Goal: Information Seeking & Learning: Learn about a topic

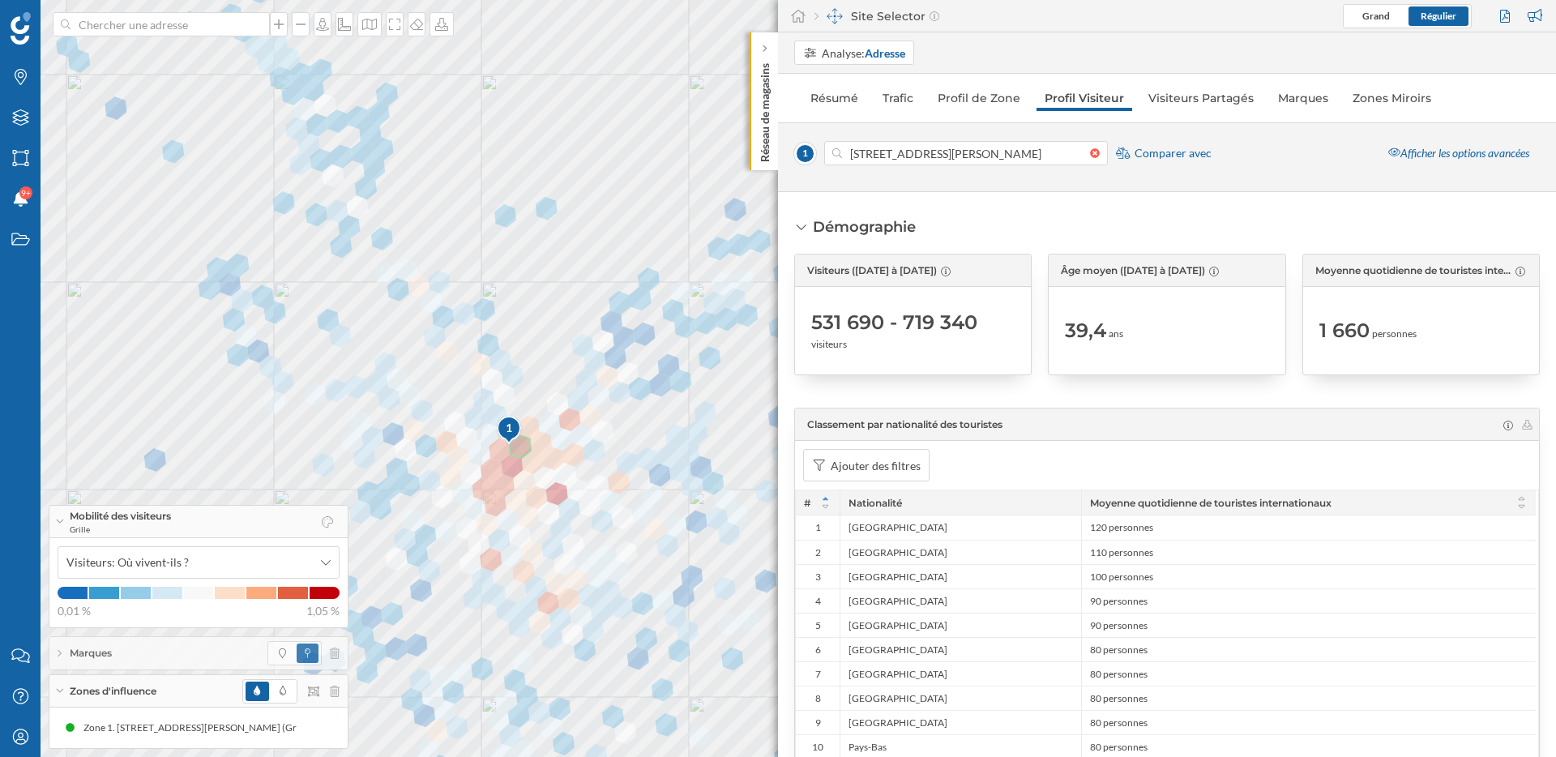
scroll to position [2532, 0]
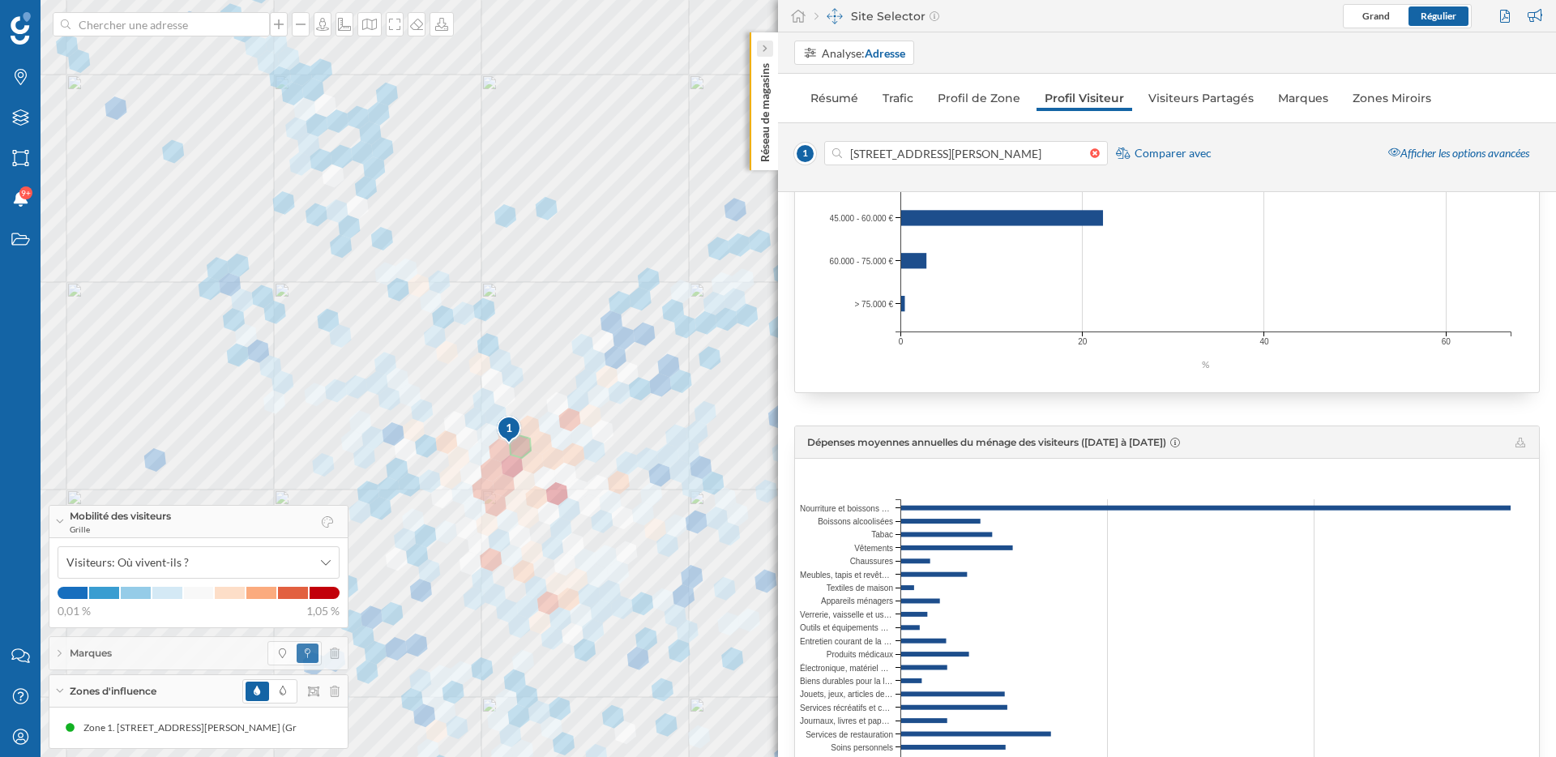
click at [768, 51] on div at bounding box center [765, 49] width 16 height 16
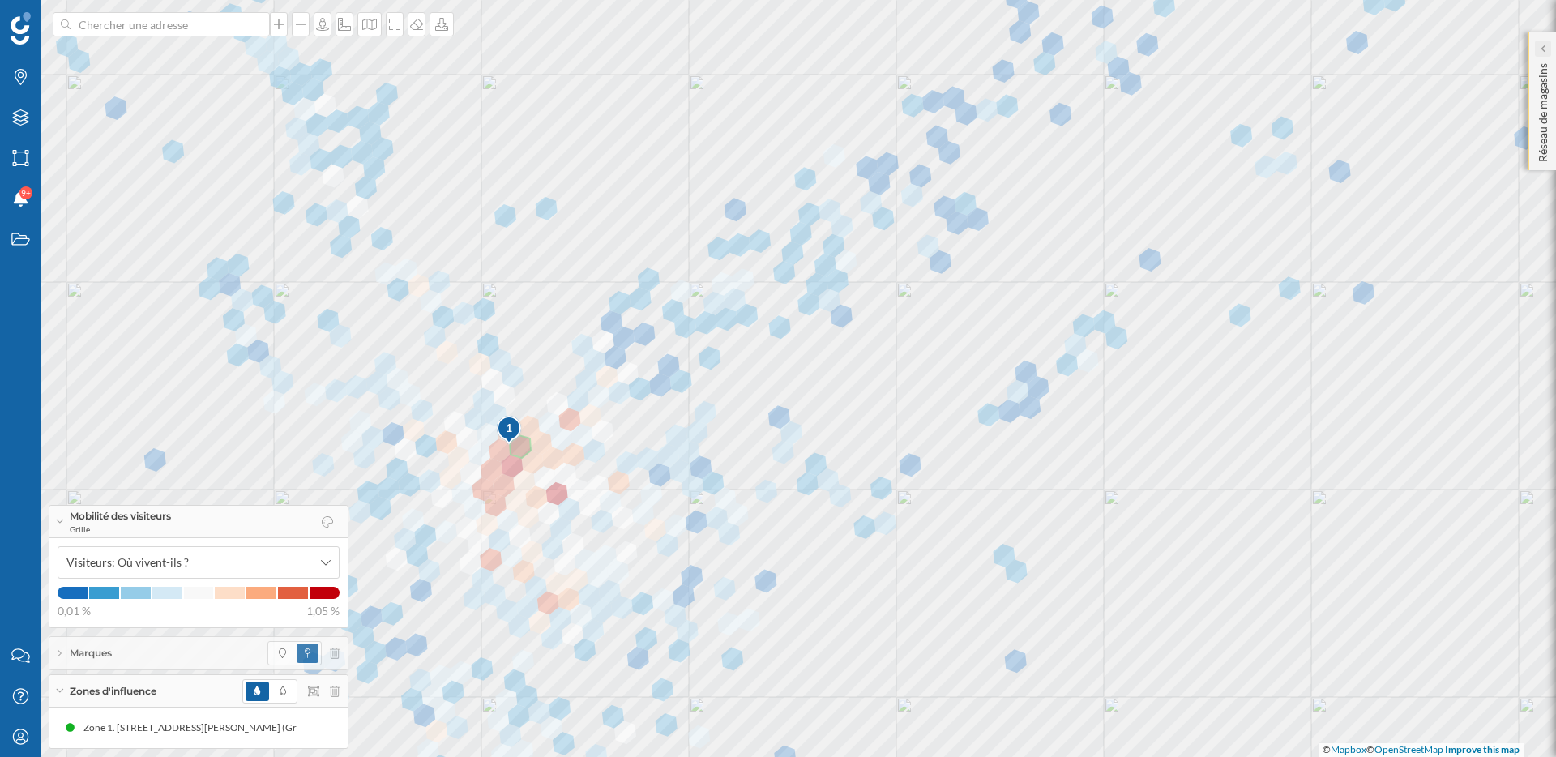
click at [1542, 54] on icon at bounding box center [1542, 49] width 5 height 16
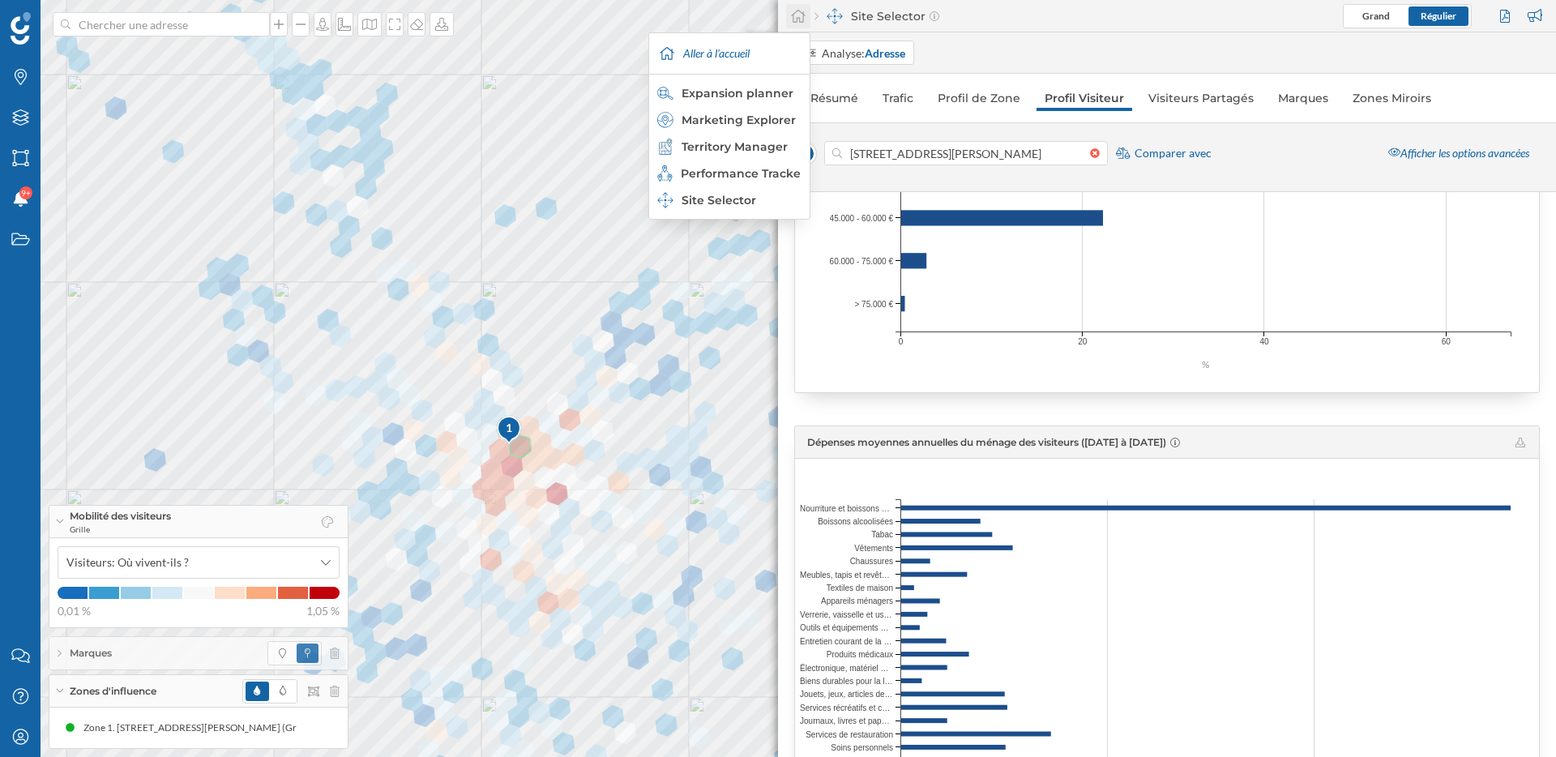
click at [801, 15] on icon at bounding box center [798, 16] width 16 height 15
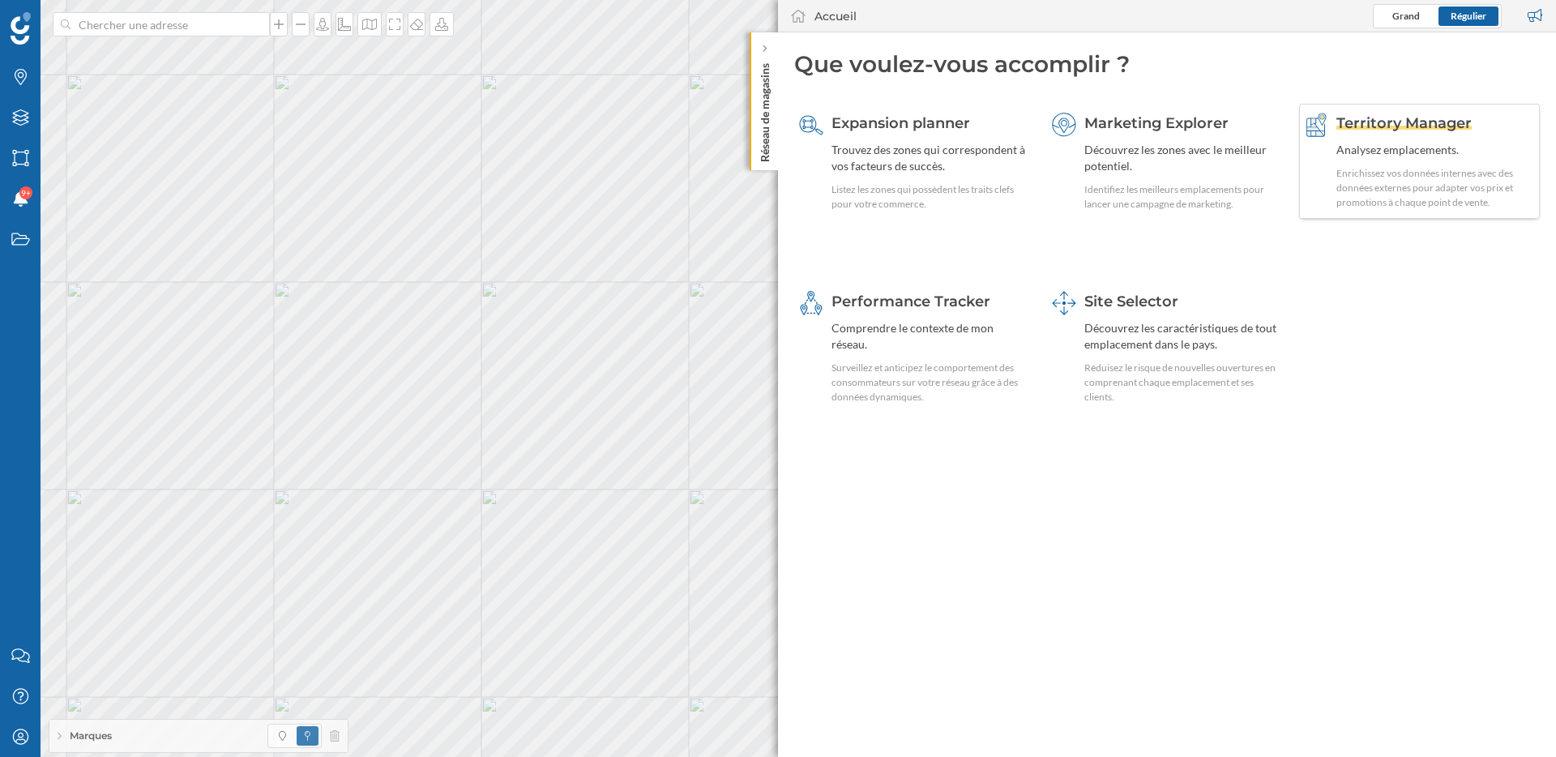
click at [1343, 166] on div "Enrichissez vos données internes avec des données externes pour adapter vos pri…" at bounding box center [1435, 188] width 199 height 44
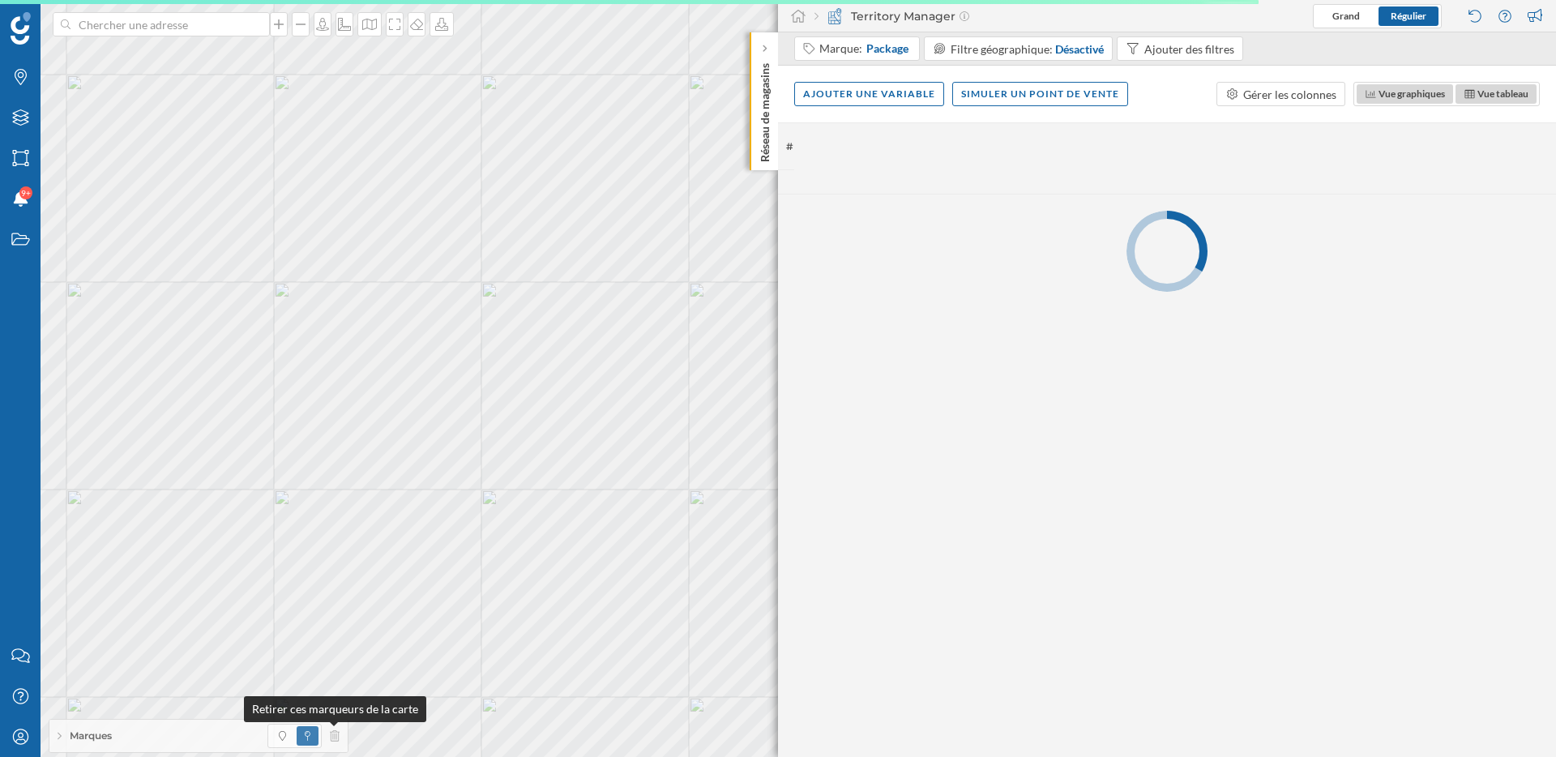
click at [340, 734] on div "Marques" at bounding box center [198, 736] width 298 height 32
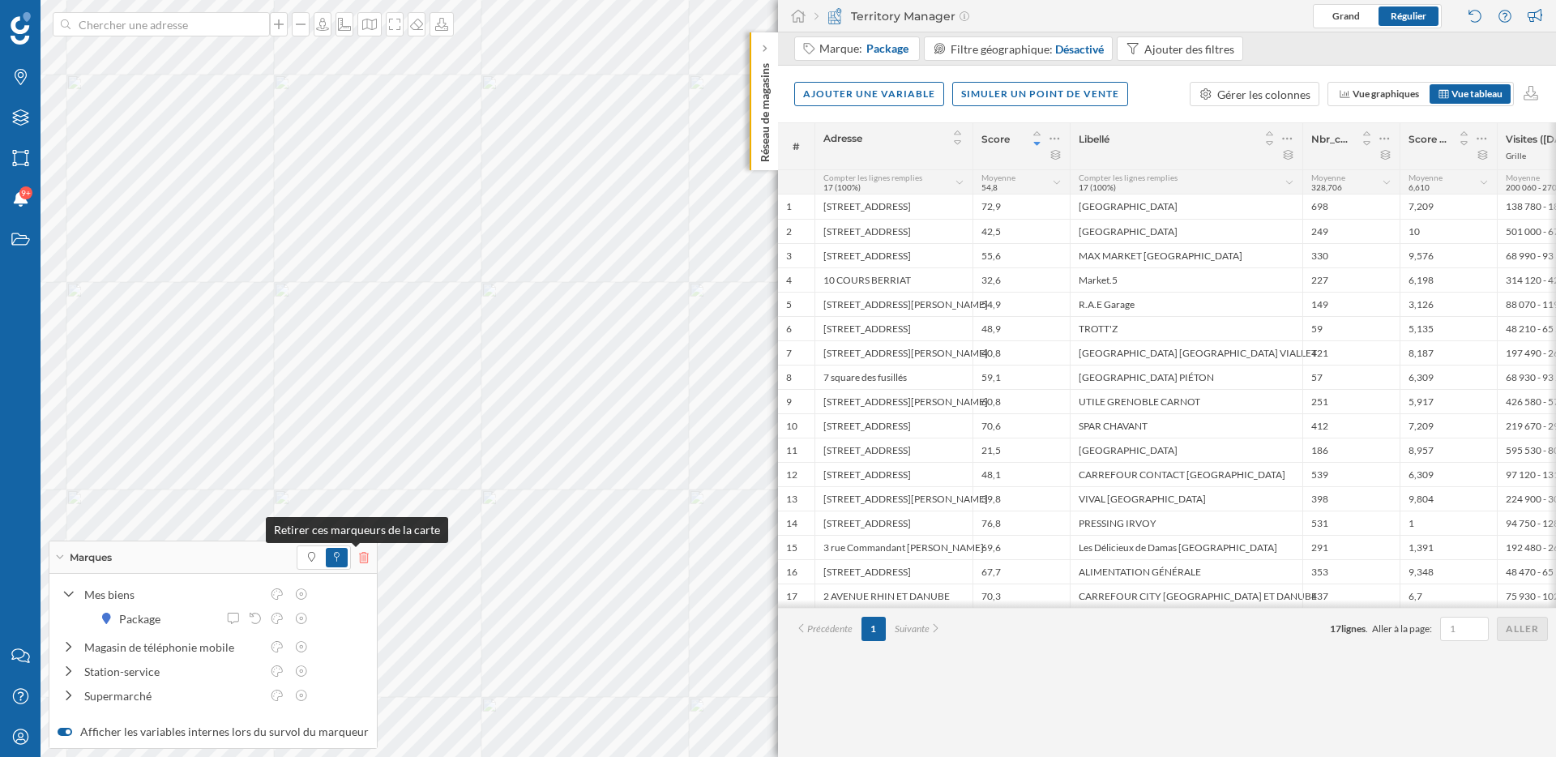
click at [359, 558] on icon at bounding box center [364, 557] width 10 height 11
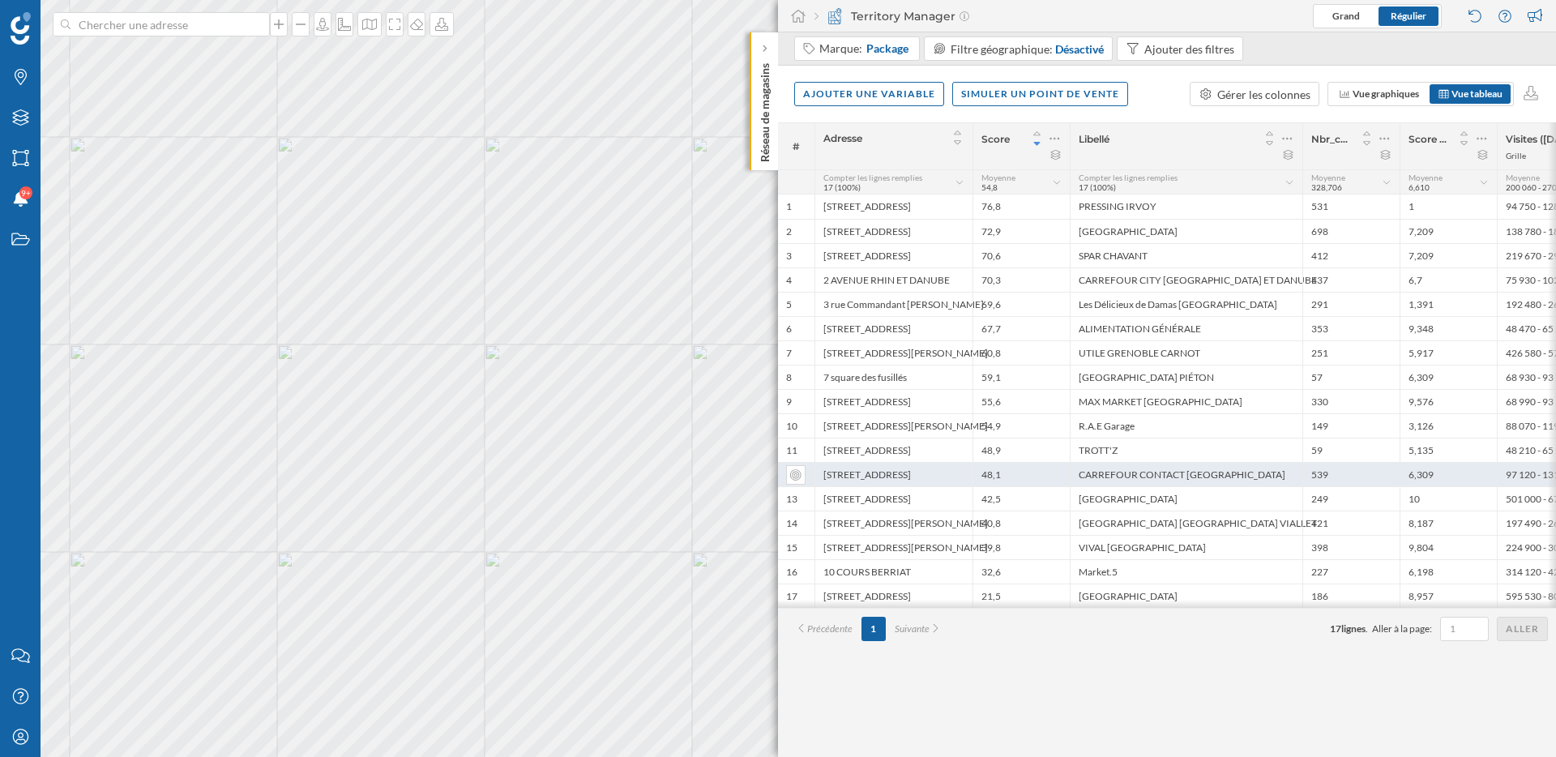
drag, startPoint x: 899, startPoint y: 477, endPoint x: 999, endPoint y: 468, distance: 100.9
click at [1002, 468] on div "12 [STREET_ADDRESS] 48,1 CARREFOUR CONTACT [GEOGRAPHIC_DATA] 539 6,309 97 120 -…" at bounding box center [1418, 474] width 1281 height 24
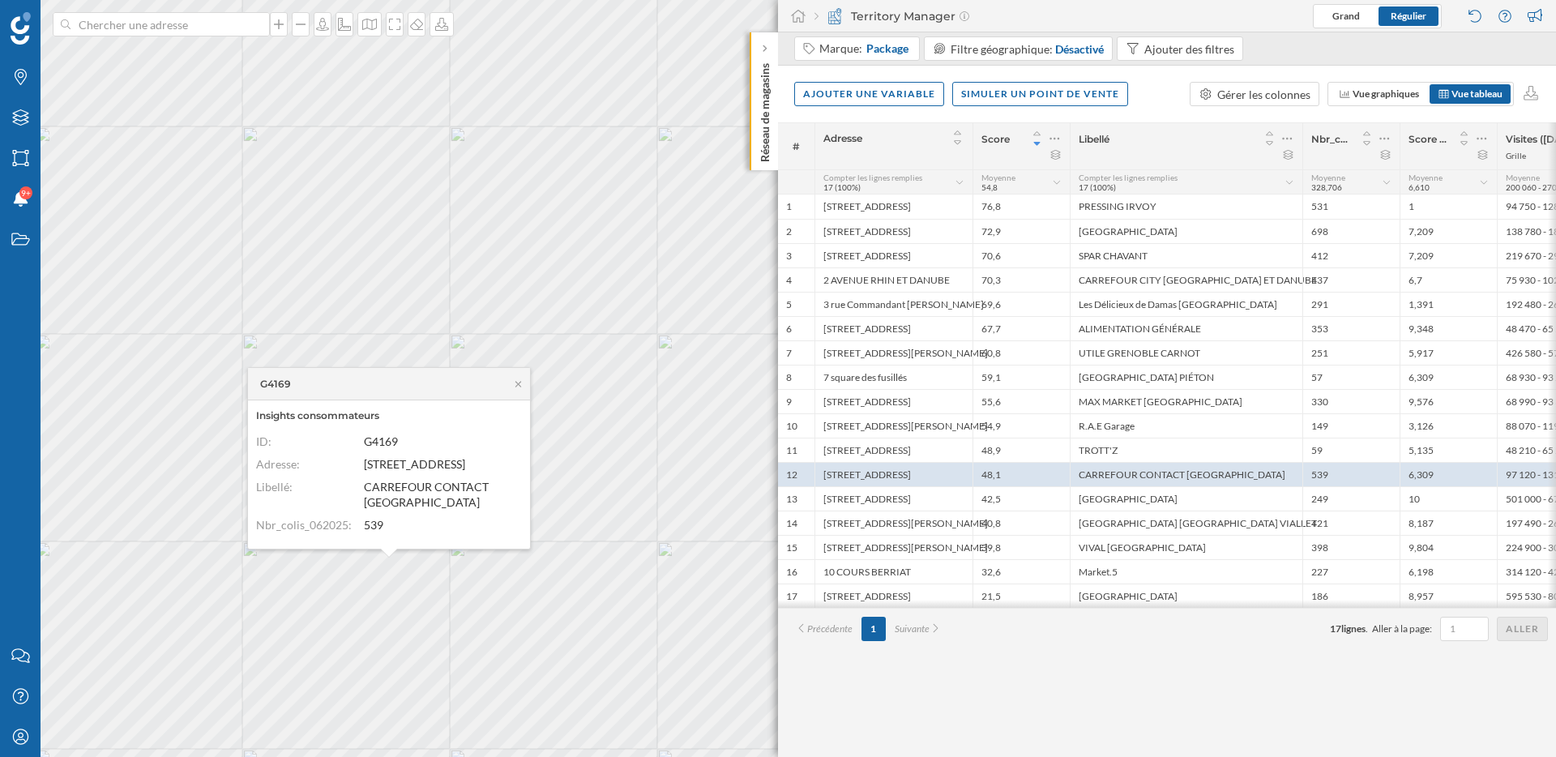
click at [1325, 109] on div "Ajouter une variable Simuler un point de vente Gérer les colonnes Vue graphique…" at bounding box center [1167, 94] width 778 height 57
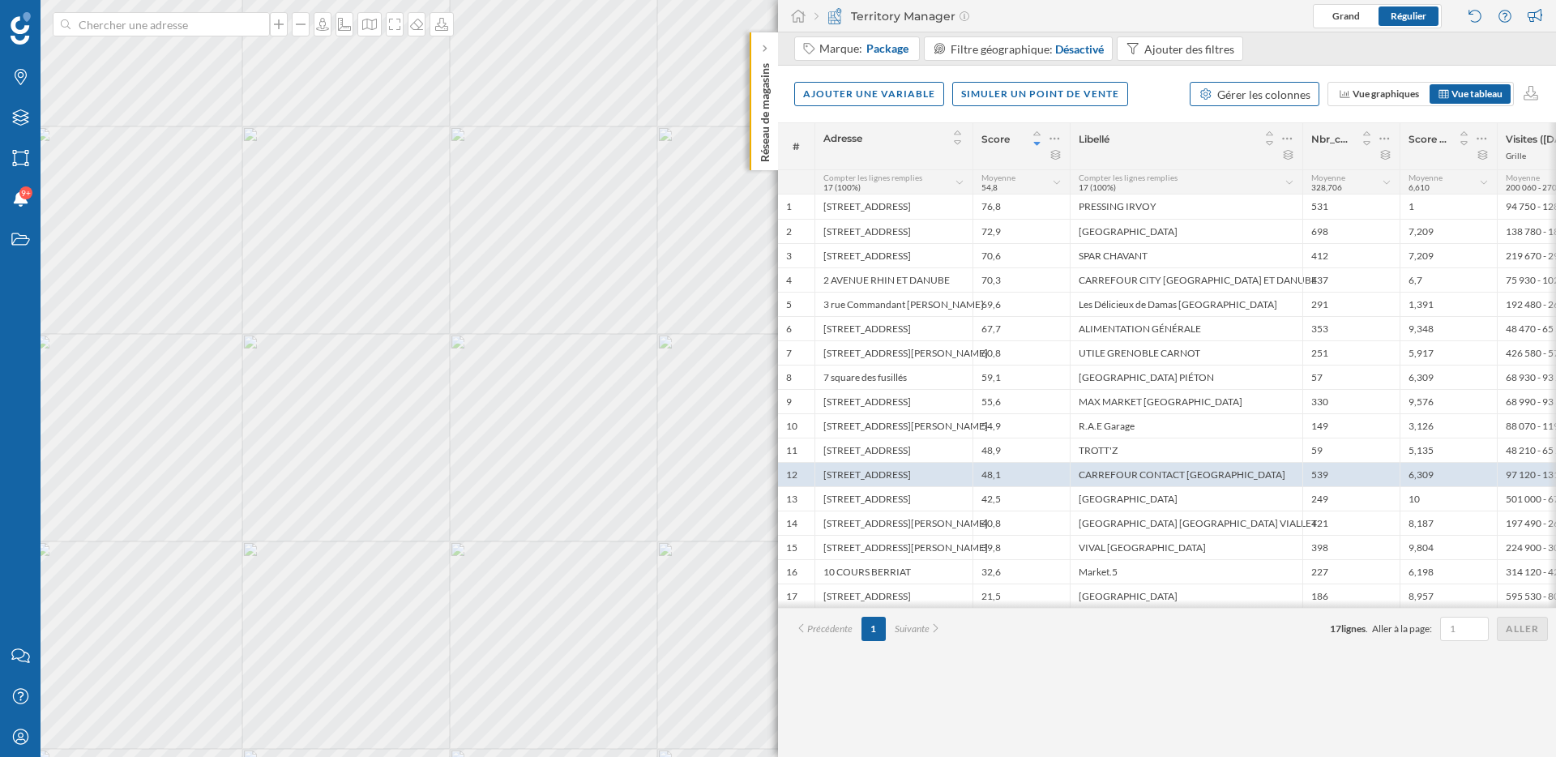
click at [1292, 98] on div "Gérer les colonnes" at bounding box center [1263, 94] width 93 height 17
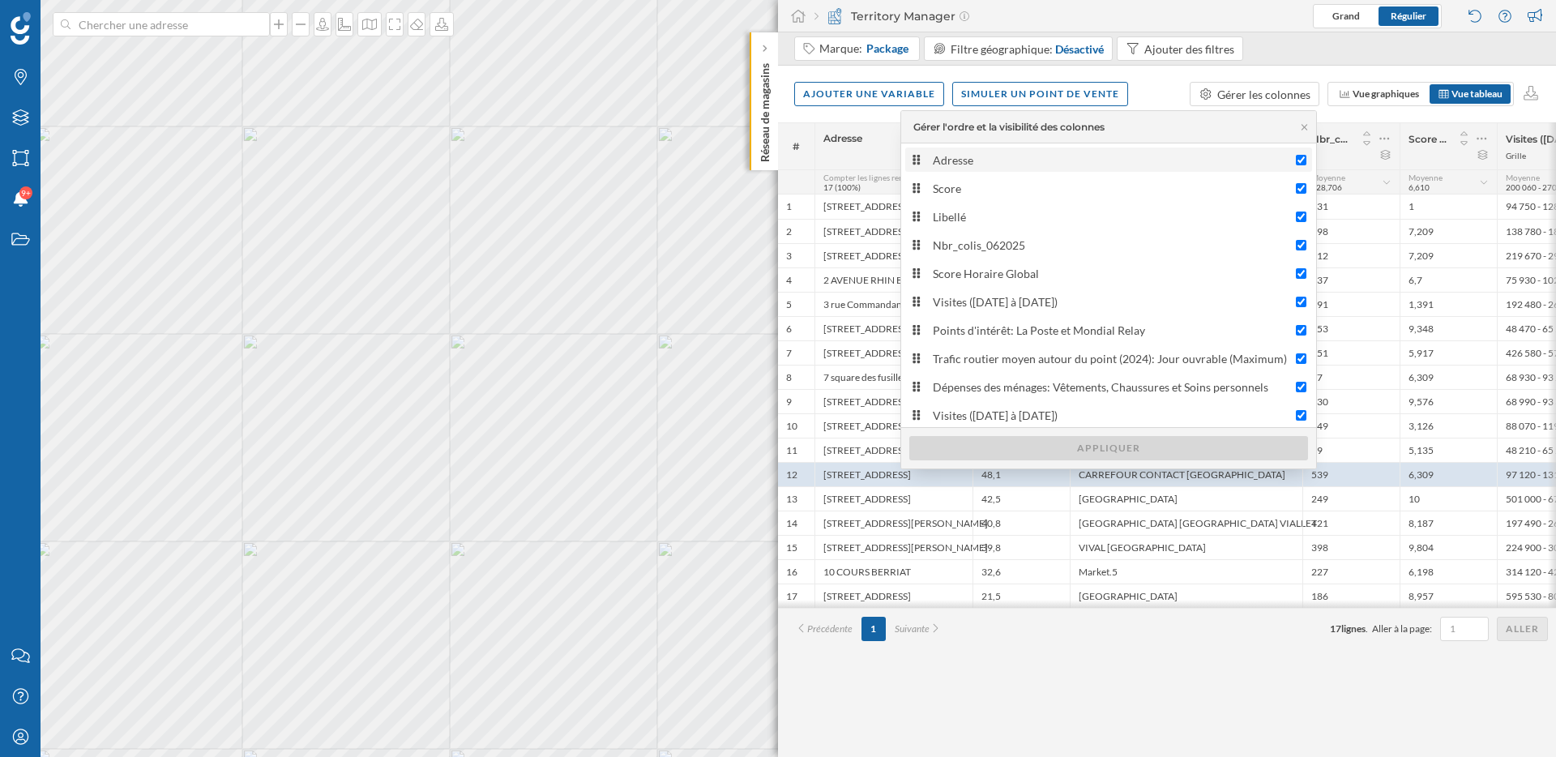
click at [1297, 159] on input "Adresse" at bounding box center [1301, 160] width 11 height 11
checkbox input "false"
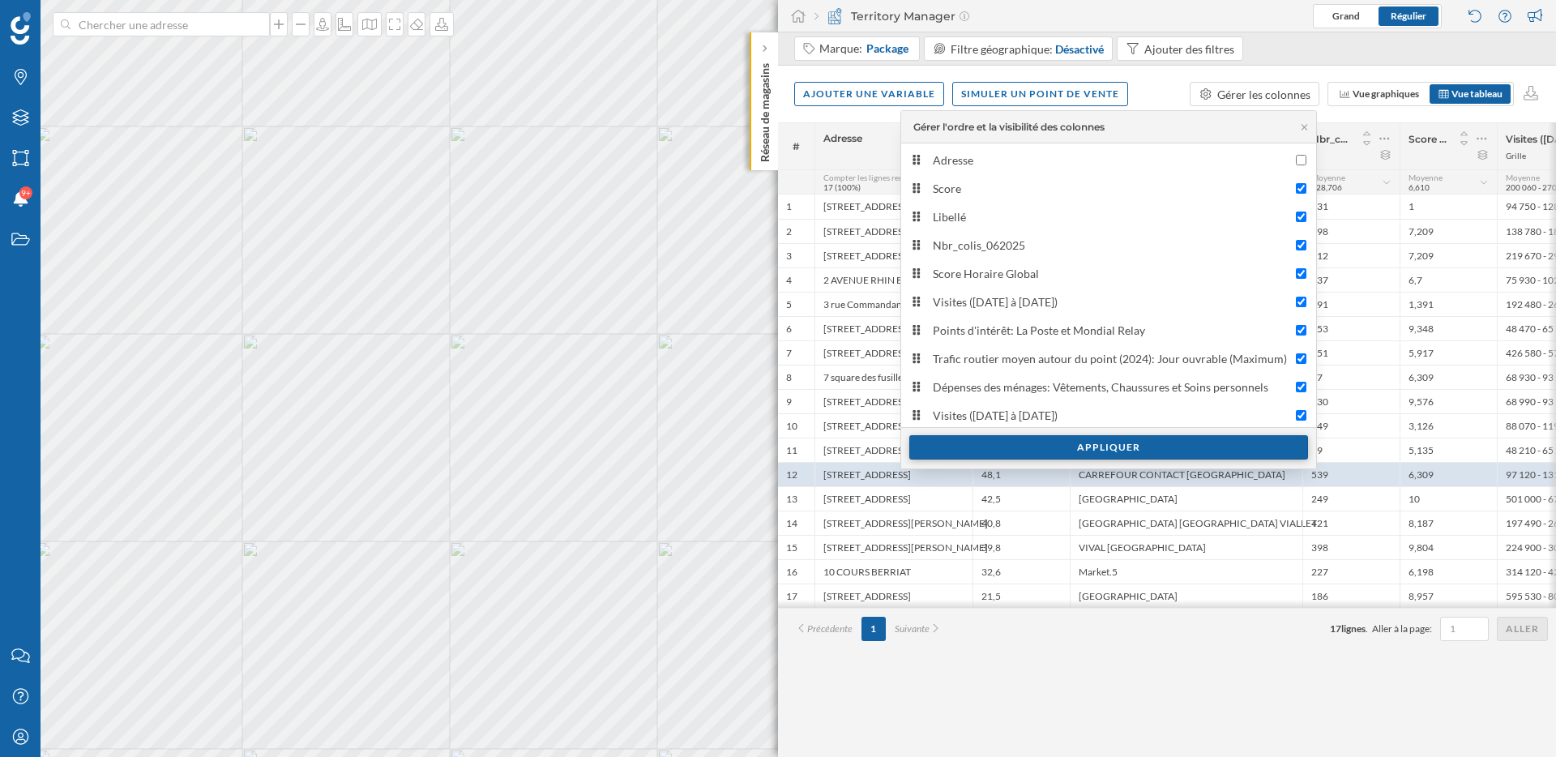
click at [1189, 443] on div "Appliquer" at bounding box center [1108, 447] width 399 height 24
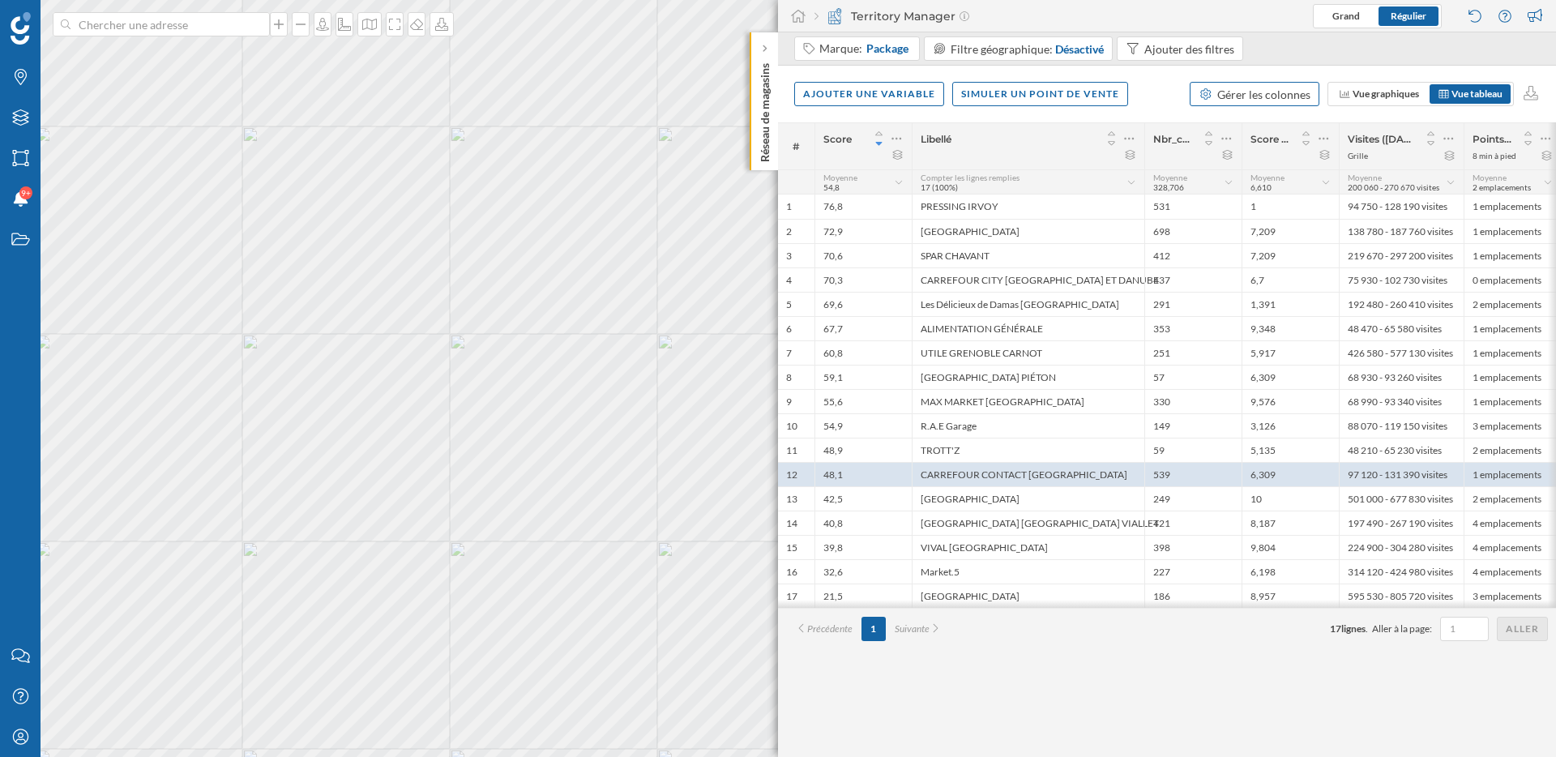
click at [1275, 90] on div "Gérer les colonnes" at bounding box center [1263, 94] width 93 height 17
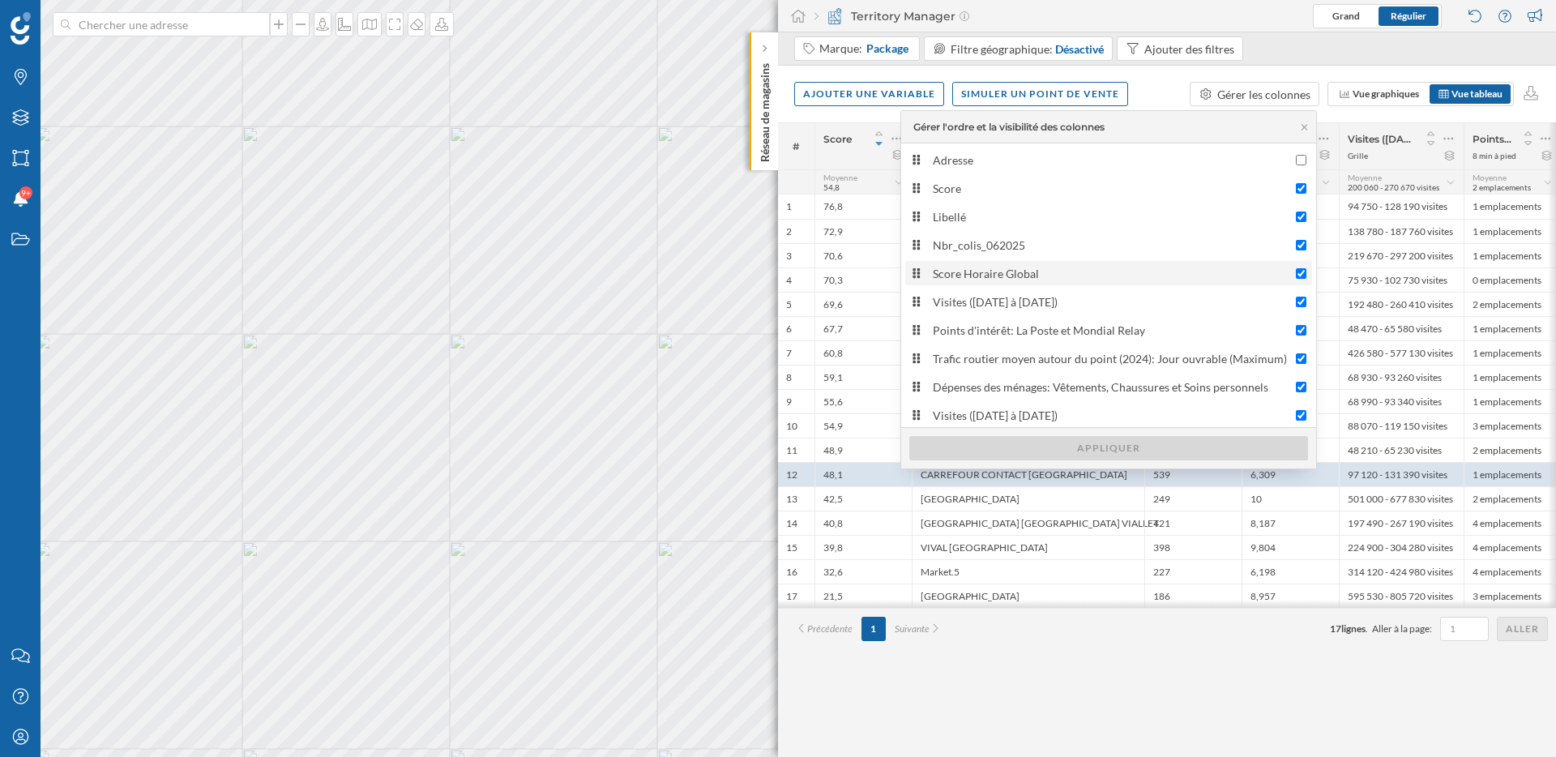
click at [1300, 270] on input "Score Horaire Global" at bounding box center [1301, 273] width 11 height 11
checkbox input "false"
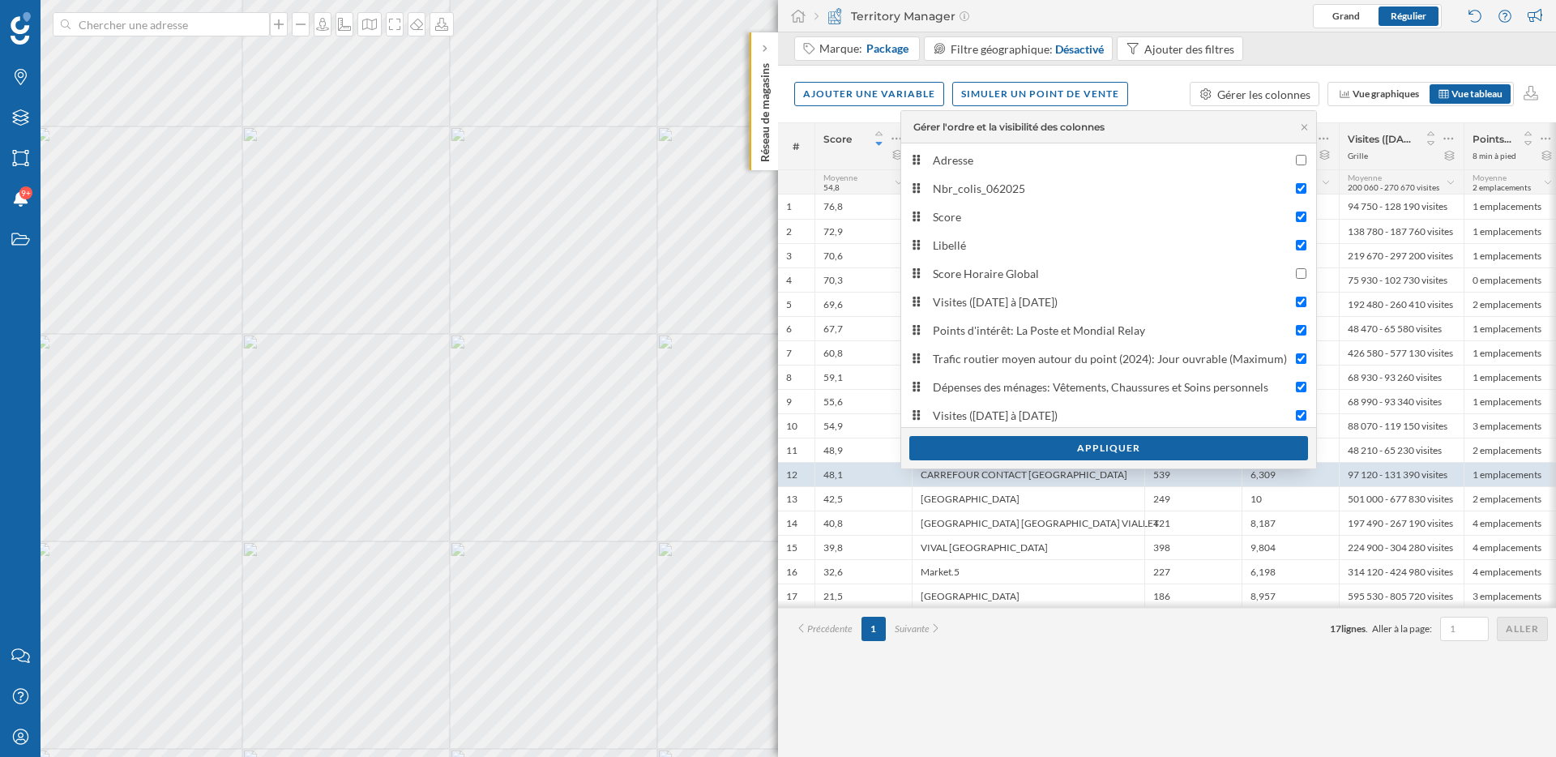
drag, startPoint x: 919, startPoint y: 244, endPoint x: 919, endPoint y: 178, distance: 65.6
click at [1032, 443] on div "Appliquer" at bounding box center [1108, 447] width 399 height 24
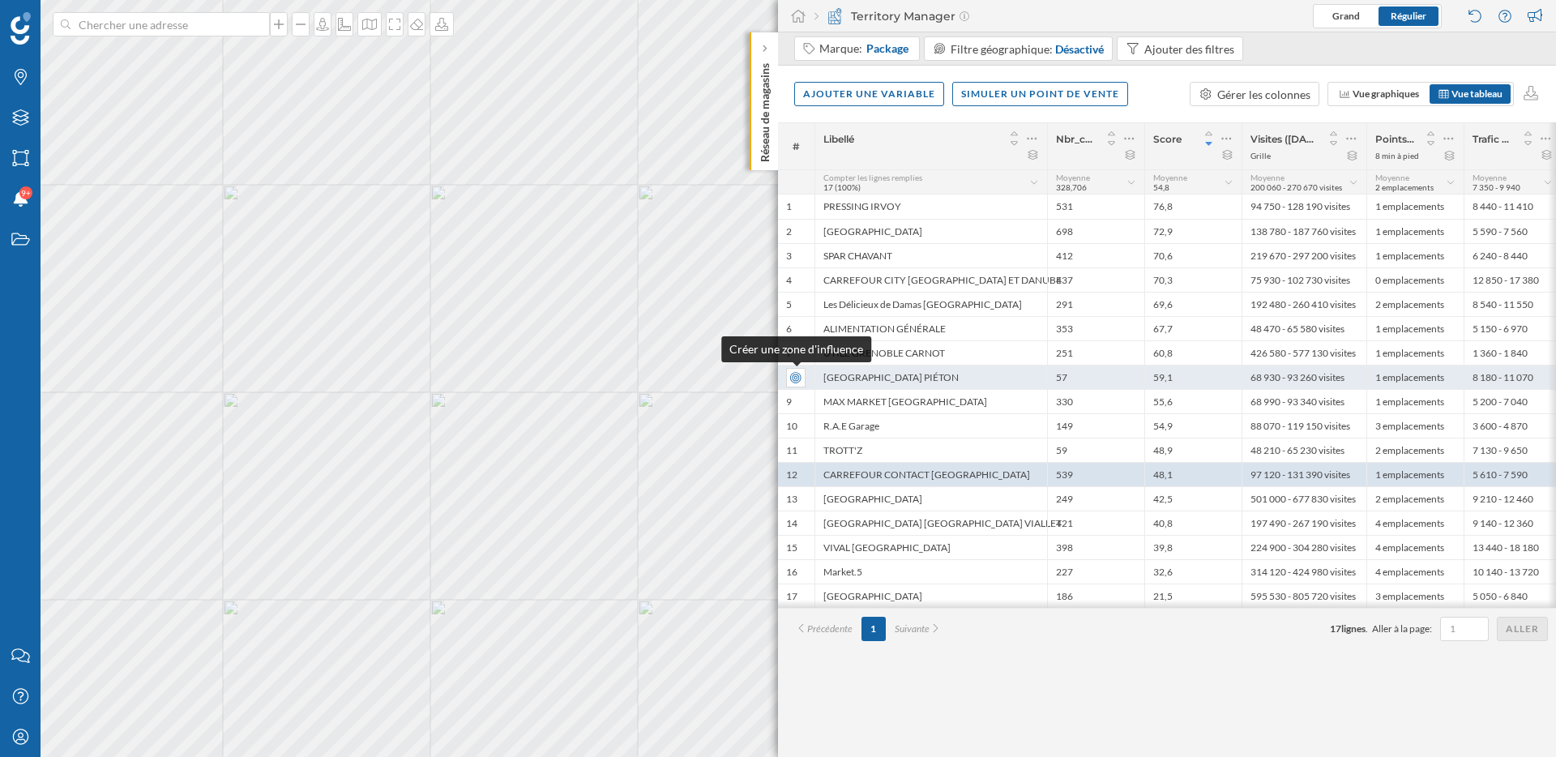
click at [801, 371] on div "Marques Filtres Zones Notifications 9+ Travail Nous contacter Centre d'aide Mon…" at bounding box center [778, 378] width 1556 height 757
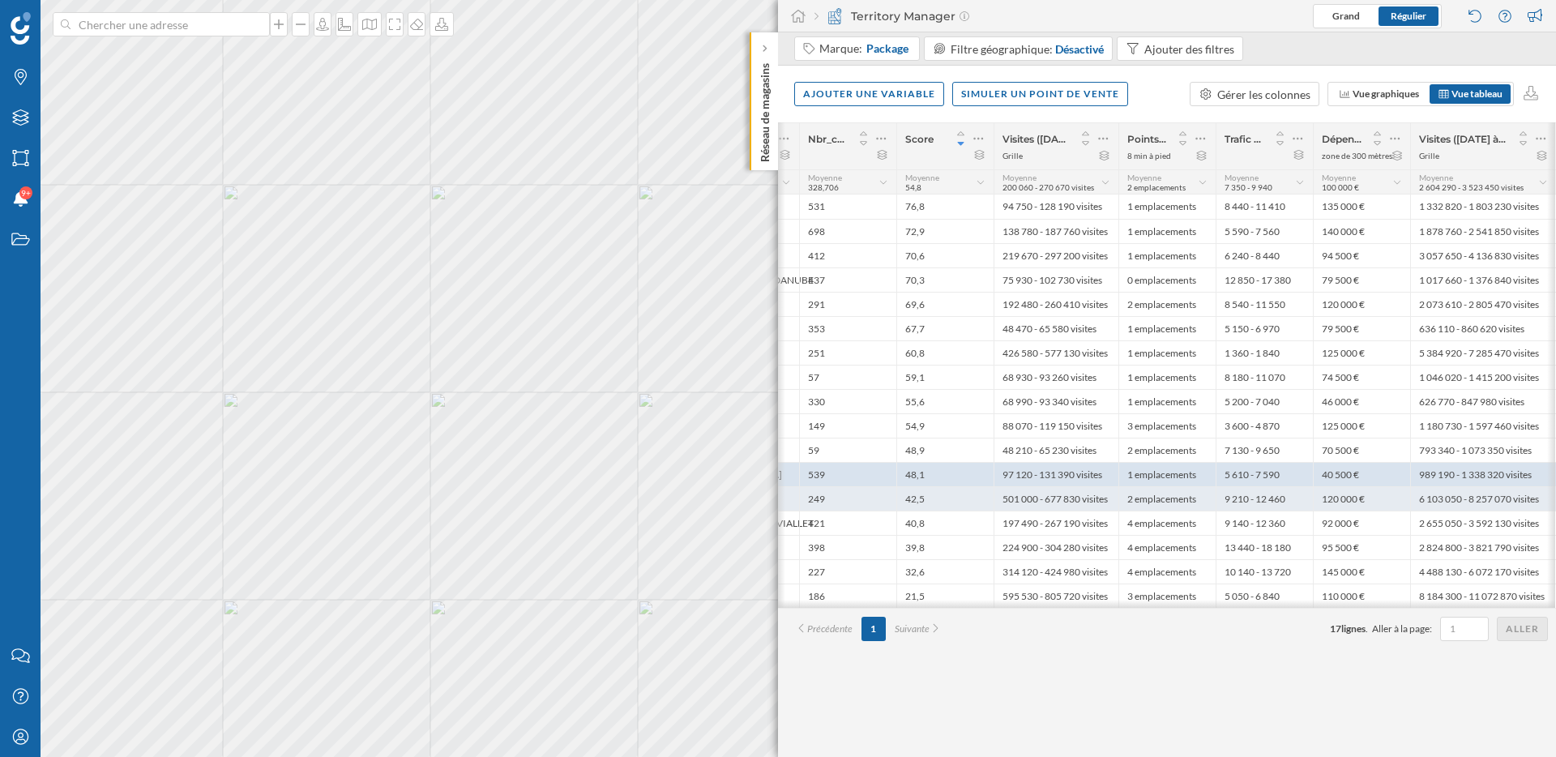
scroll to position [0, 0]
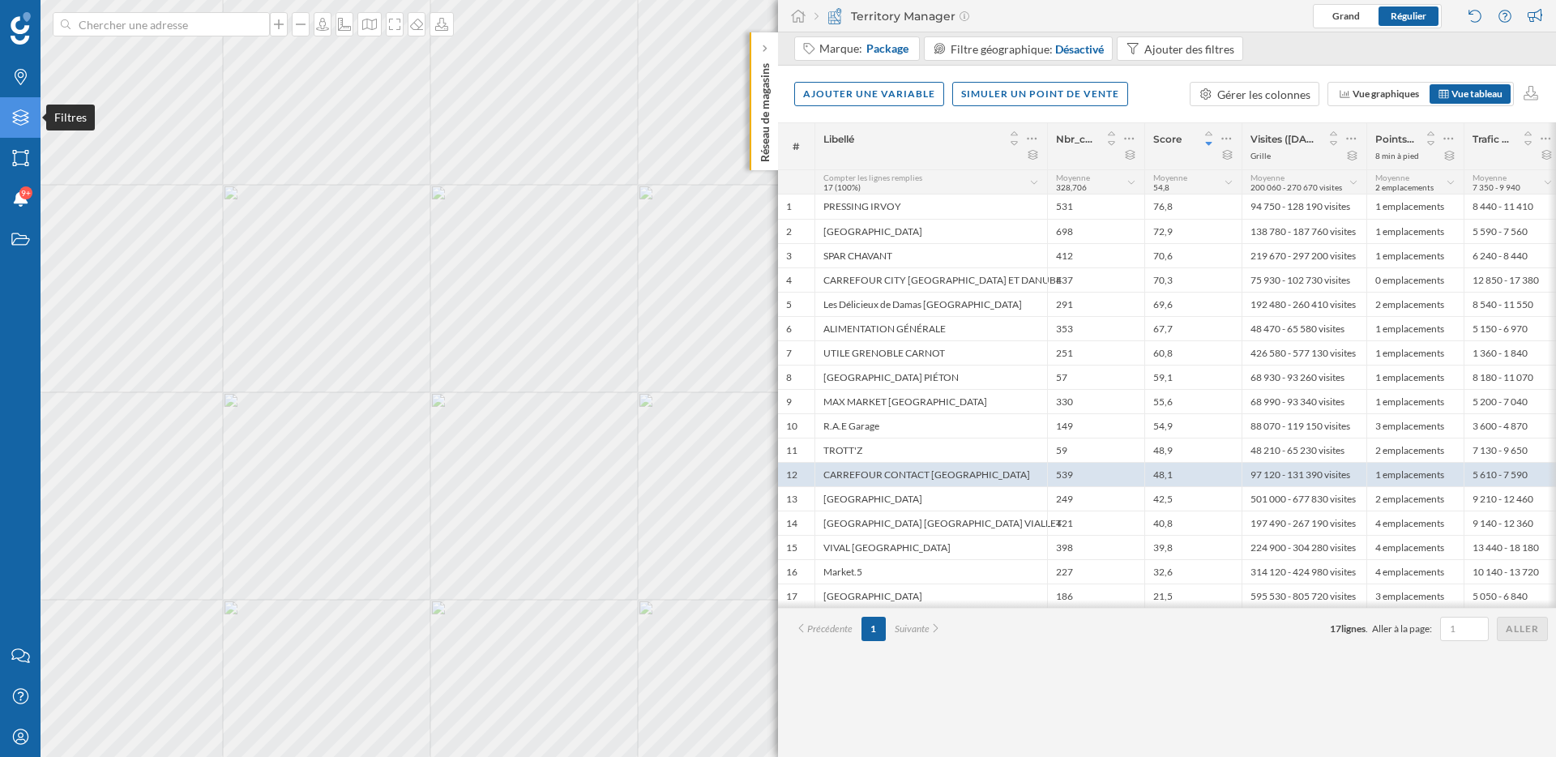
click at [18, 126] on div "Filtres" at bounding box center [20, 117] width 41 height 41
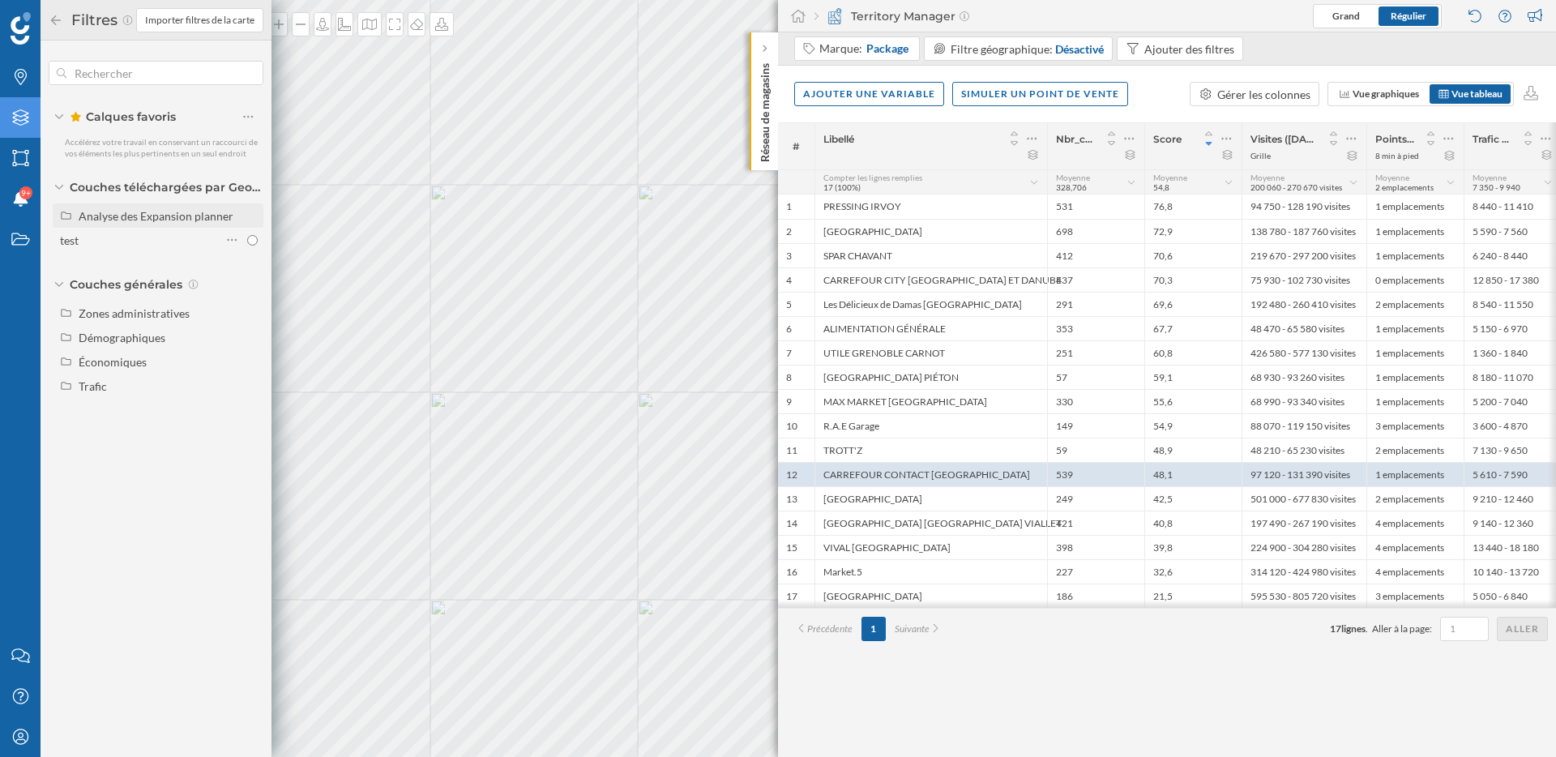
click at [122, 212] on div "Analyse des Expansion planner" at bounding box center [156, 216] width 155 height 14
click at [123, 242] on div "Expansion" at bounding box center [110, 240] width 52 height 14
click at [247, 242] on input "Expansion" at bounding box center [252, 240] width 11 height 11
radio input "true"
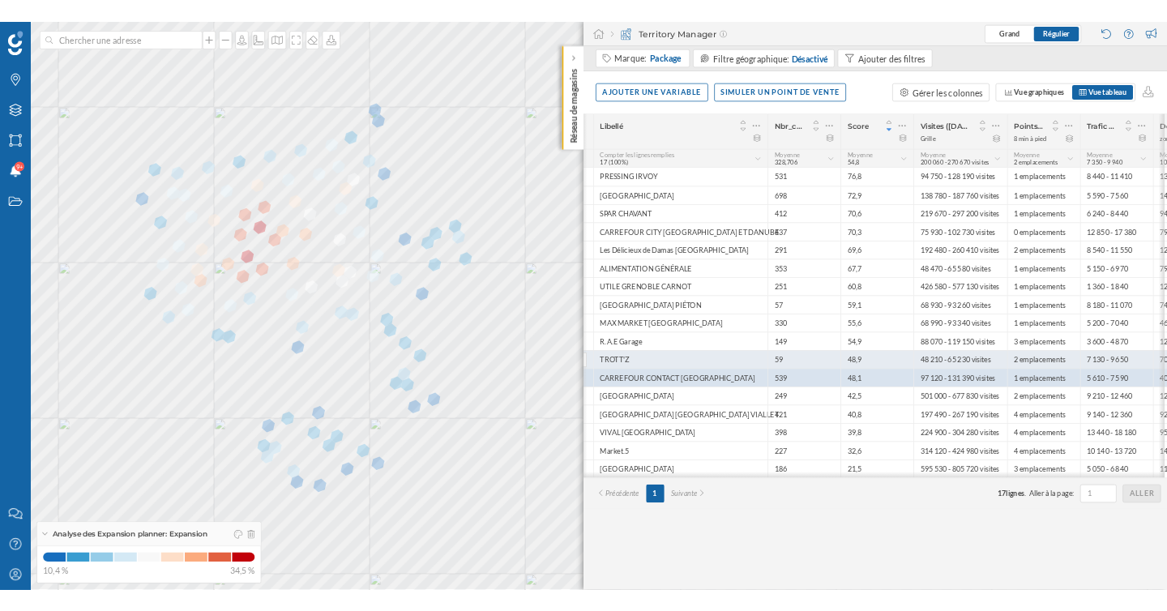
scroll to position [0, 2]
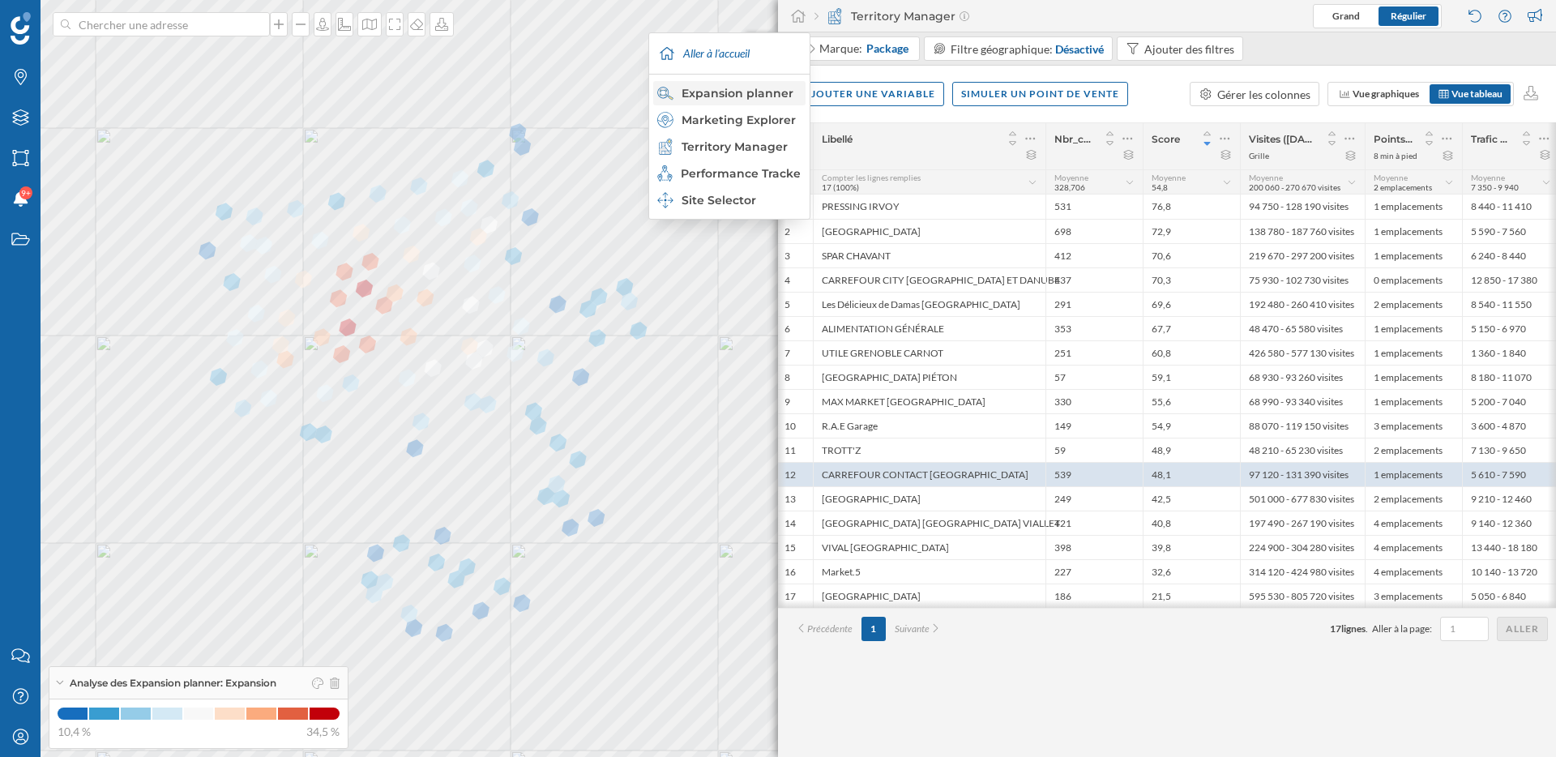
click at [763, 96] on div "Expansion planner" at bounding box center [728, 93] width 143 height 16
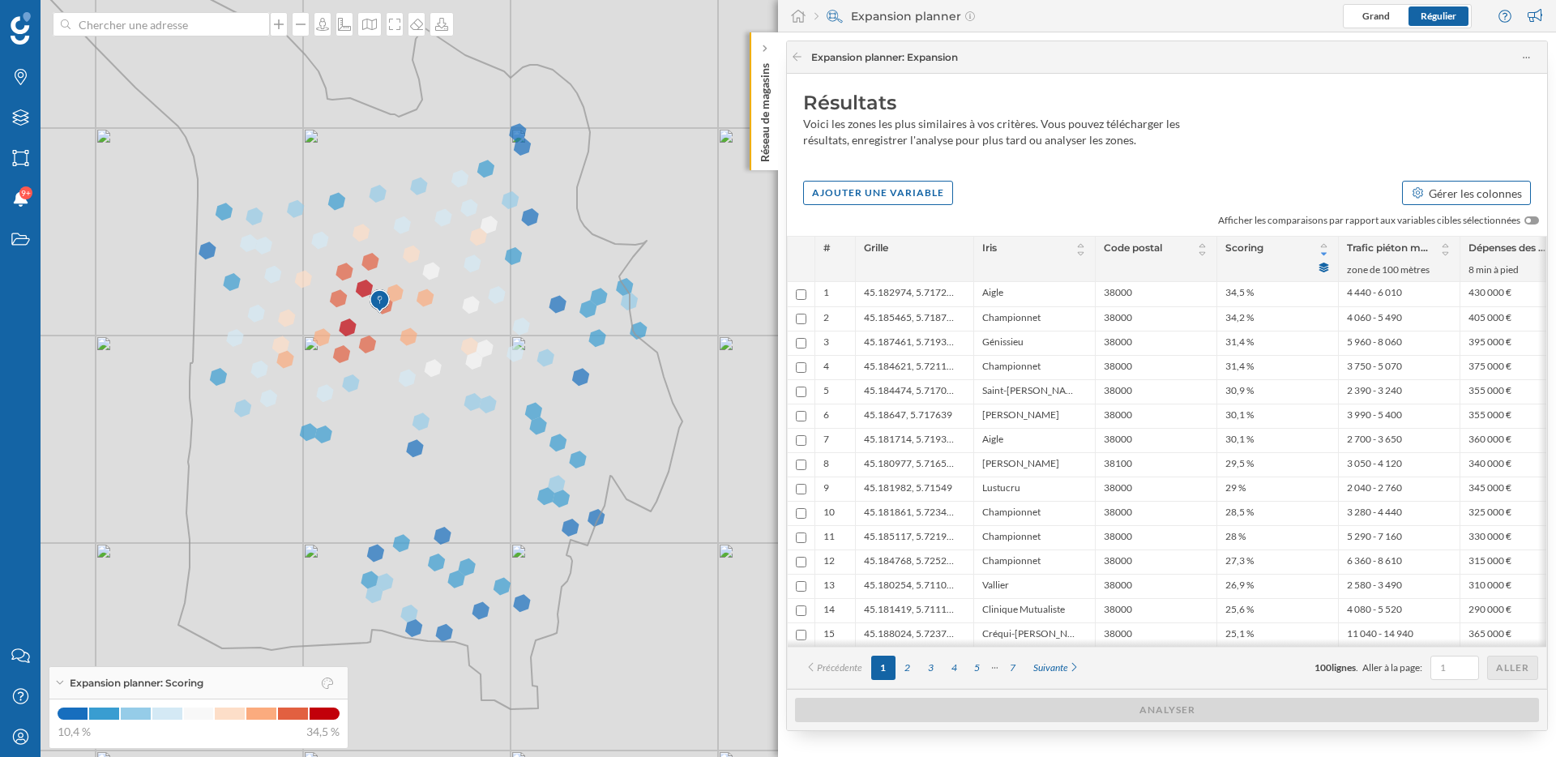
click at [1440, 197] on div "Gérer les colonnes" at bounding box center [1475, 193] width 93 height 17
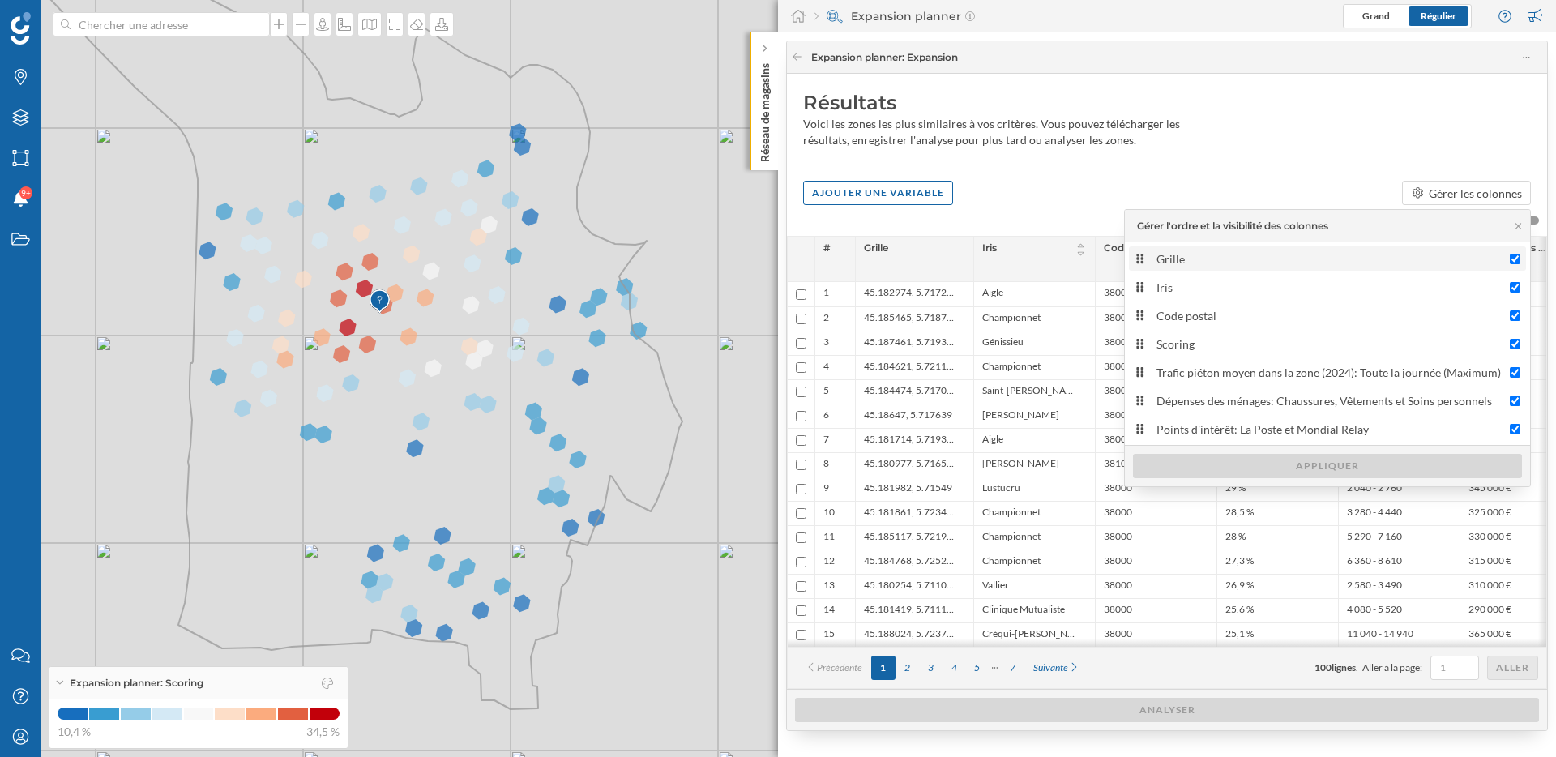
click at [1513, 257] on input "Grille" at bounding box center [1515, 259] width 11 height 11
checkbox input "false"
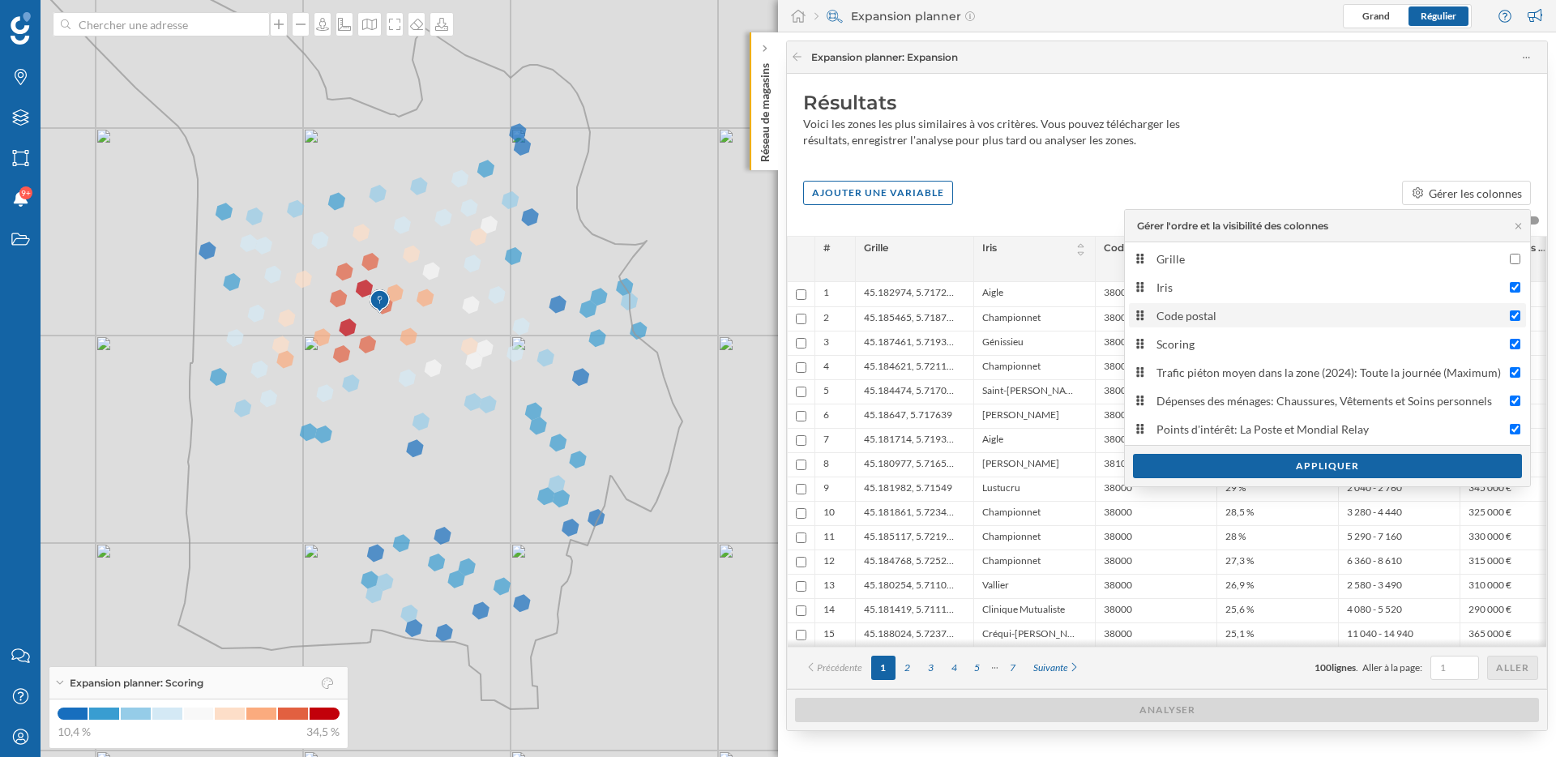
click at [1516, 314] on input "Code postal" at bounding box center [1515, 315] width 11 height 11
checkbox input "false"
click at [1298, 463] on div "Appliquer" at bounding box center [1327, 465] width 389 height 24
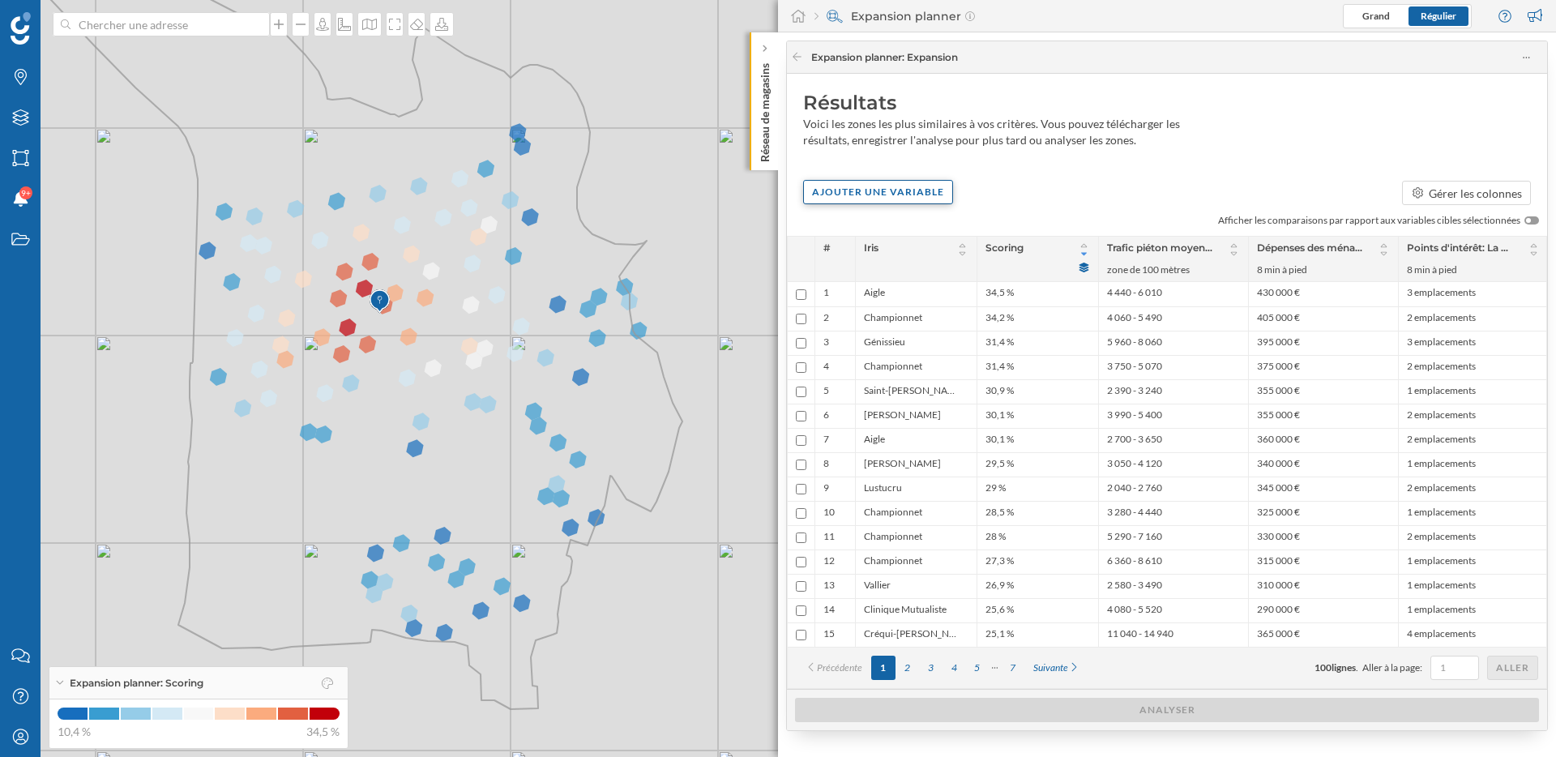
click at [931, 187] on div "Ajouter une variable" at bounding box center [878, 192] width 150 height 24
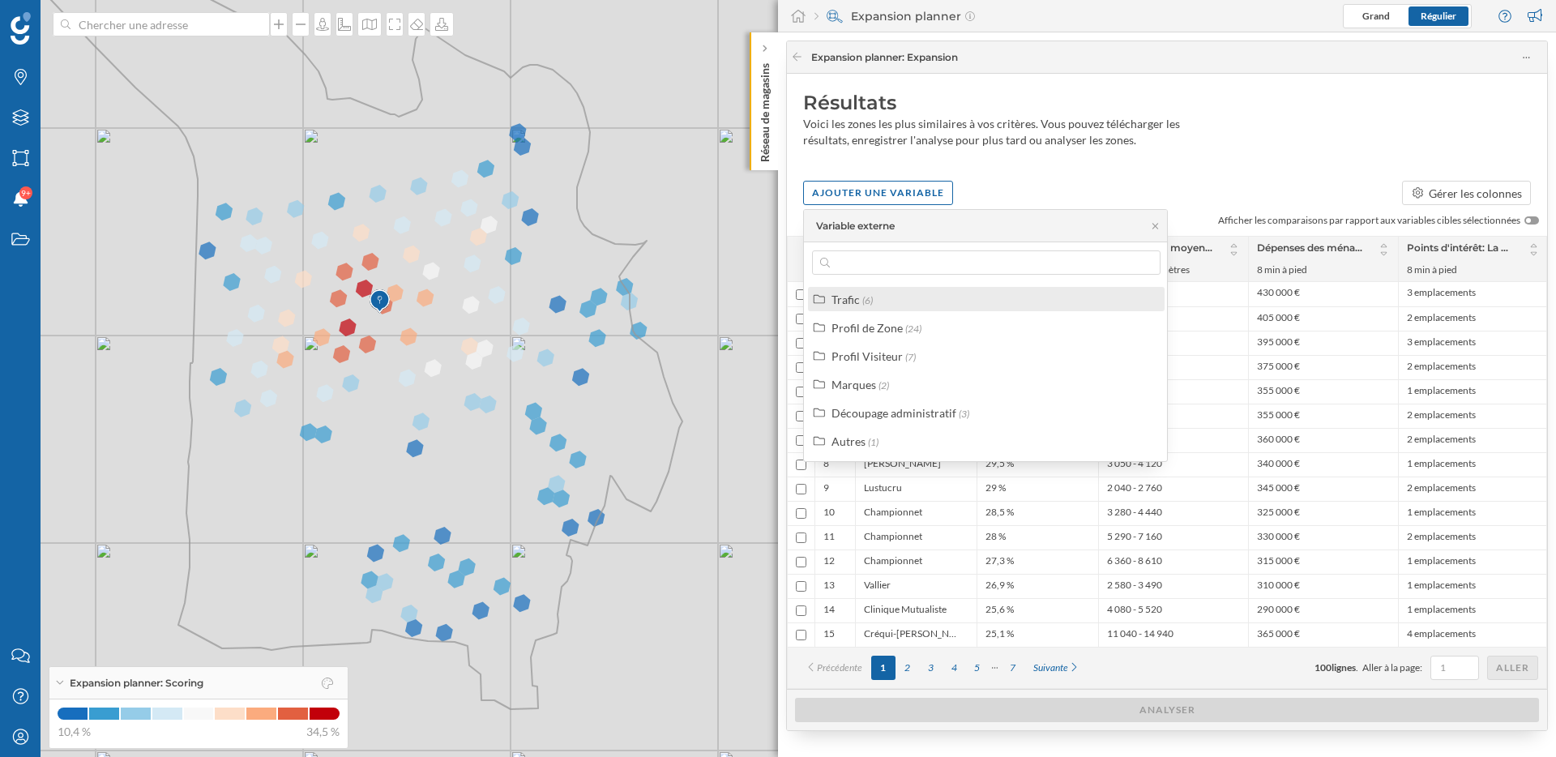
click at [874, 296] on div "Trafic (6)" at bounding box center [992, 299] width 323 height 17
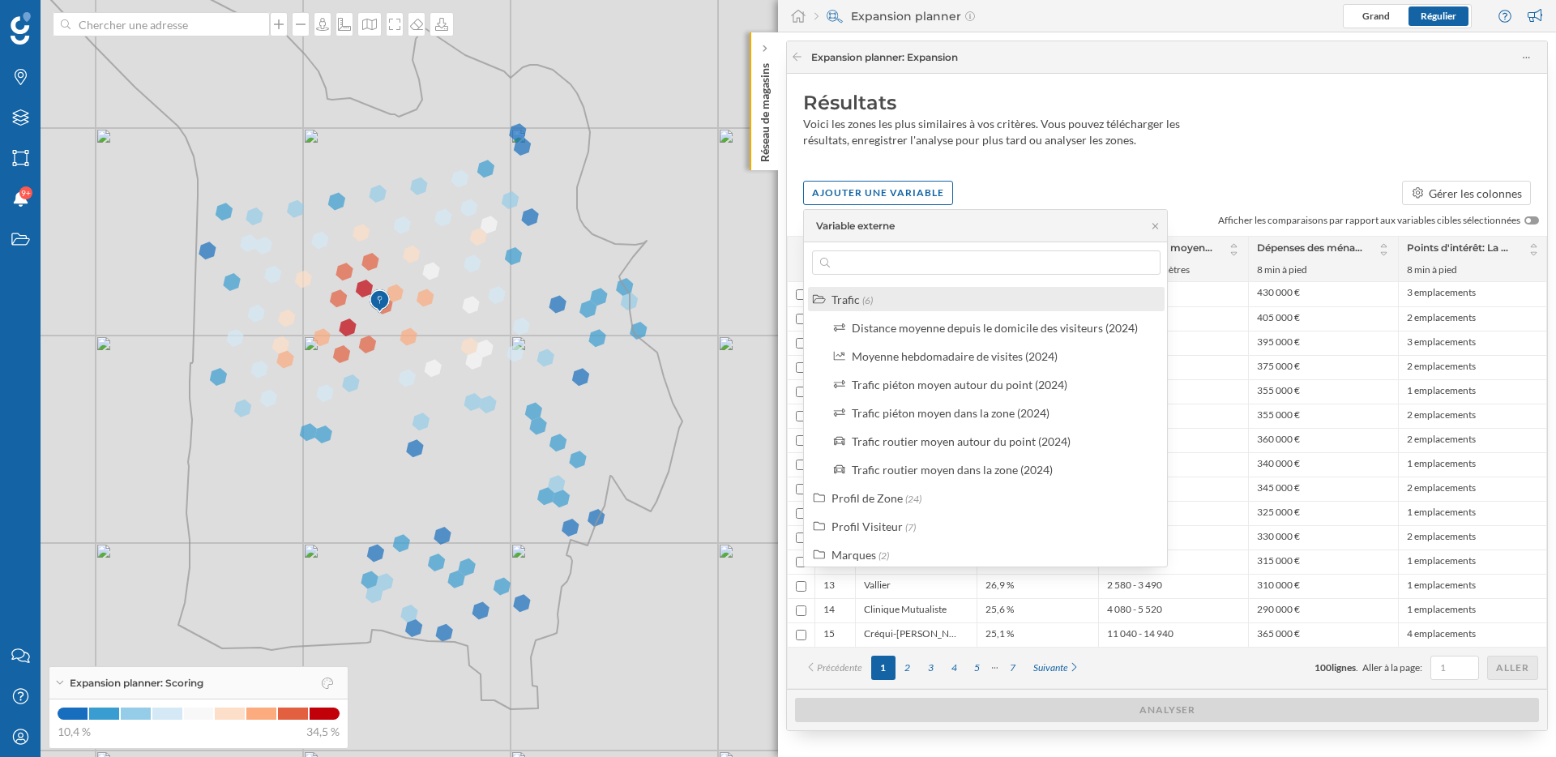
click at [874, 296] on div "Trafic (6)" at bounding box center [992, 299] width 323 height 17
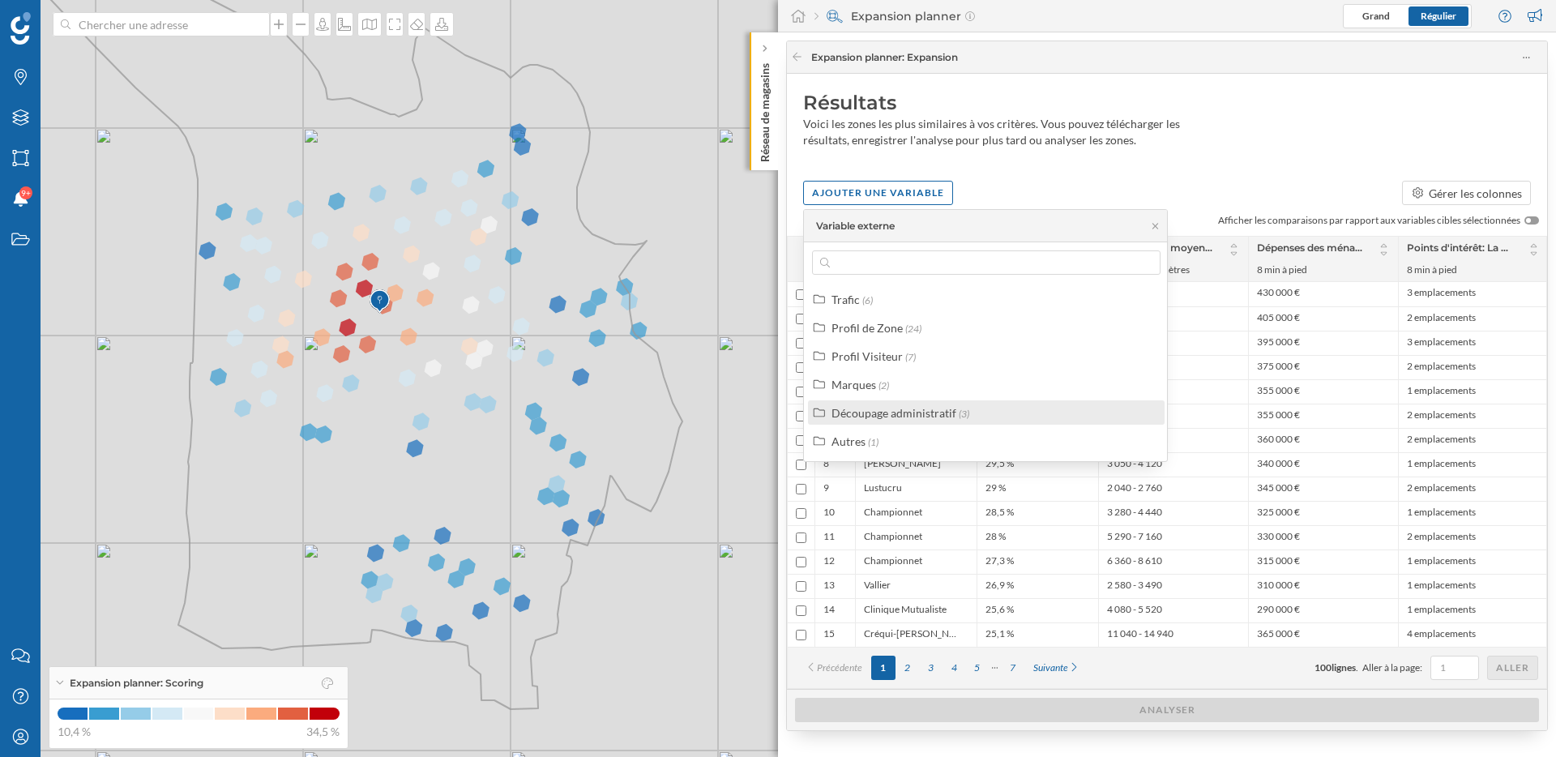
click at [883, 418] on div "Découpage administratif" at bounding box center [893, 413] width 125 height 14
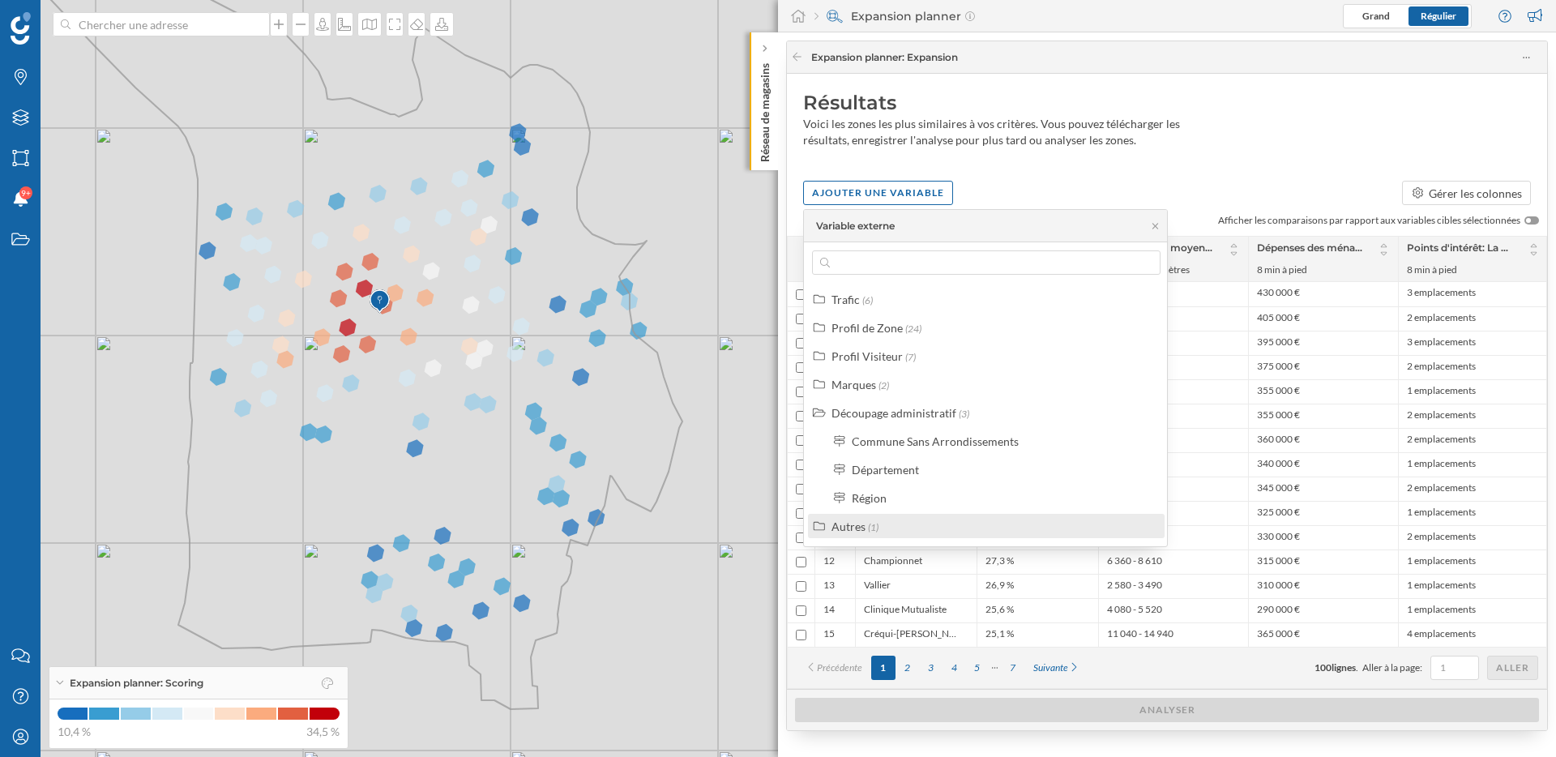
click at [882, 523] on div "Autres (1)" at bounding box center [992, 526] width 323 height 17
click at [1090, 175] on div "Résultats Voici les zones les plus similaires à vos critères. Vous pouvez téléc…" at bounding box center [1167, 381] width 760 height 615
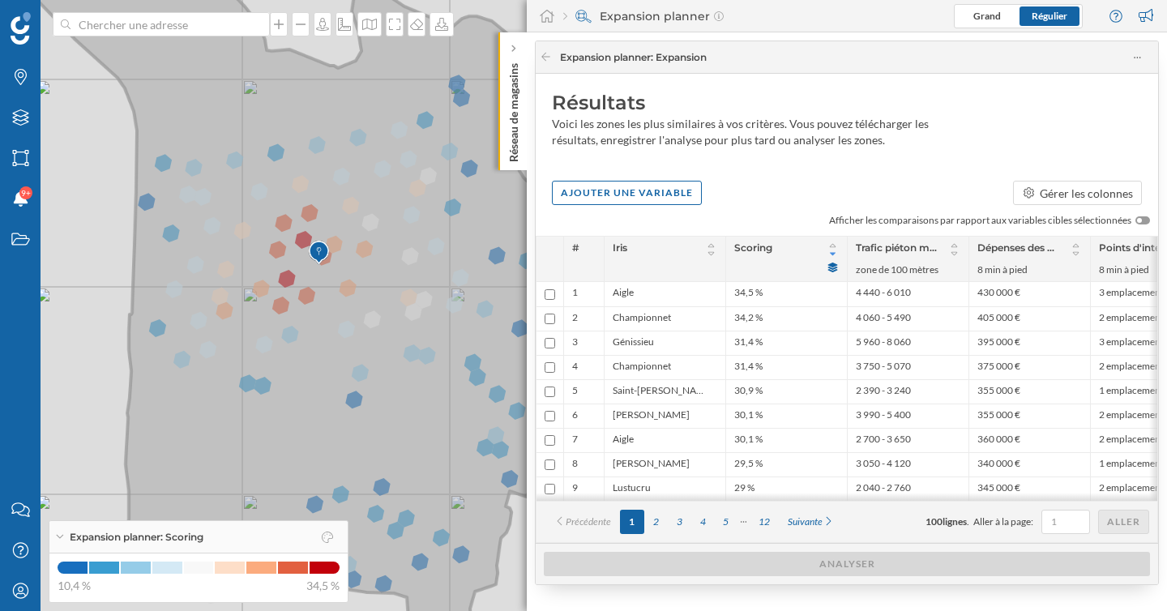
drag, startPoint x: 308, startPoint y: 301, endPoint x: 398, endPoint y: 279, distance: 92.8
click at [398, 279] on icon at bounding box center [295, 285] width 652 height 740
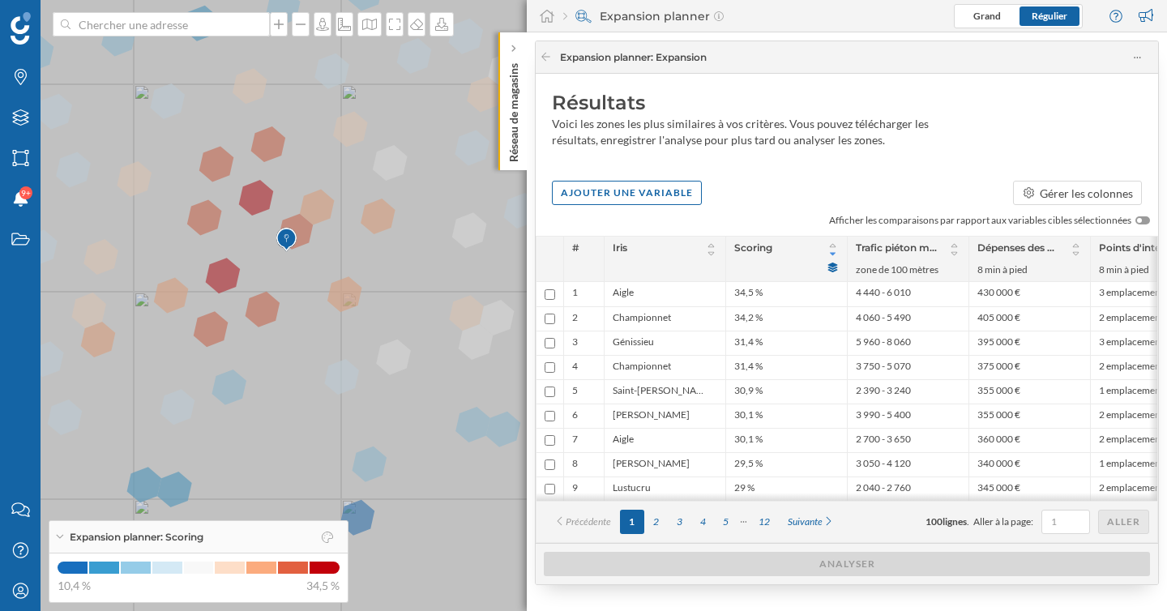
drag, startPoint x: 345, startPoint y: 304, endPoint x: 431, endPoint y: 304, distance: 85.9
click at [431, 304] on icon at bounding box center [408, 306] width 967 height 740
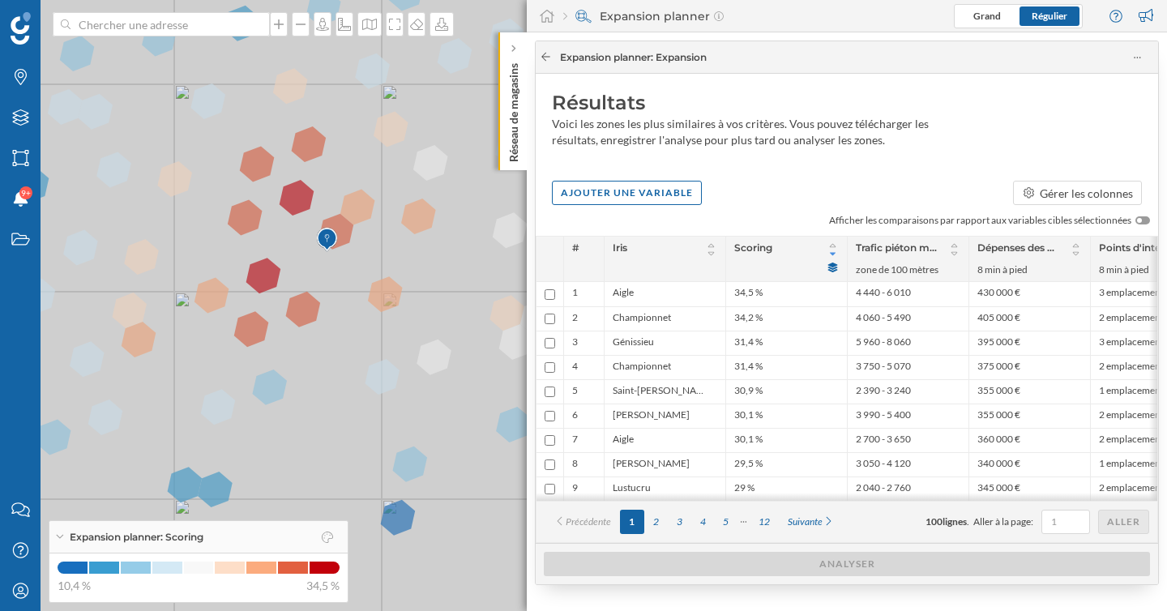
click at [545, 58] on icon at bounding box center [546, 57] width 12 height 10
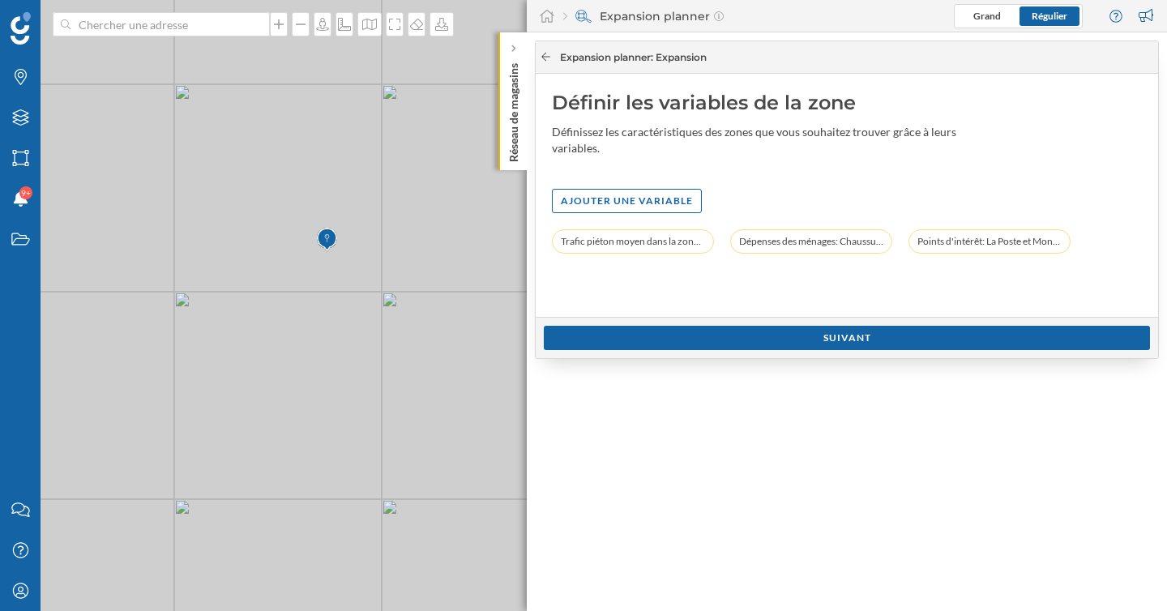
click at [545, 58] on icon at bounding box center [546, 57] width 12 height 10
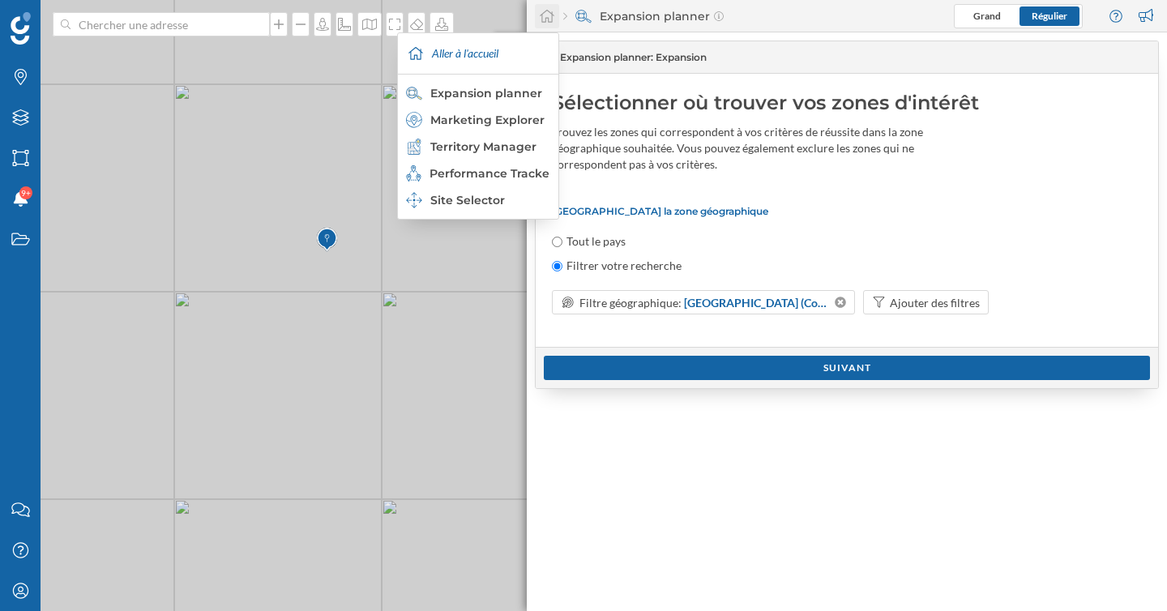
click at [545, 23] on div at bounding box center [547, 16] width 24 height 24
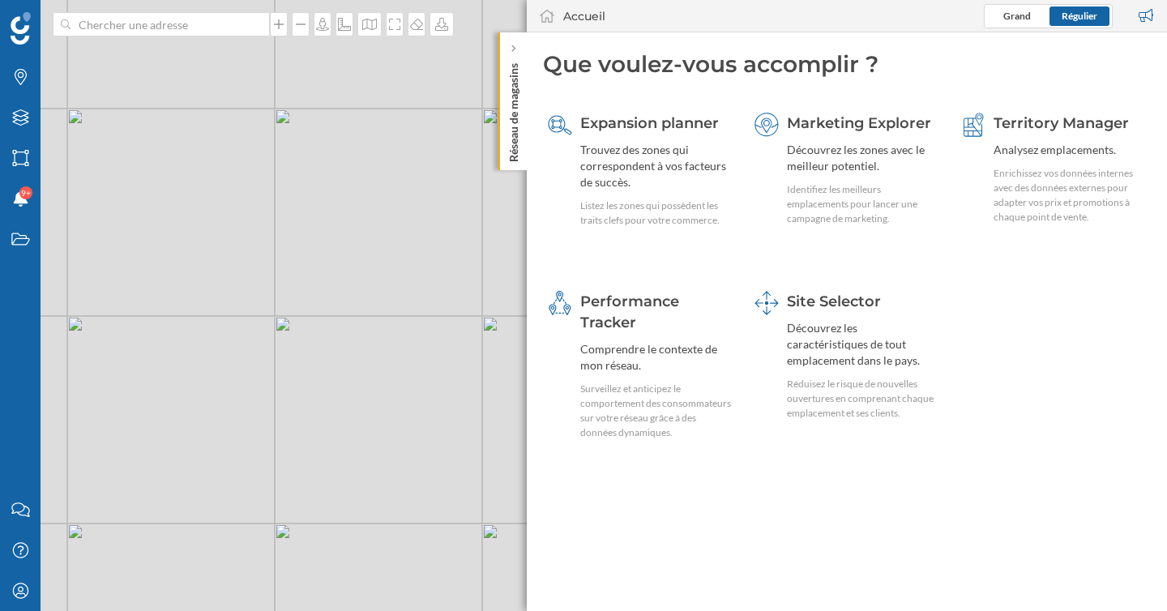
drag, startPoint x: 412, startPoint y: 439, endPoint x: 347, endPoint y: 304, distance: 150.0
click at [347, 310] on div "© Mapbox © OpenStreetMap Improve this map" at bounding box center [583, 305] width 1167 height 611
drag, startPoint x: 344, startPoint y: 491, endPoint x: 452, endPoint y: 450, distance: 115.4
click at [451, 446] on div "© Mapbox © OpenStreetMap Improve this map" at bounding box center [583, 305] width 1167 height 611
drag, startPoint x: 261, startPoint y: 316, endPoint x: 372, endPoint y: 425, distance: 155.9
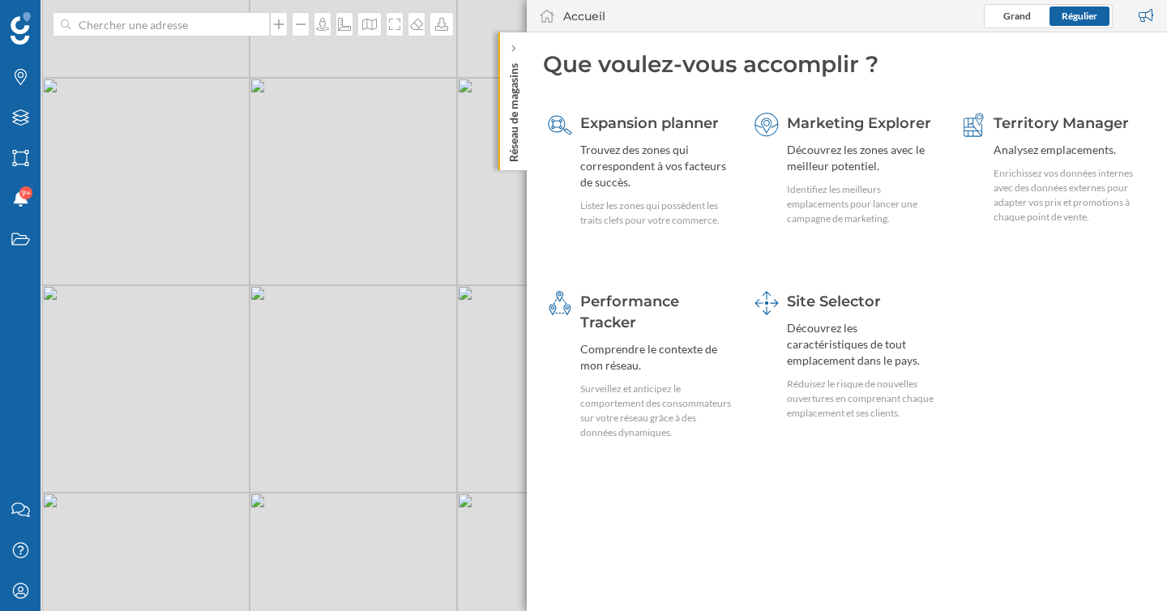
click at [372, 425] on div "© Mapbox © OpenStreetMap Improve this map" at bounding box center [583, 305] width 1167 height 611
drag, startPoint x: 309, startPoint y: 260, endPoint x: 350, endPoint y: 469, distance: 213.1
click at [349, 461] on div "© Mapbox © OpenStreetMap Improve this map" at bounding box center [583, 305] width 1167 height 611
drag, startPoint x: 334, startPoint y: 296, endPoint x: 462, endPoint y: 368, distance: 146.9
click at [460, 368] on div "© Mapbox © OpenStreetMap Improve this map" at bounding box center [583, 305] width 1167 height 611
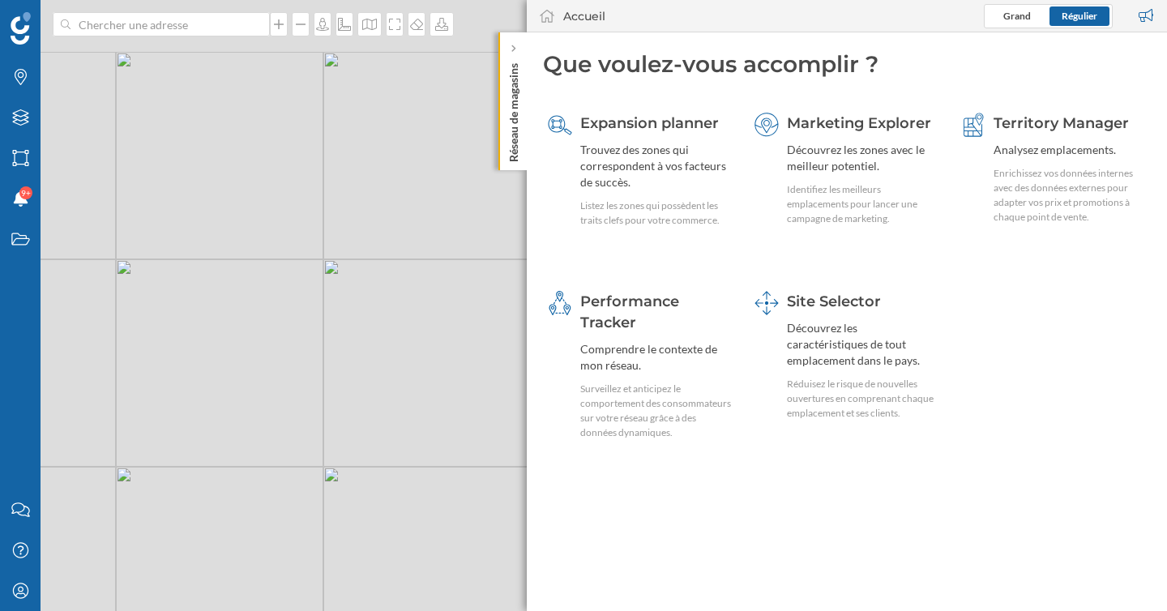
drag, startPoint x: 285, startPoint y: 302, endPoint x: 412, endPoint y: 397, distance: 158.0
click at [411, 397] on div "© Mapbox © OpenStreetMap Improve this map" at bounding box center [583, 305] width 1167 height 611
drag, startPoint x: 412, startPoint y: 398, endPoint x: 247, endPoint y: 583, distance: 248.0
click at [244, 579] on div "© Mapbox © OpenStreetMap Improve this map" at bounding box center [583, 305] width 1167 height 611
drag, startPoint x: 322, startPoint y: 378, endPoint x: 303, endPoint y: 284, distance: 95.8
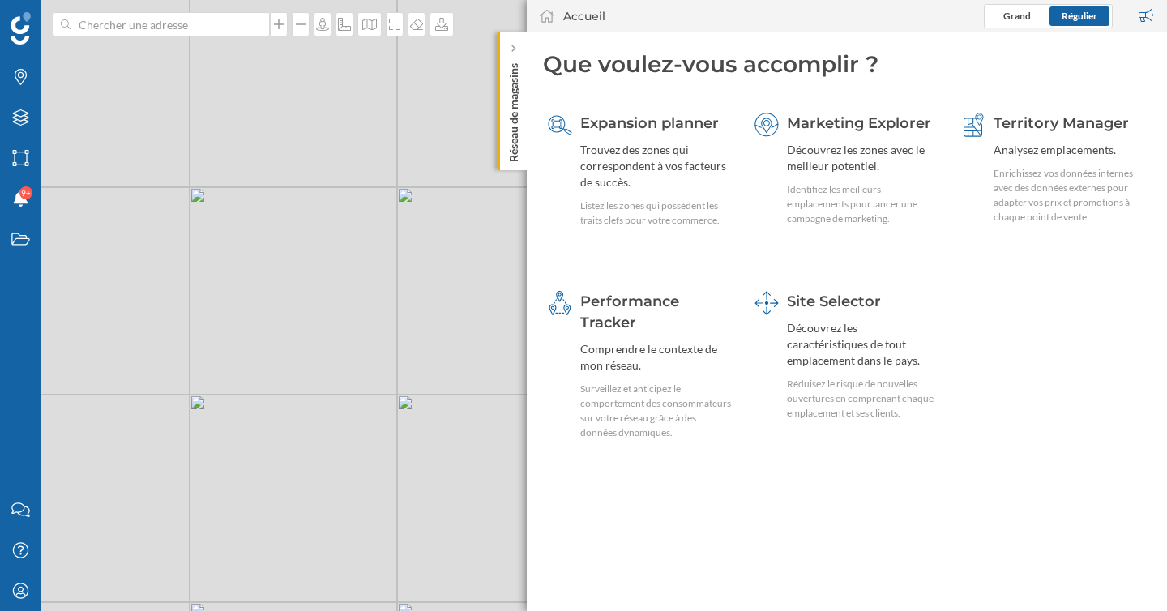
click at [303, 284] on div "© Mapbox © OpenStreetMap Improve this map" at bounding box center [583, 305] width 1167 height 611
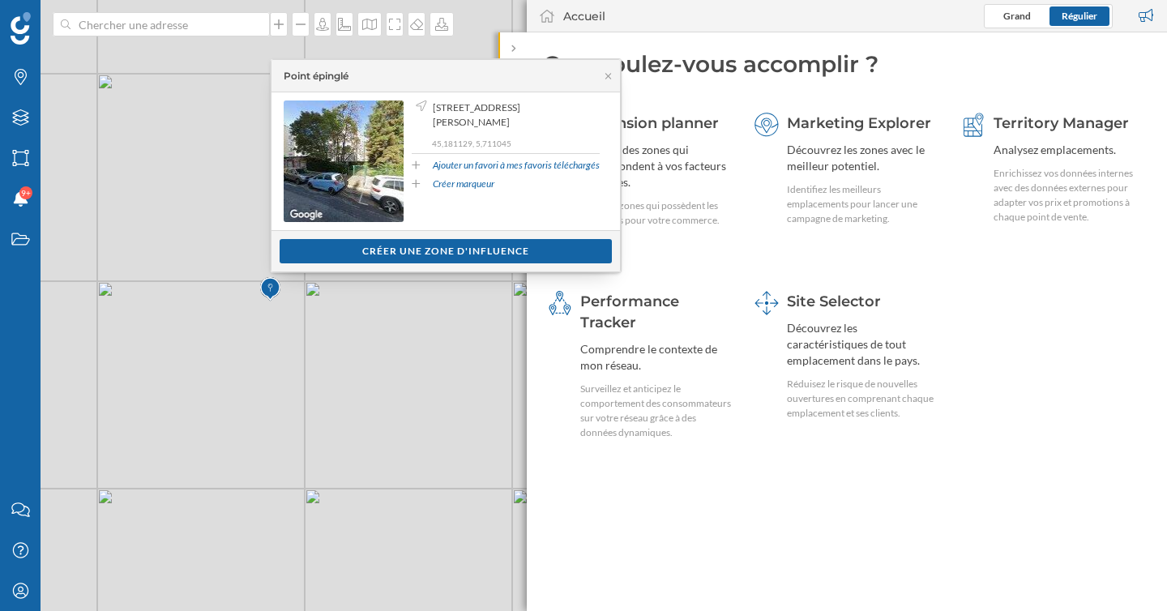
click at [362, 417] on div "© Mapbox © OpenStreetMap Improve this map" at bounding box center [583, 305] width 1167 height 611
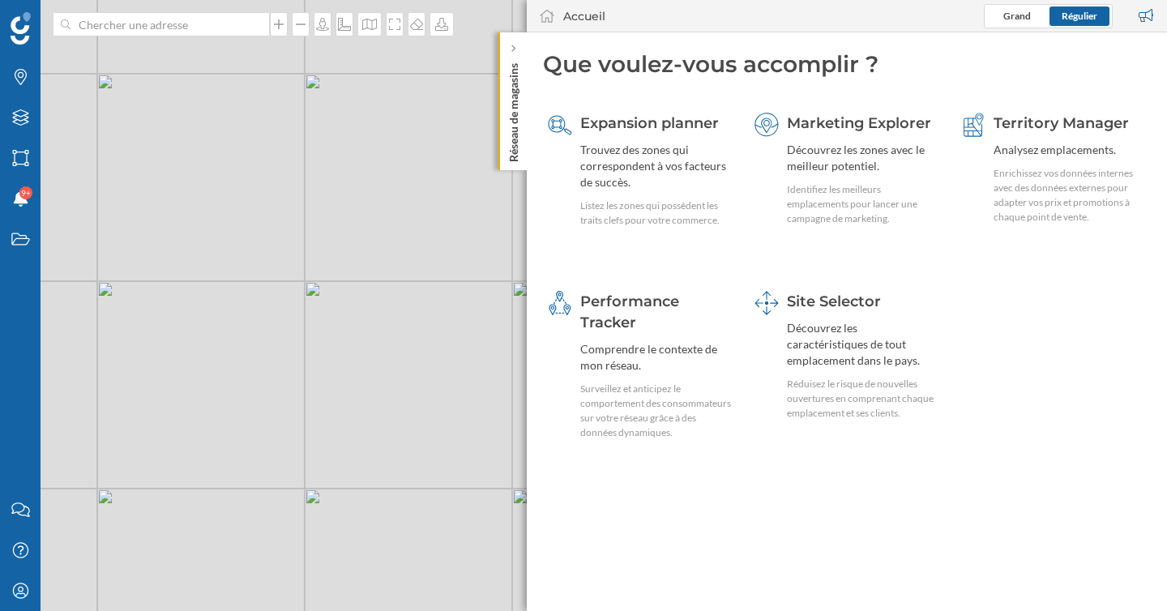
drag, startPoint x: 302, startPoint y: 298, endPoint x: 372, endPoint y: 511, distance: 223.4
click at [370, 506] on div "© Mapbox © OpenStreetMap Improve this map" at bounding box center [583, 305] width 1167 height 611
drag, startPoint x: 286, startPoint y: 347, endPoint x: 335, endPoint y: 421, distance: 88.8
click at [334, 418] on div "© Mapbox © OpenStreetMap Improve this map" at bounding box center [583, 305] width 1167 height 611
drag, startPoint x: 284, startPoint y: 385, endPoint x: 389, endPoint y: 446, distance: 120.9
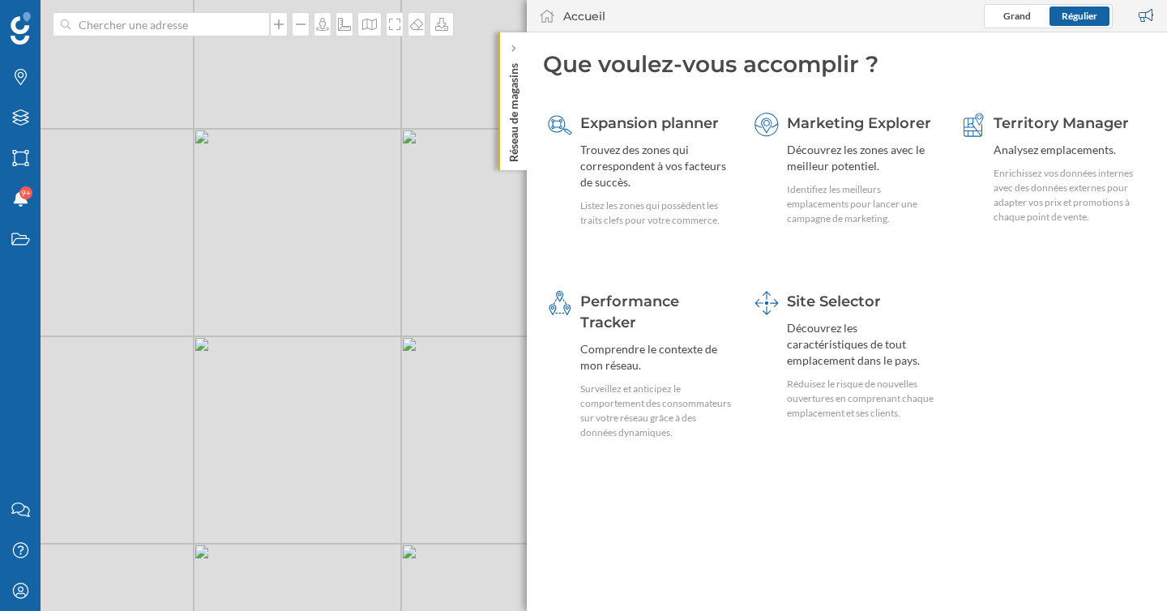
click at [388, 443] on div "© Mapbox © OpenStreetMap Improve this map" at bounding box center [583, 305] width 1167 height 611
drag, startPoint x: 339, startPoint y: 331, endPoint x: 369, endPoint y: 396, distance: 71.4
click at [365, 391] on div "© Mapbox © OpenStreetMap Improve this map" at bounding box center [583, 305] width 1167 height 611
drag, startPoint x: 347, startPoint y: 306, endPoint x: 347, endPoint y: 426, distance: 119.9
click at [347, 422] on div "© Mapbox © OpenStreetMap Improve this map" at bounding box center [583, 305] width 1167 height 611
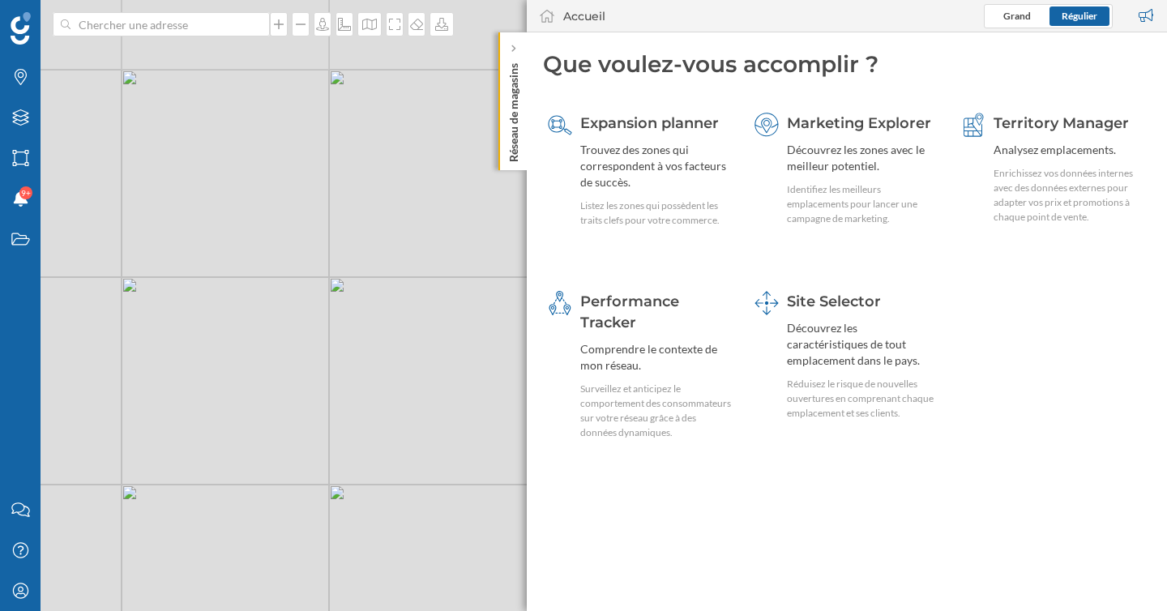
drag, startPoint x: 267, startPoint y: 292, endPoint x: 322, endPoint y: 433, distance: 151.1
click at [320, 428] on div "© Mapbox © OpenStreetMap Improve this map" at bounding box center [583, 305] width 1167 height 611
drag, startPoint x: 205, startPoint y: 219, endPoint x: 298, endPoint y: 401, distance: 204.8
click at [293, 392] on div "© Mapbox © OpenStreetMap Improve this map" at bounding box center [583, 305] width 1167 height 611
drag, startPoint x: 200, startPoint y: 224, endPoint x: 282, endPoint y: 391, distance: 185.9
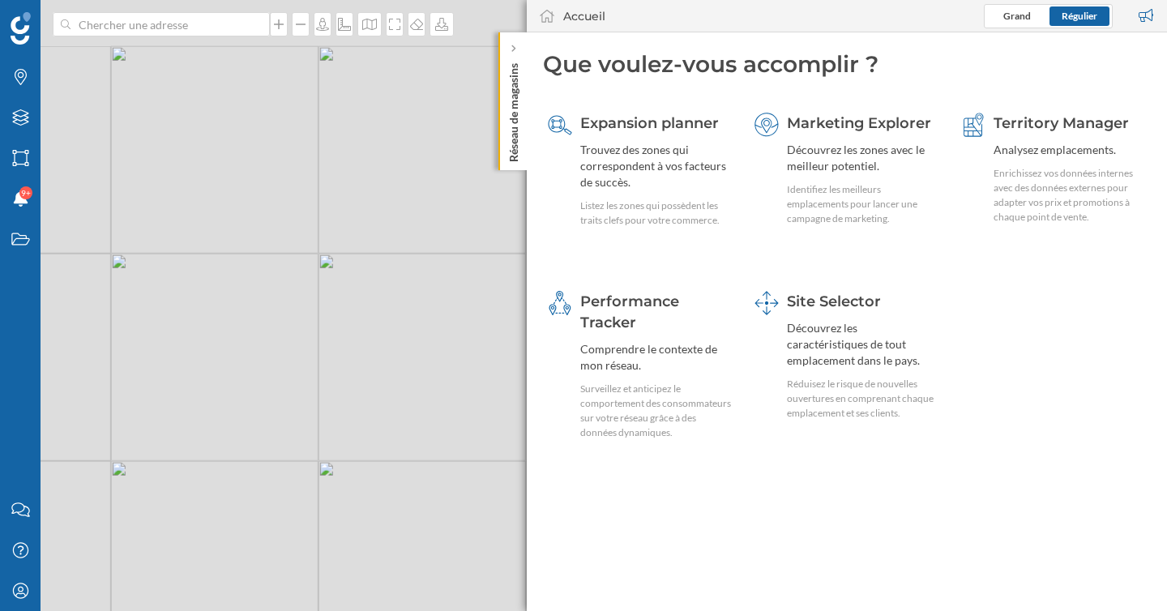
click at [280, 389] on div "© Mapbox © OpenStreetMap Improve this map" at bounding box center [583, 305] width 1167 height 611
drag, startPoint x: 230, startPoint y: 204, endPoint x: 334, endPoint y: 405, distance: 226.1
click at [331, 403] on div "© Mapbox © OpenStreetMap Improve this map" at bounding box center [583, 305] width 1167 height 611
drag, startPoint x: 265, startPoint y: 297, endPoint x: 350, endPoint y: 425, distance: 153.7
click at [349, 424] on div "© Mapbox © OpenStreetMap Improve this map" at bounding box center [583, 305] width 1167 height 611
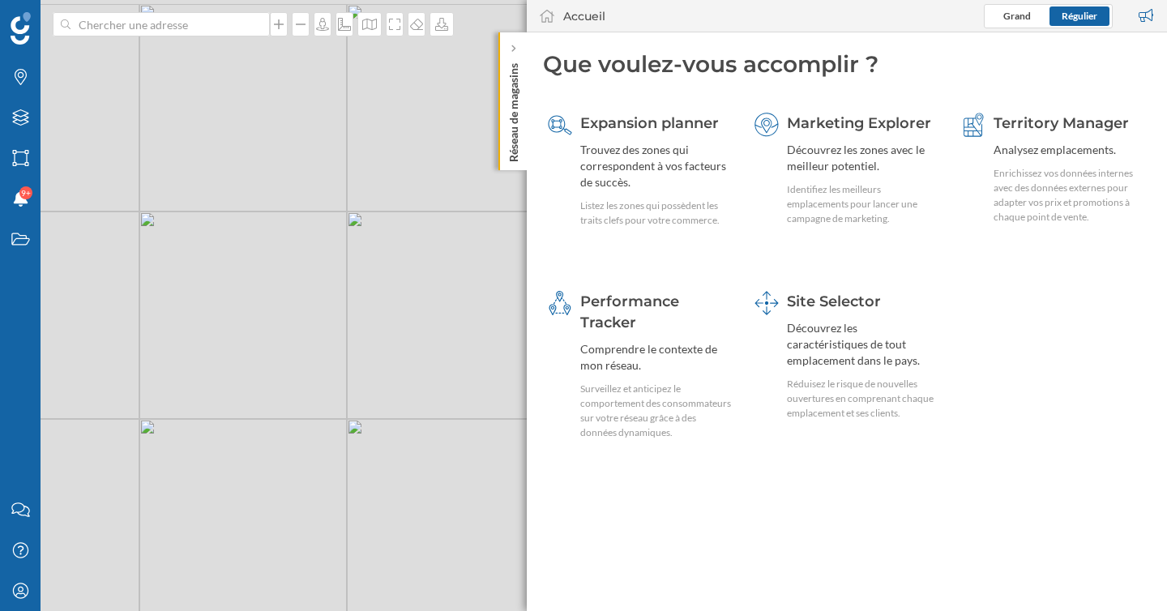
drag, startPoint x: 381, startPoint y: 144, endPoint x: 371, endPoint y: 329, distance: 185.0
click at [371, 327] on div "© Mapbox © OpenStreetMap Improve this map" at bounding box center [583, 305] width 1167 height 611
drag, startPoint x: 391, startPoint y: 187, endPoint x: 369, endPoint y: 251, distance: 67.7
click at [370, 251] on div "© Mapbox © OpenStreetMap Improve this map" at bounding box center [583, 305] width 1167 height 611
drag, startPoint x: 397, startPoint y: 246, endPoint x: 380, endPoint y: 313, distance: 69.4
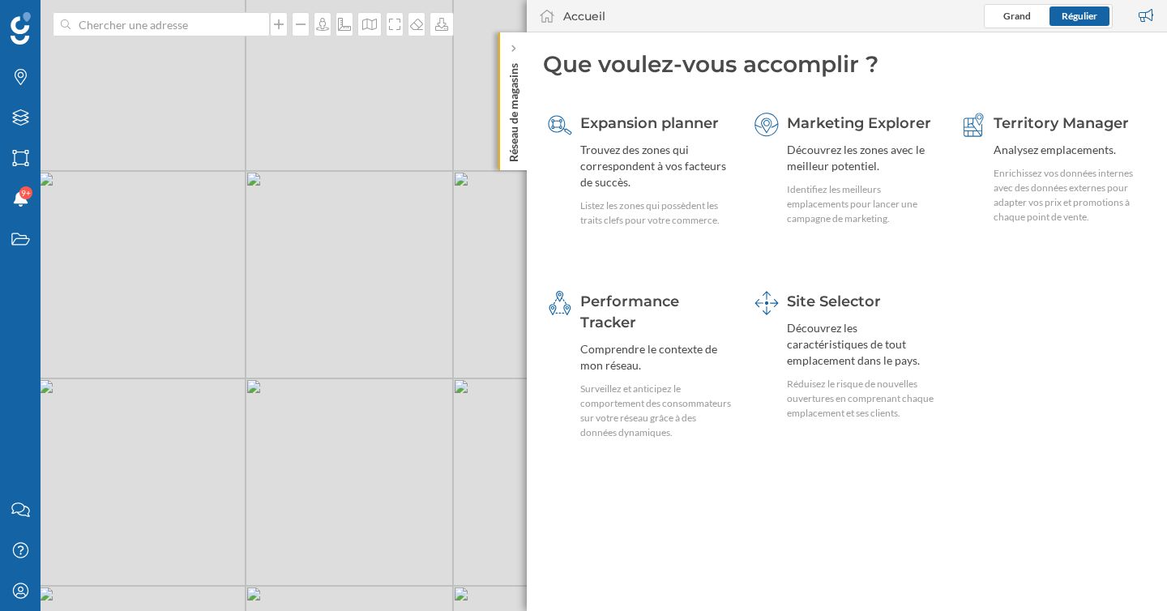
click at [380, 313] on div "© Mapbox © OpenStreetMap Improve this map" at bounding box center [583, 305] width 1167 height 611
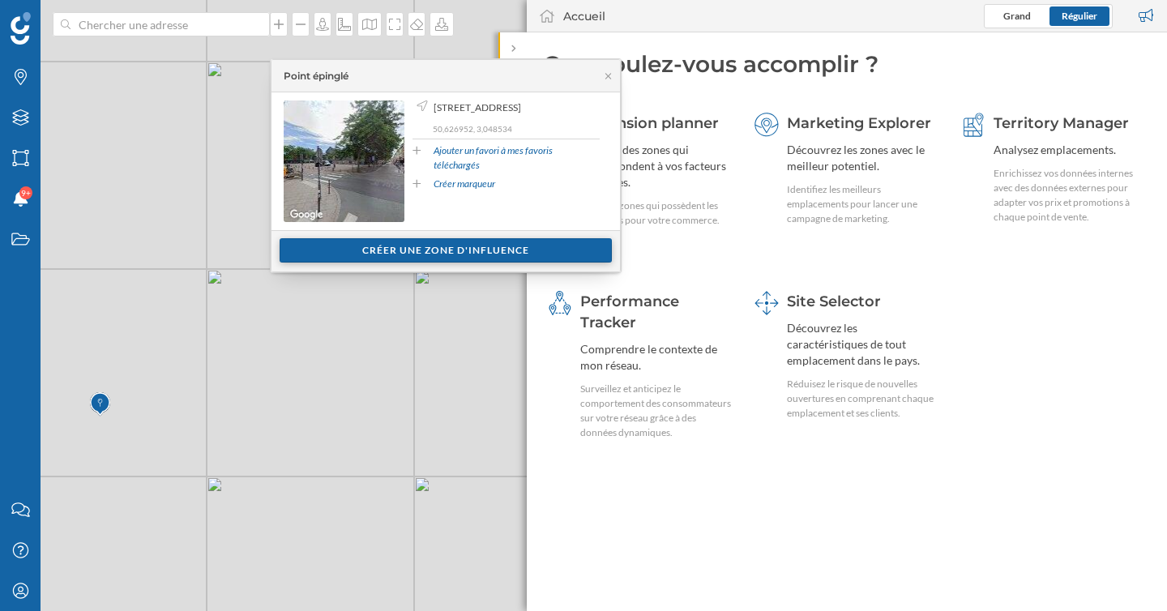
click at [415, 263] on div "Créer une zone d'influence" at bounding box center [446, 250] width 332 height 24
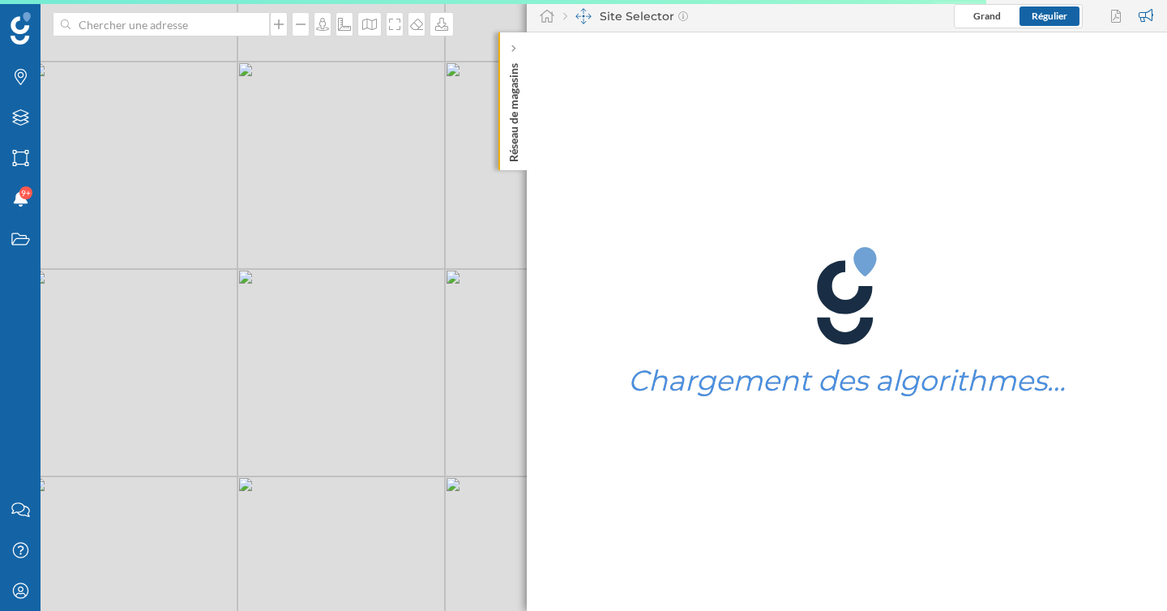
drag, startPoint x: 280, startPoint y: 385, endPoint x: 412, endPoint y: 384, distance: 132.1
click at [411, 384] on div "© Mapbox © OpenStreetMap Improve this map" at bounding box center [583, 305] width 1167 height 611
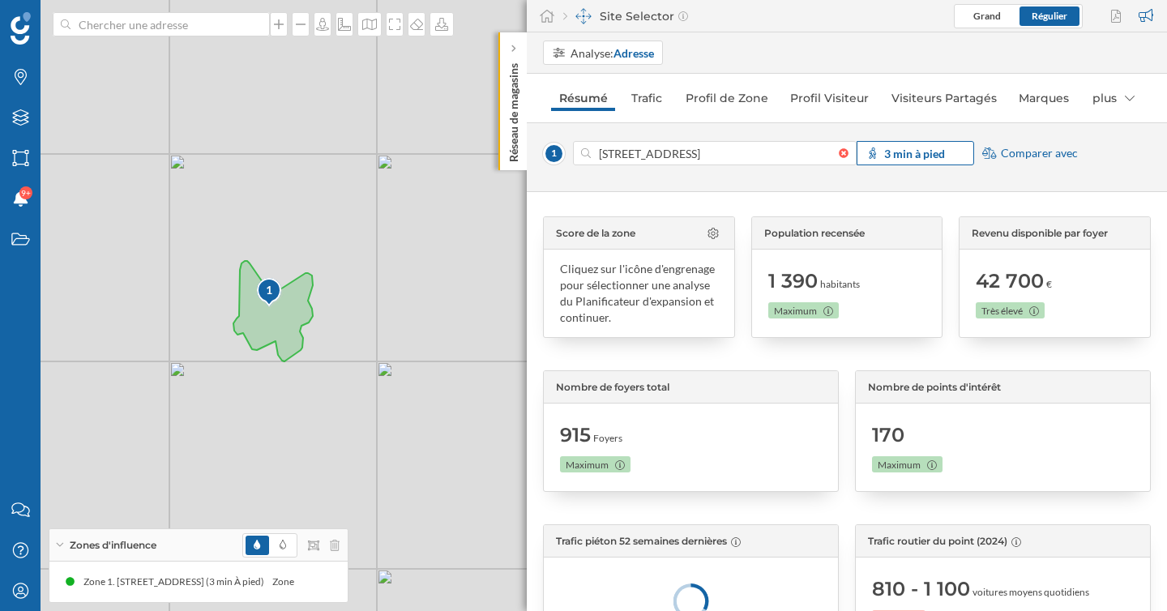
click at [912, 157] on strong "3 min à pied" at bounding box center [914, 154] width 61 height 14
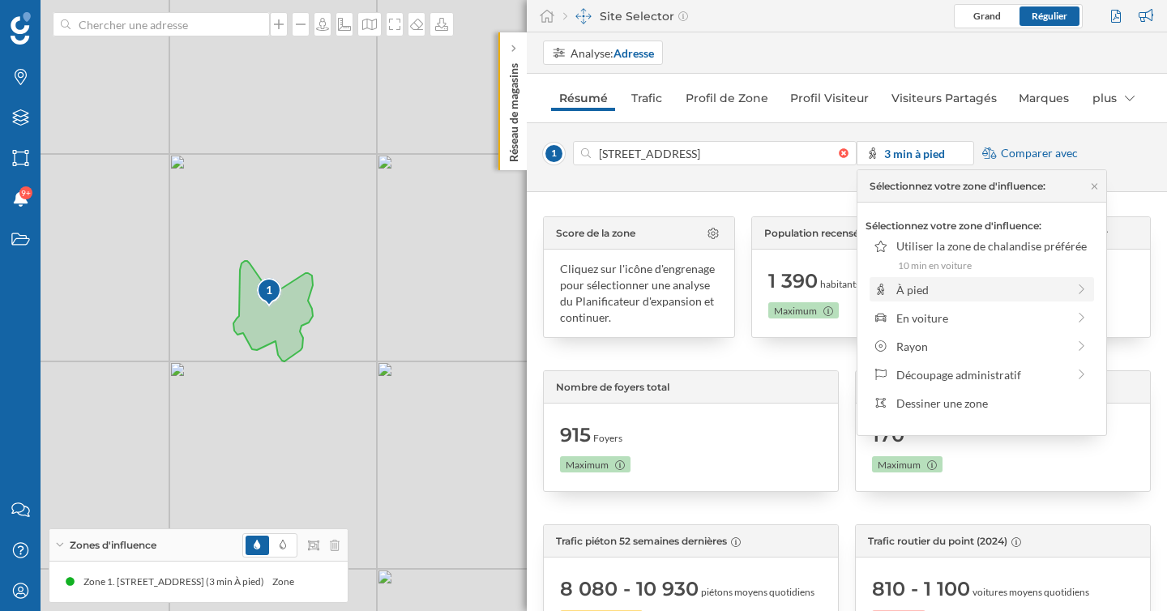
click at [915, 285] on div "À pied" at bounding box center [981, 289] width 170 height 17
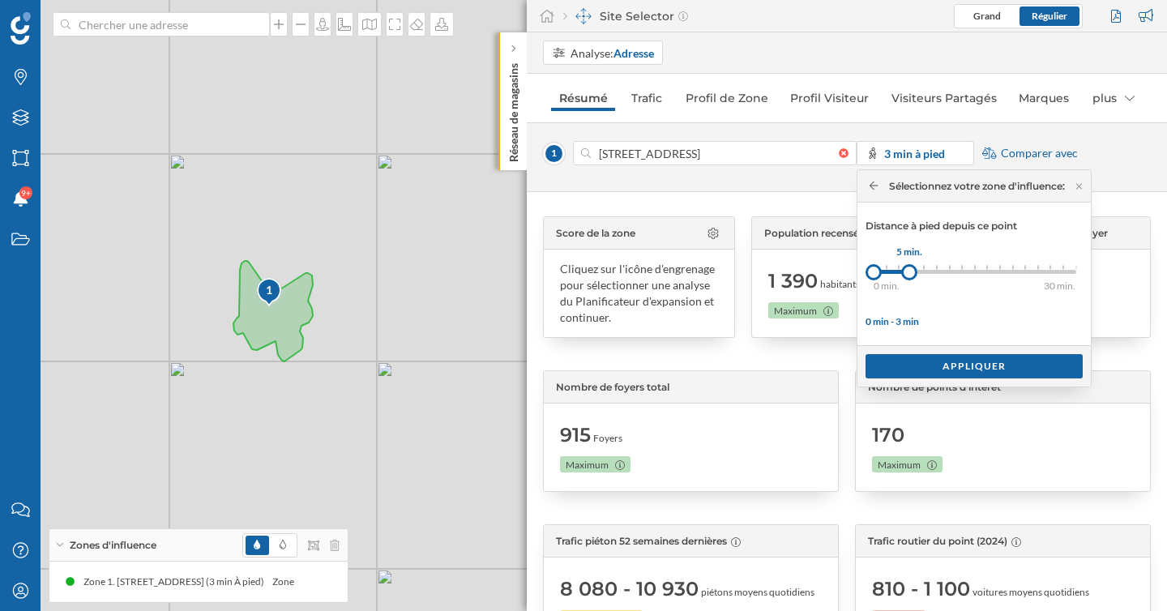
drag, startPoint x: 886, startPoint y: 267, endPoint x: 910, endPoint y: 267, distance: 24.3
click at [910, 267] on div at bounding box center [909, 272] width 16 height 16
click at [933, 363] on div "Appliquer" at bounding box center [973, 365] width 217 height 24
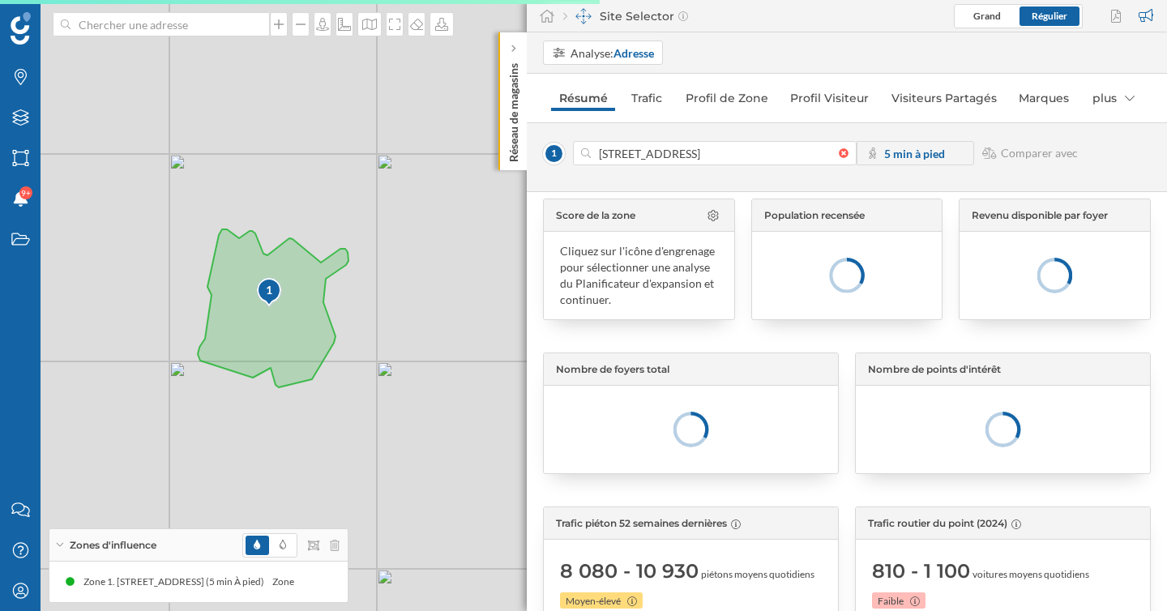
scroll to position [13, 0]
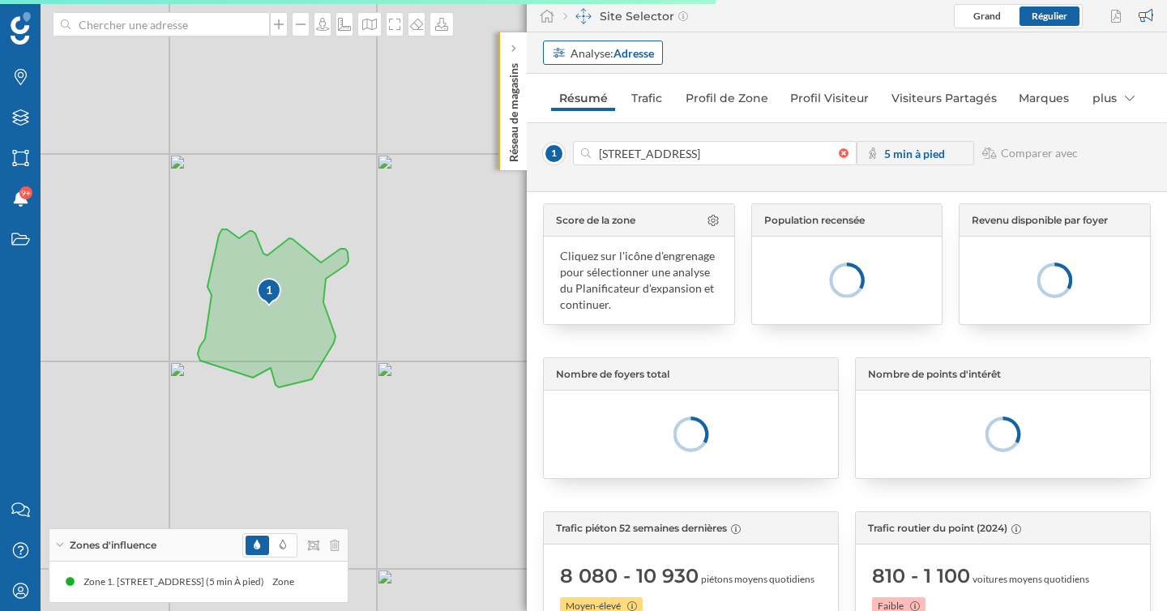
click at [646, 51] on strong "Adresse" at bounding box center [633, 53] width 41 height 14
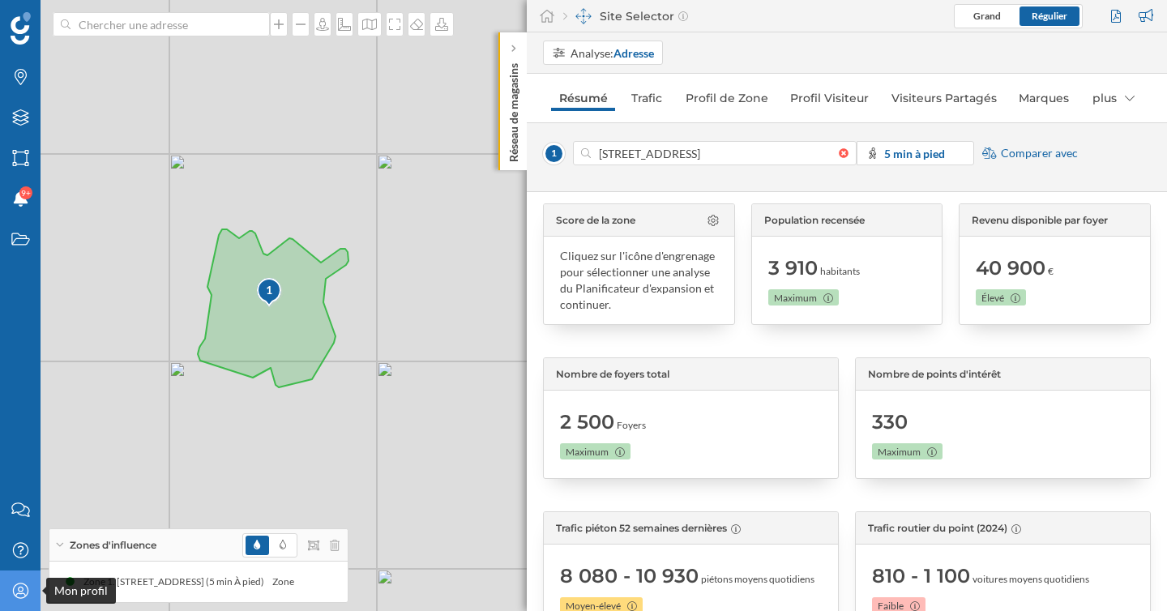
click at [20, 609] on div "Mon profil" at bounding box center [20, 590] width 41 height 41
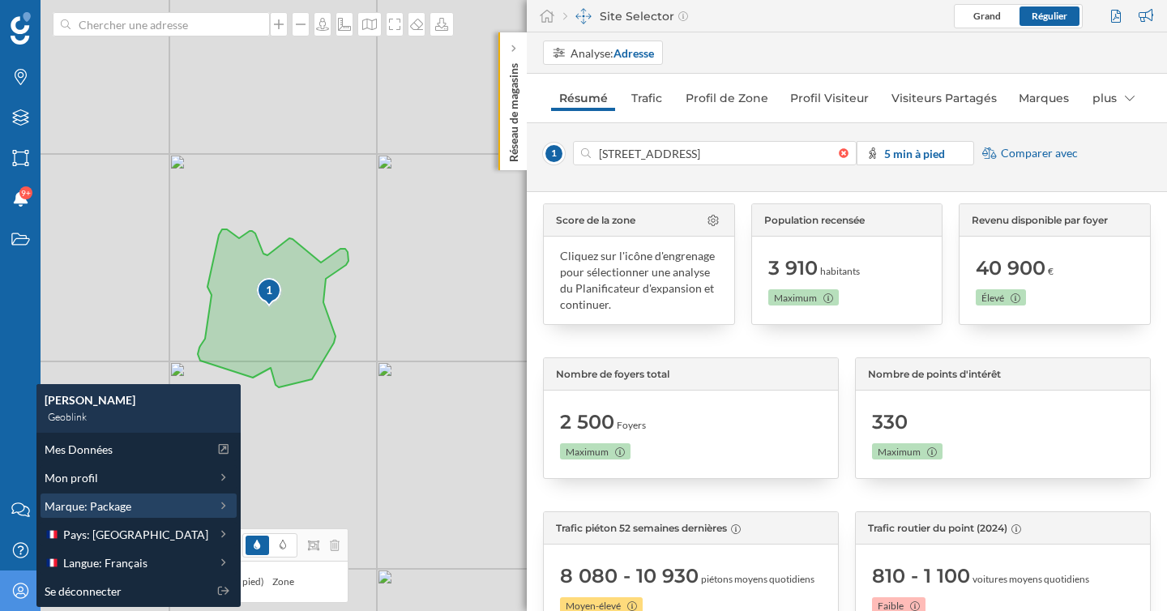
click at [107, 502] on span "Marque: Package" at bounding box center [88, 506] width 87 height 17
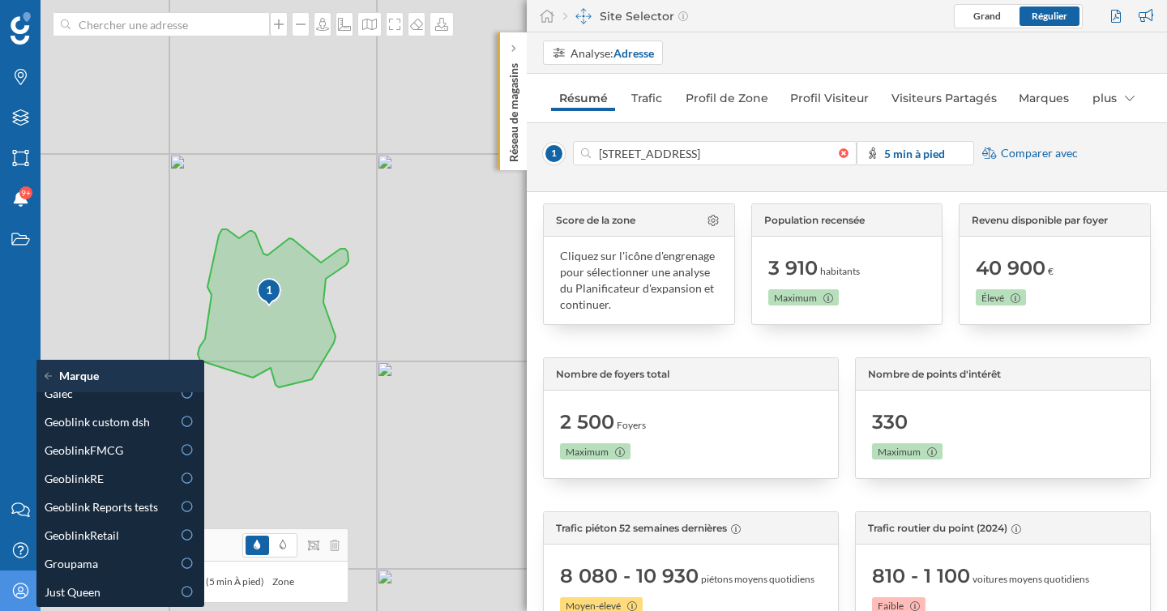
scroll to position [442, 0]
click at [140, 421] on span "Geoblink custom dsh" at bounding box center [97, 420] width 105 height 17
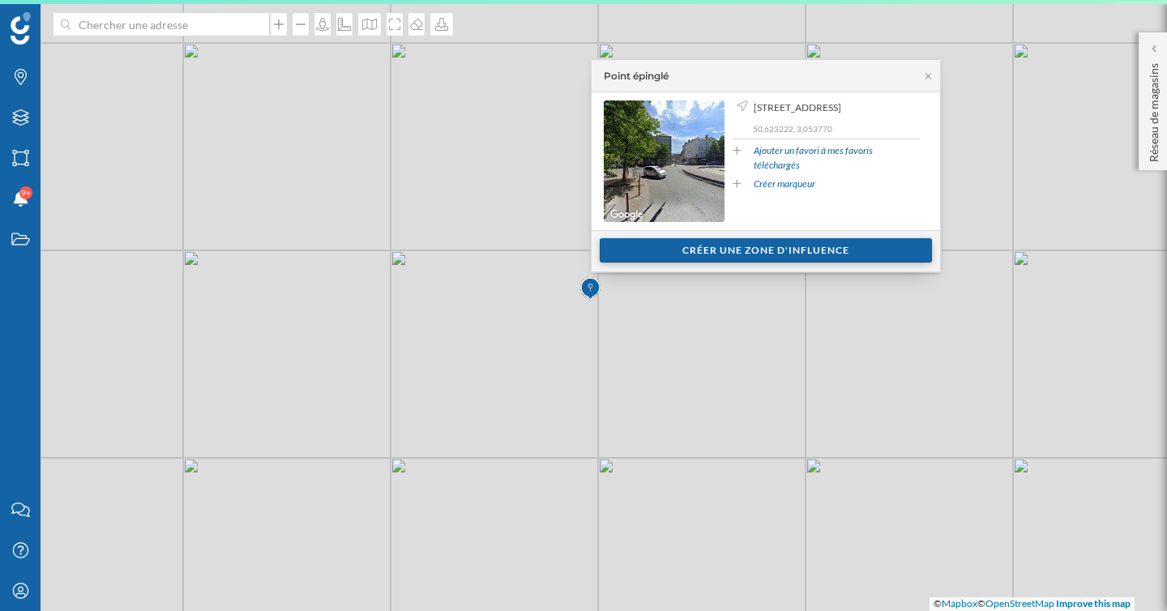
click at [640, 253] on div "Créer une zone d'influence" at bounding box center [766, 250] width 332 height 24
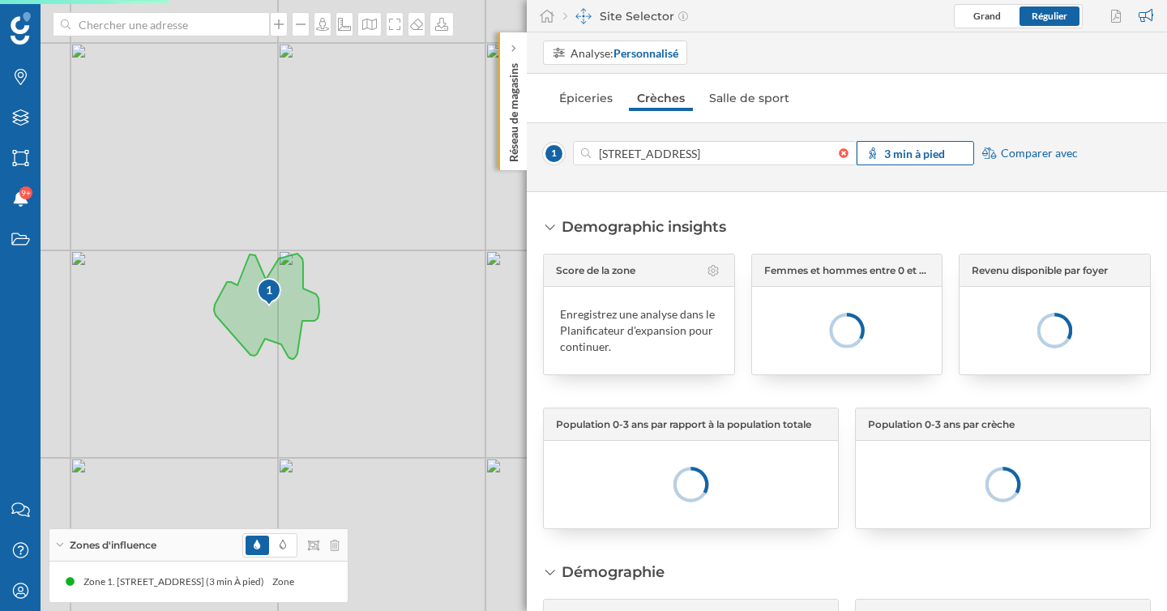
click at [902, 143] on div "3 min à pied" at bounding box center [915, 153] width 117 height 24
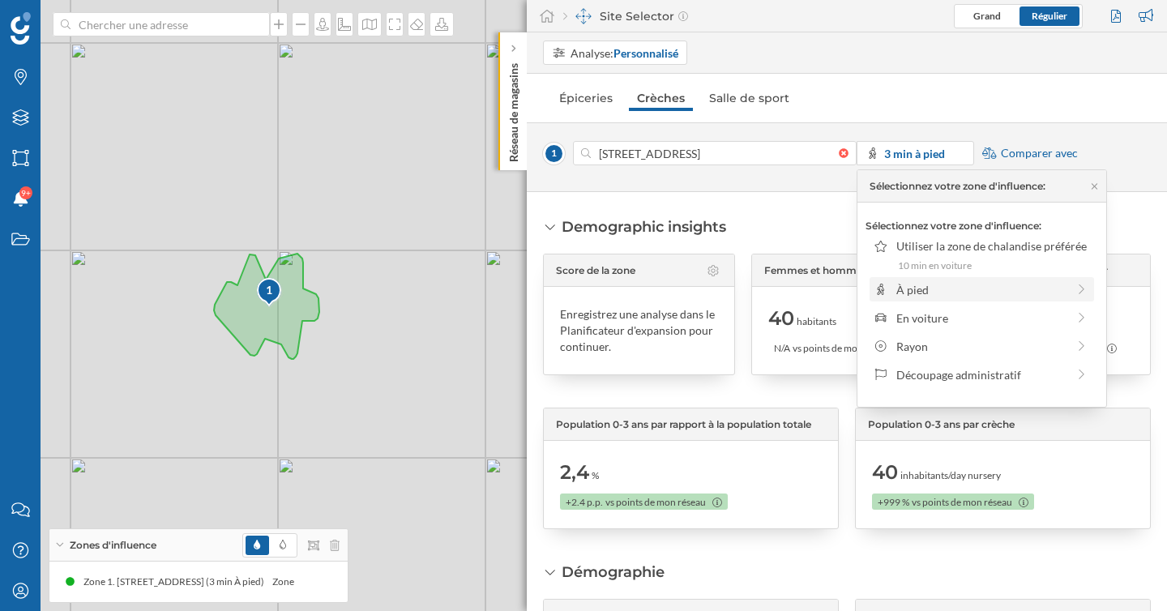
click at [925, 285] on div "À pied" at bounding box center [981, 289] width 170 height 17
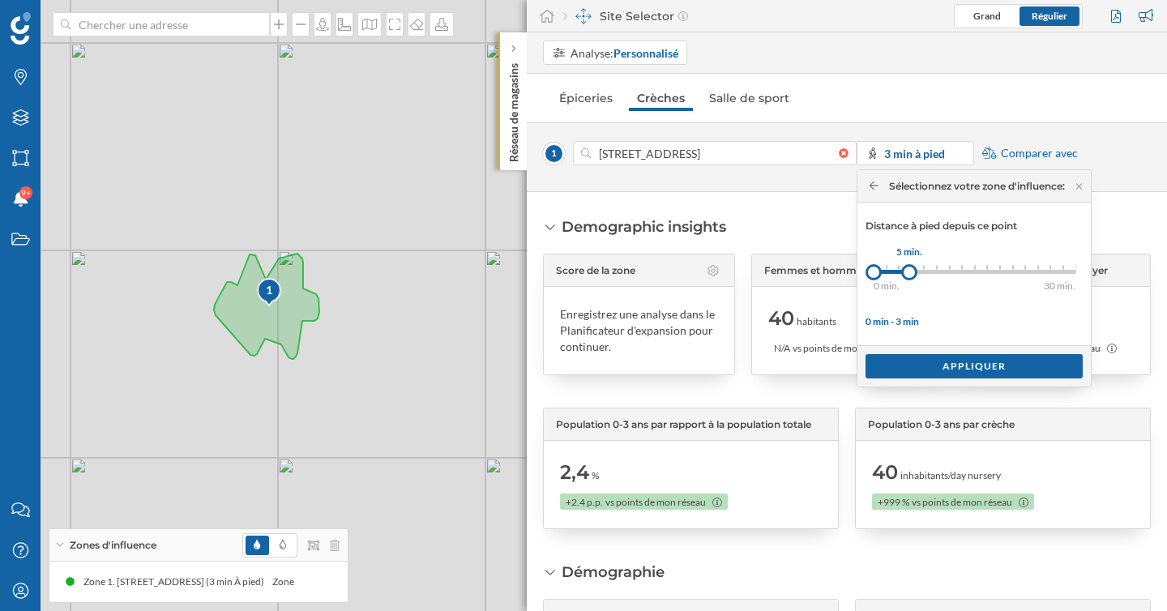
drag, startPoint x: 886, startPoint y: 271, endPoint x: 910, endPoint y: 272, distance: 24.3
click at [910, 272] on div at bounding box center [909, 272] width 16 height 16
click at [929, 367] on div "Appliquer" at bounding box center [973, 365] width 217 height 24
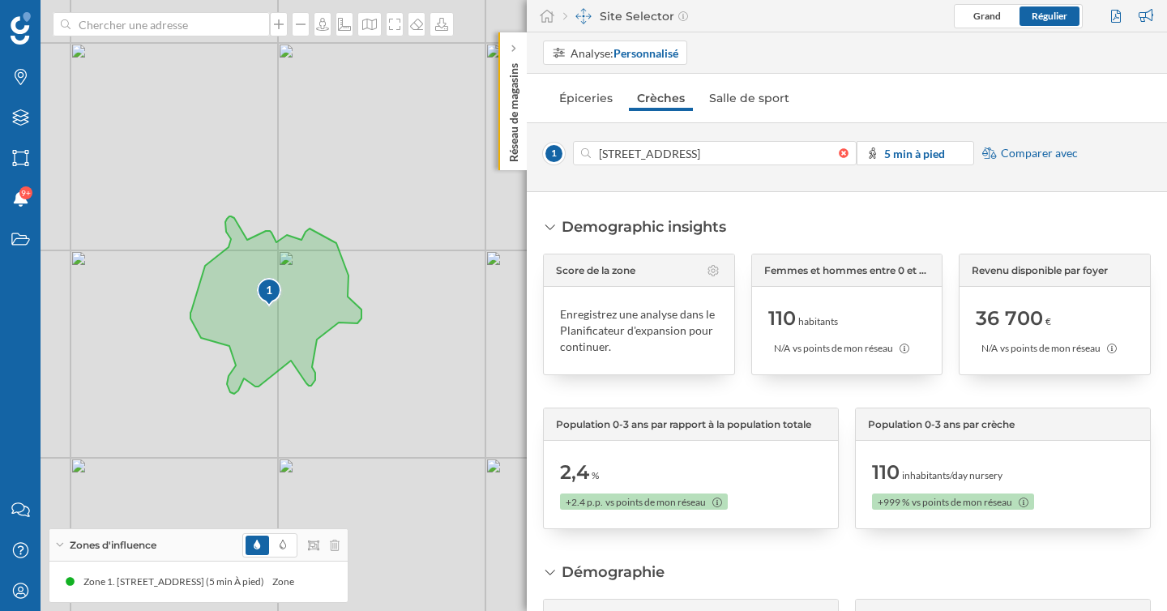
click at [1024, 152] on span "Comparer avec" at bounding box center [1039, 153] width 77 height 16
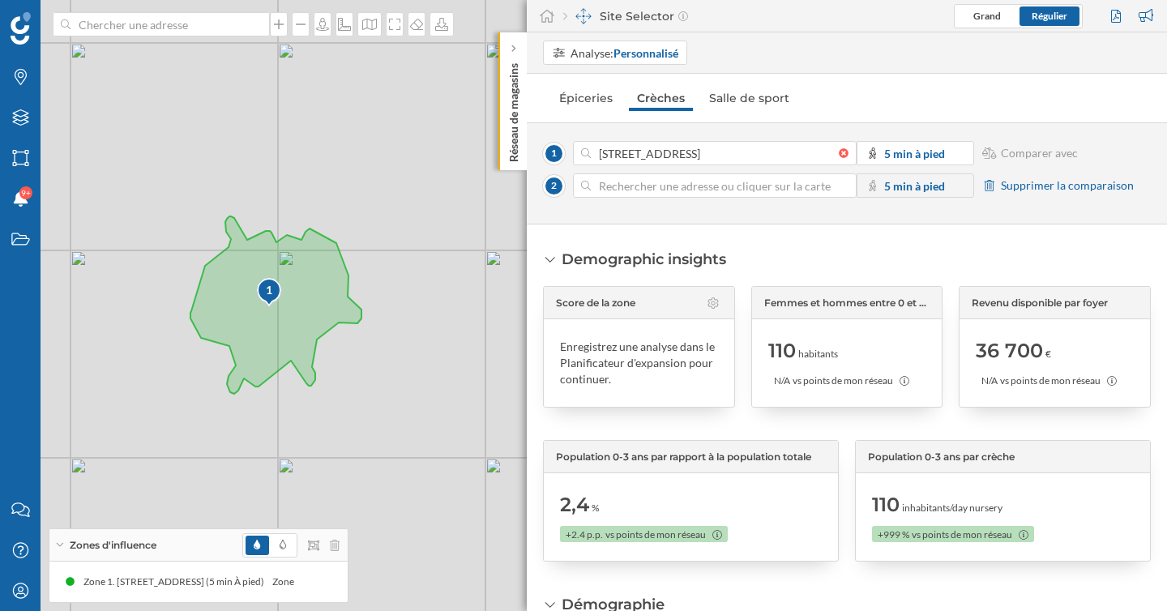
click at [368, 132] on div "1 © Mapbox © OpenStreetMap Improve this map" at bounding box center [583, 305] width 1167 height 611
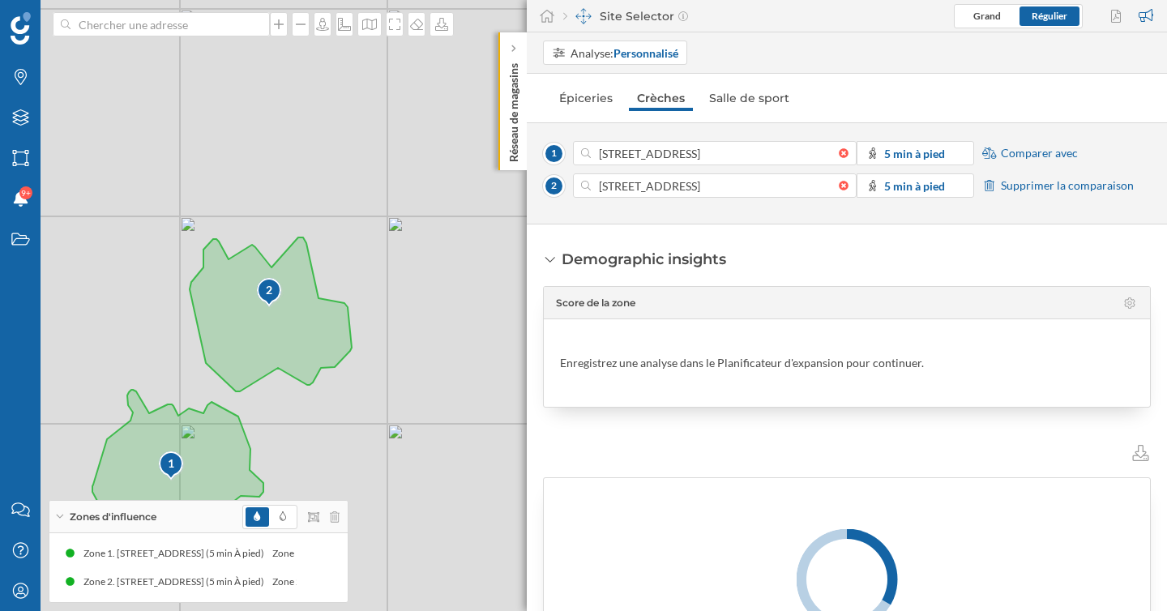
drag, startPoint x: 434, startPoint y: 411, endPoint x: 339, endPoint y: 505, distance: 134.1
click at [471, 314] on div "1 2 © Mapbox © OpenStreetMap Improve this map" at bounding box center [583, 305] width 1167 height 611
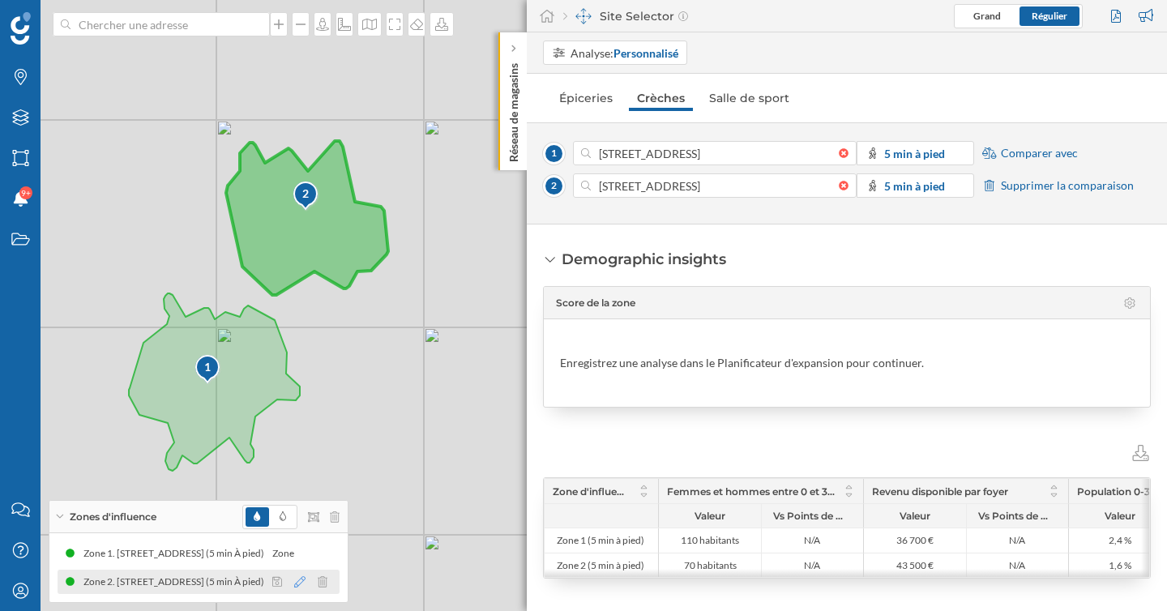
click at [301, 585] on icon at bounding box center [299, 581] width 11 height 11
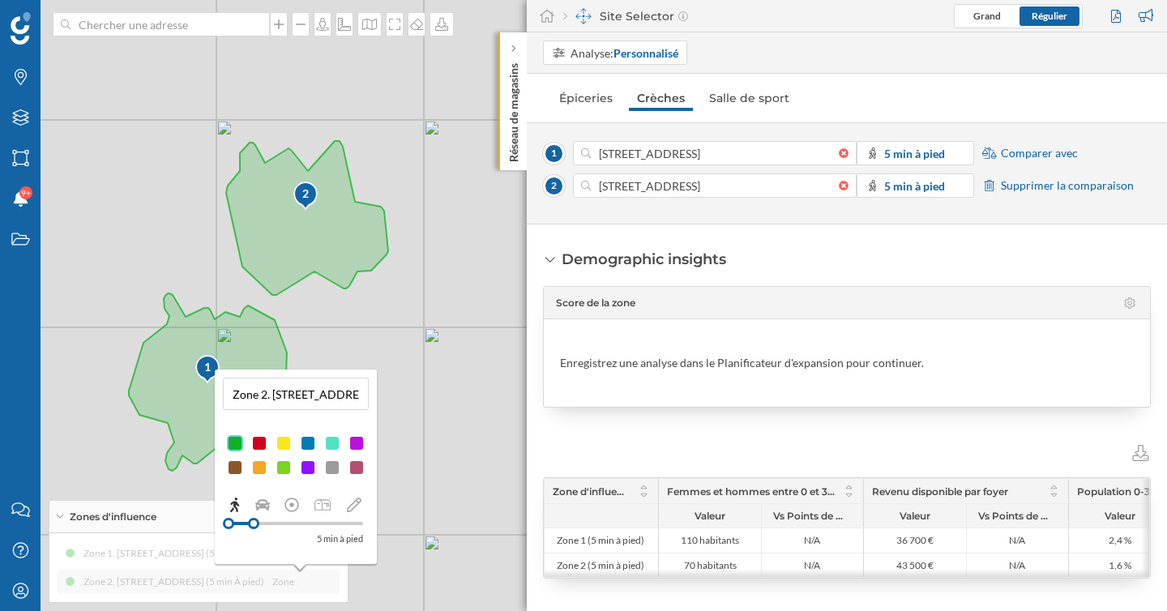
click at [309, 443] on div at bounding box center [308, 443] width 16 height 16
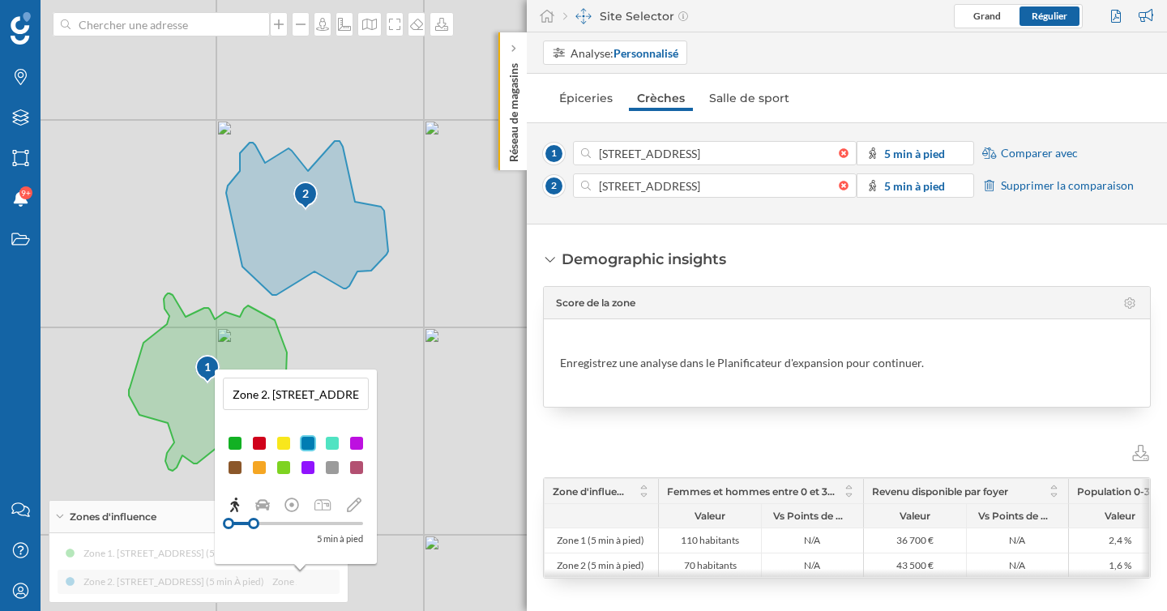
click at [460, 297] on div "1 2 © Mapbox © OpenStreetMap Improve this map" at bounding box center [583, 305] width 1167 height 611
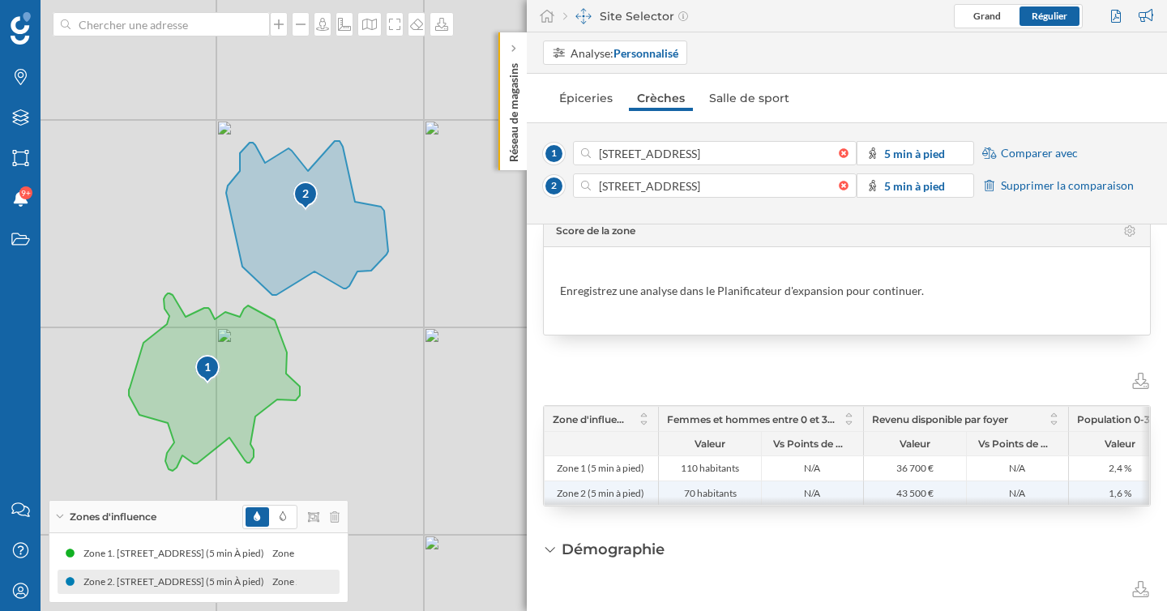
scroll to position [62, 0]
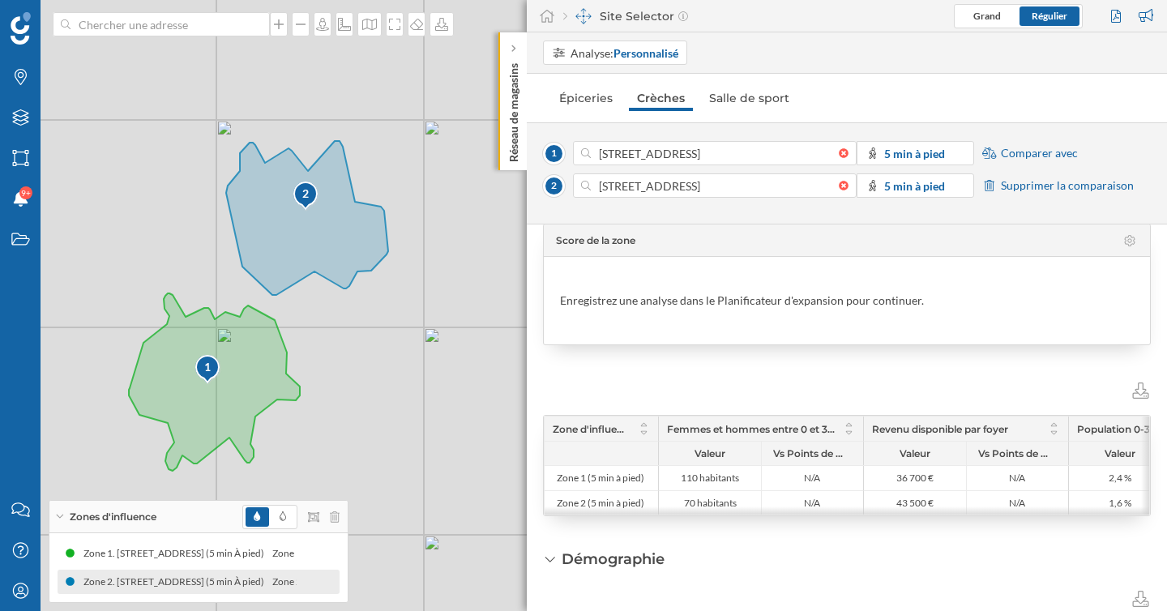
drag, startPoint x: 825, startPoint y: 519, endPoint x: 872, endPoint y: 514, distance: 47.2
click at [872, 515] on div "Zone d'influence Femmes et hommes entre 0 et 3 ans Revenu disponible par foyer …" at bounding box center [847, 466] width 606 height 100
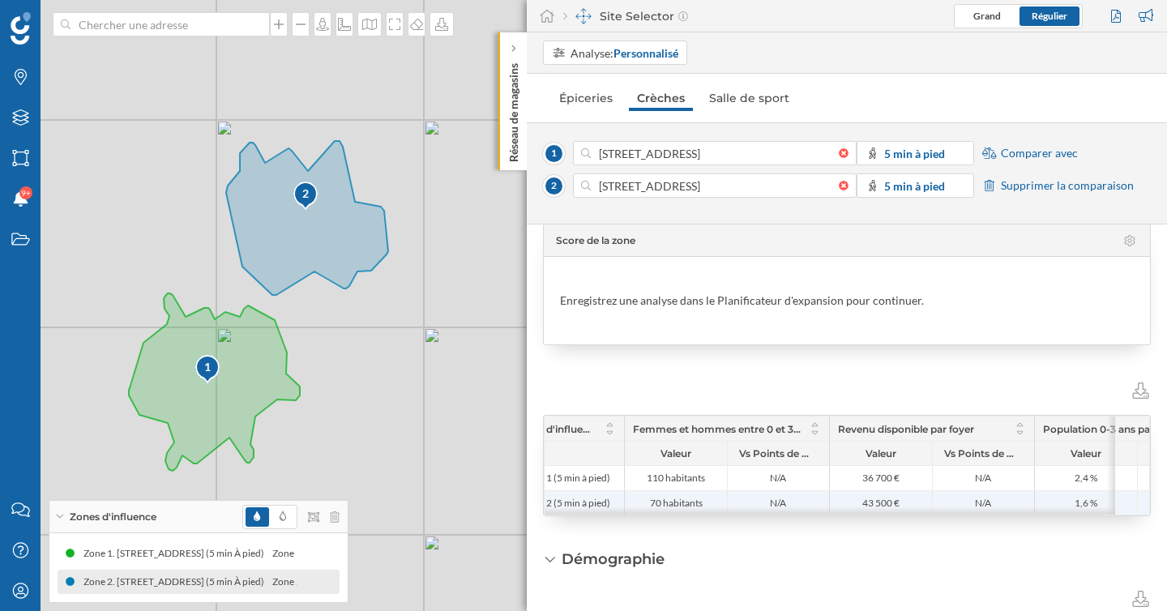
scroll to position [0, 0]
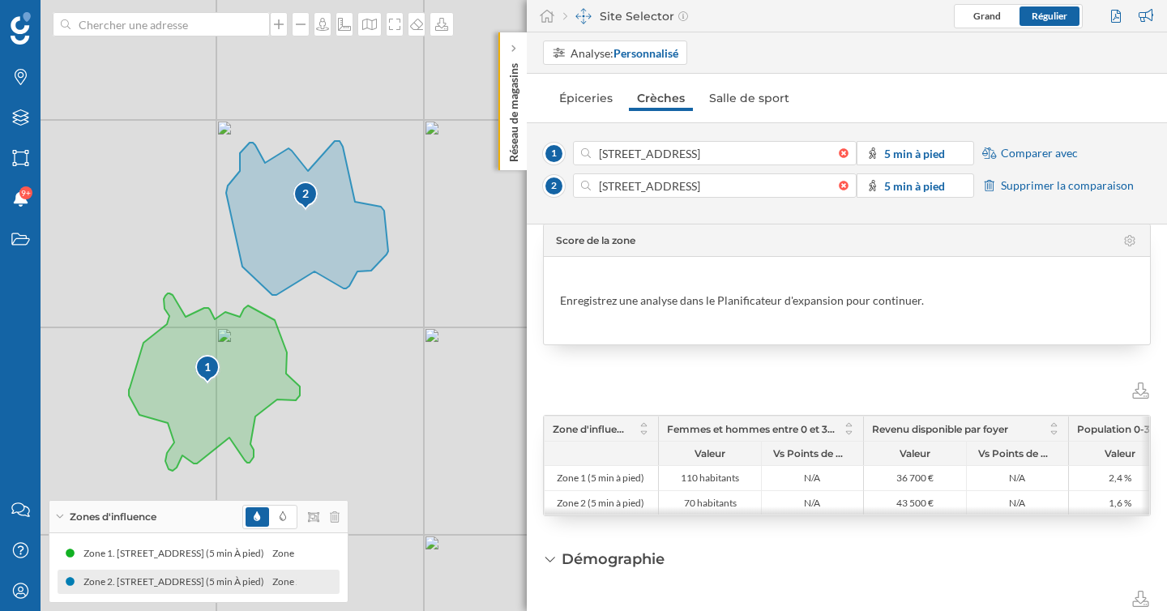
click at [888, 540] on div "Demographic insights Score de la zone Enregistrez une analyse dans le Planifica…" at bounding box center [847, 417] width 640 height 387
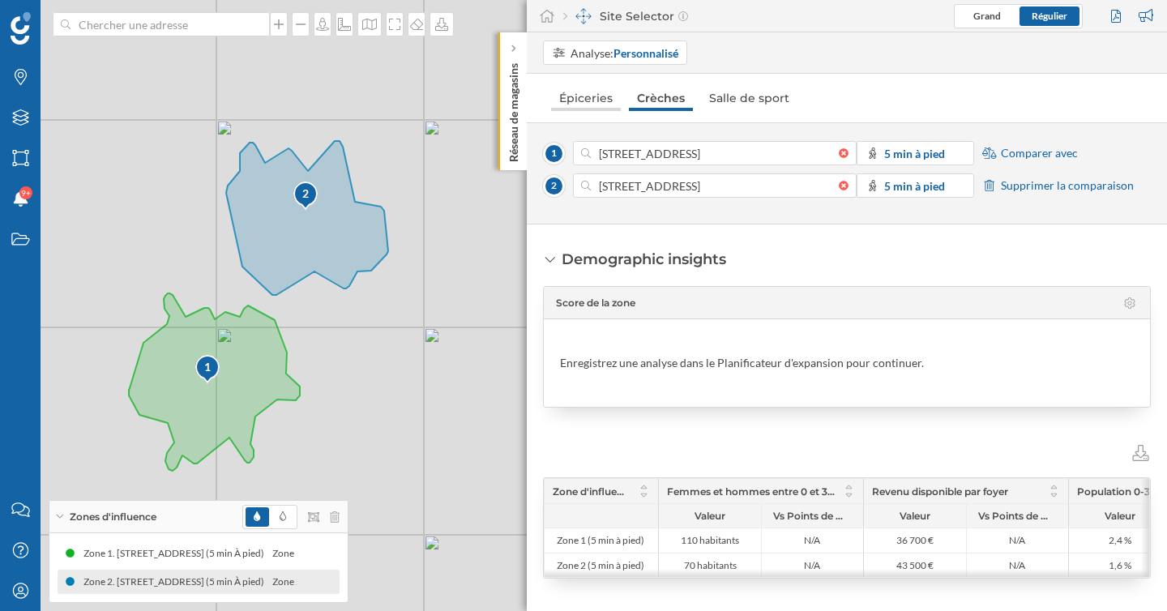
click at [589, 96] on link "Épiceries" at bounding box center [586, 98] width 70 height 26
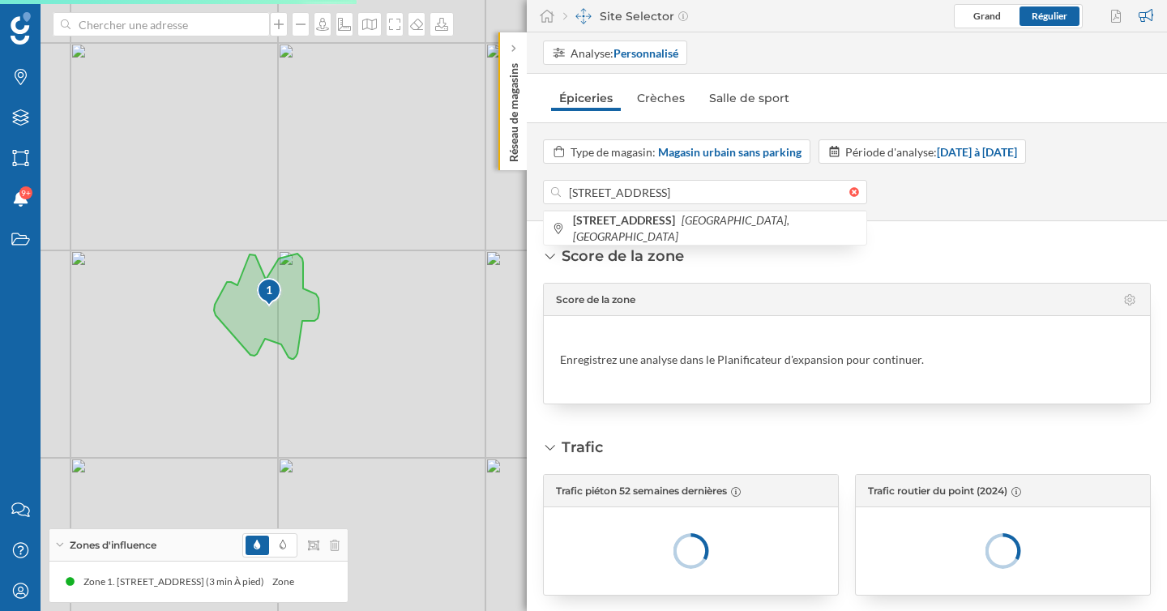
click at [895, 259] on div "Score de la zone Score de la zone Enregistrez une analyse dans le Planificateur…" at bounding box center [847, 325] width 608 height 159
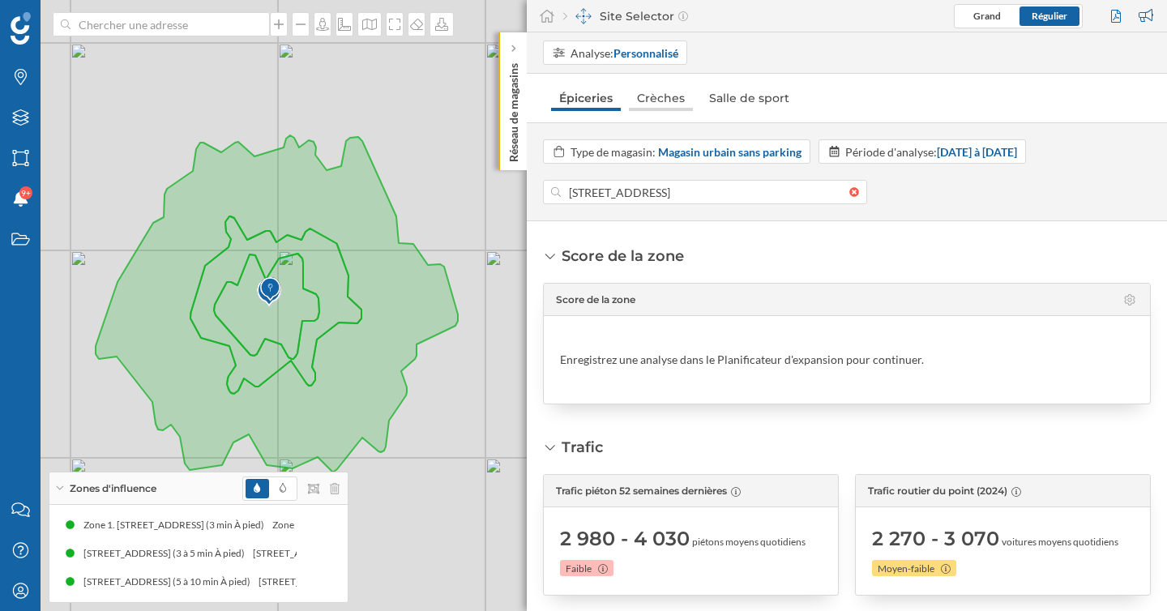
click at [658, 100] on link "Crèches" at bounding box center [661, 98] width 64 height 26
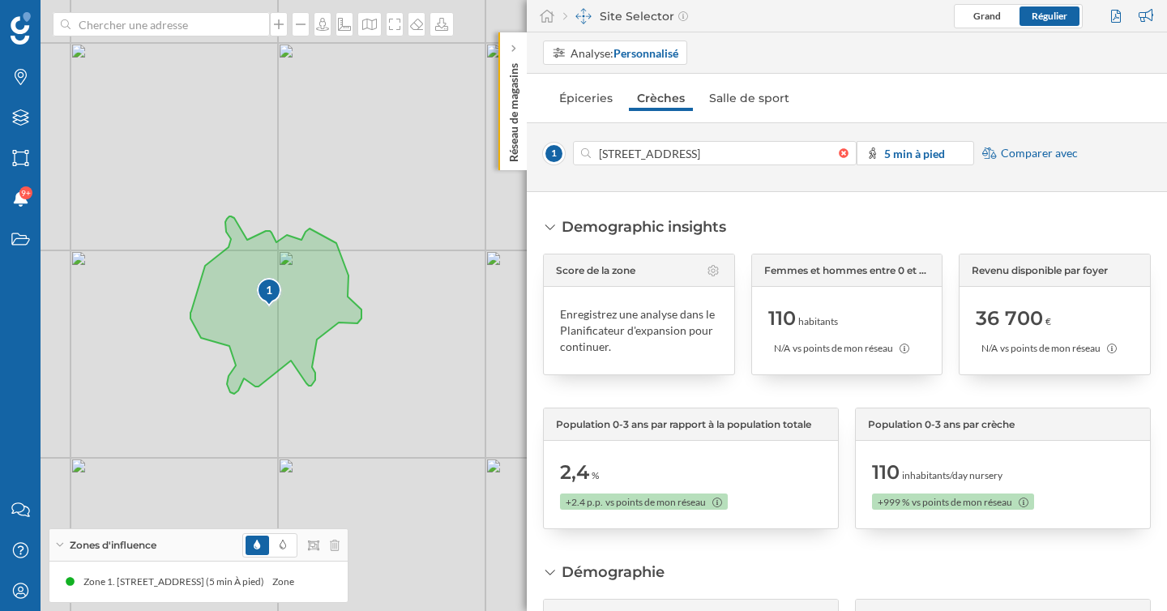
click at [1032, 145] on span "Comparer avec" at bounding box center [1039, 153] width 77 height 16
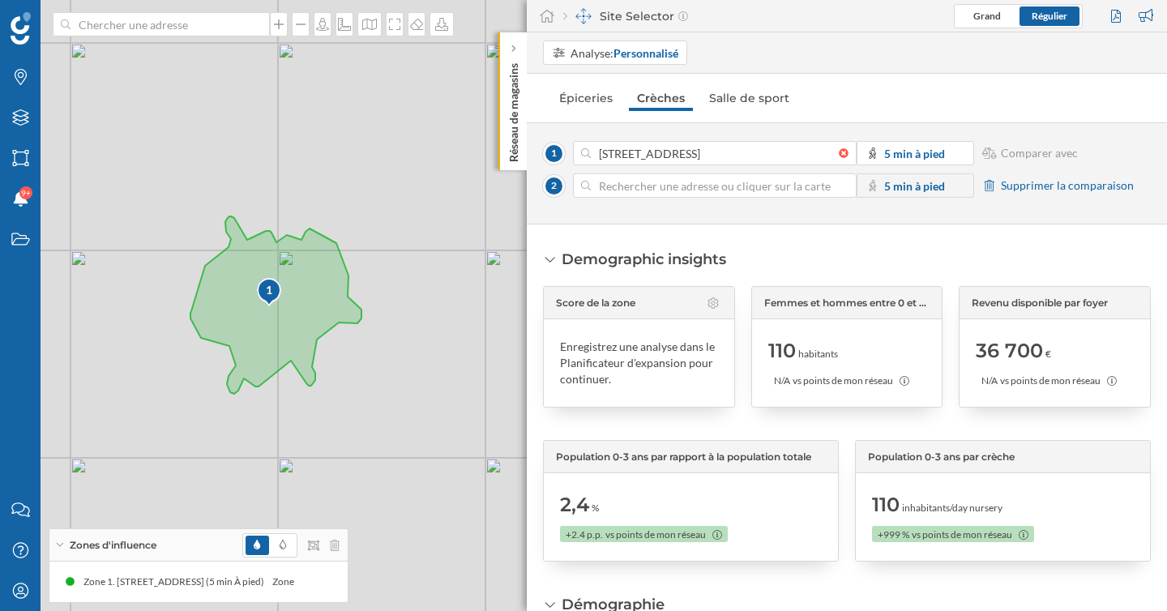
click at [369, 132] on div "1 © Mapbox © OpenStreetMap Improve this map" at bounding box center [583, 305] width 1167 height 611
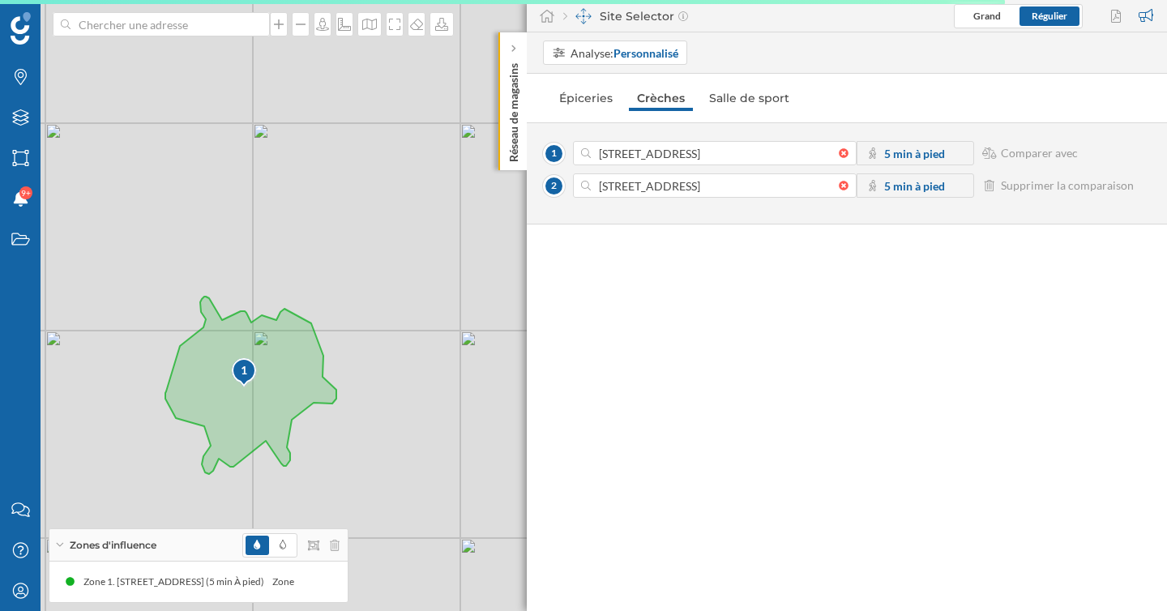
drag, startPoint x: 288, startPoint y: 397, endPoint x: 359, endPoint y: 301, distance: 119.3
click at [361, 303] on div "1 © Mapbox © OpenStreetMap Improve this map" at bounding box center [583, 305] width 1167 height 611
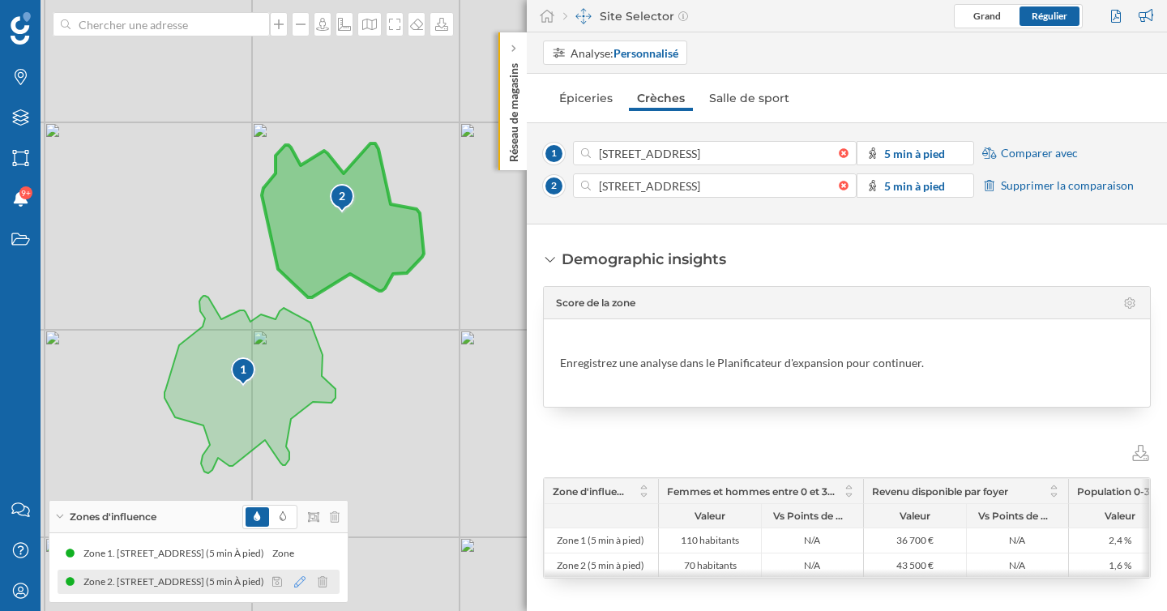
click at [301, 585] on icon at bounding box center [299, 581] width 11 height 11
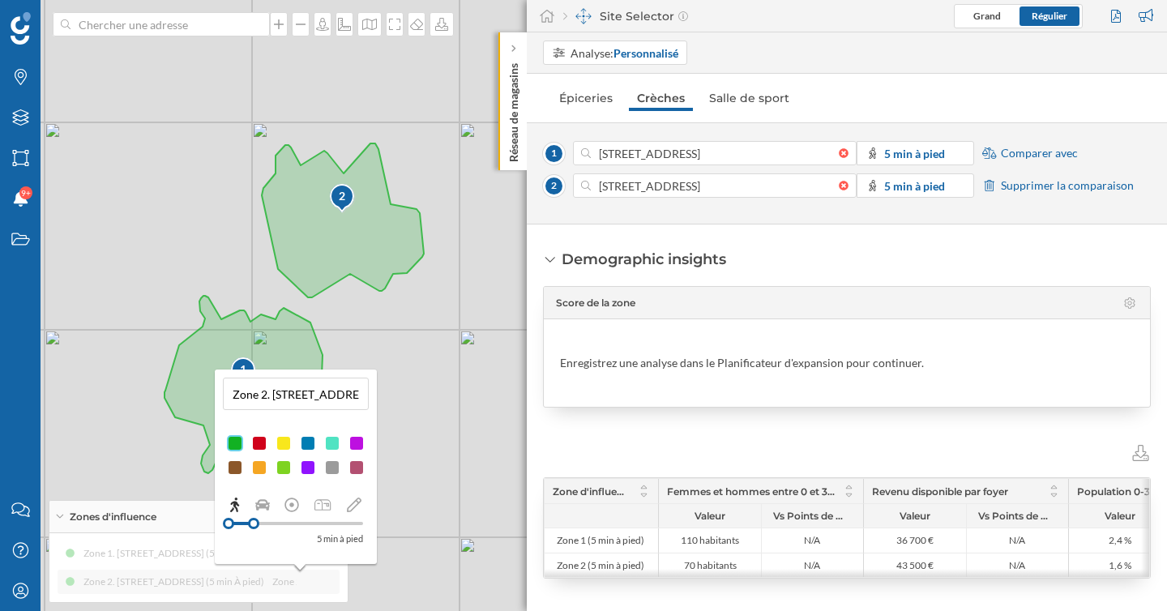
click at [310, 446] on div at bounding box center [308, 443] width 16 height 16
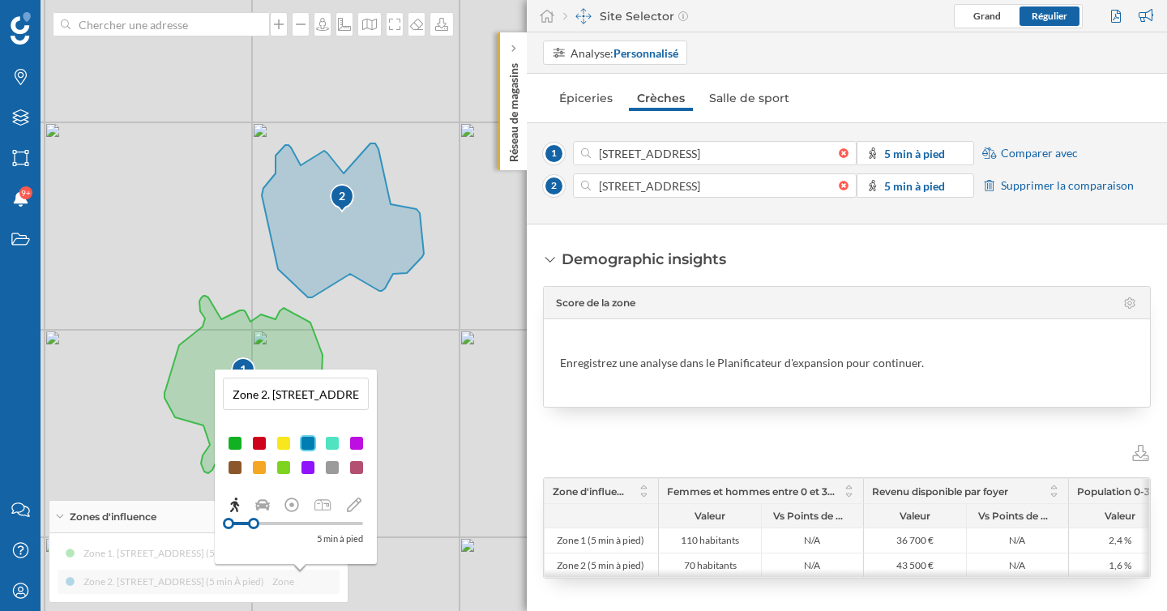
click at [459, 396] on div "1 2 © Mapbox © OpenStreetMap Improve this map" at bounding box center [583, 305] width 1167 height 611
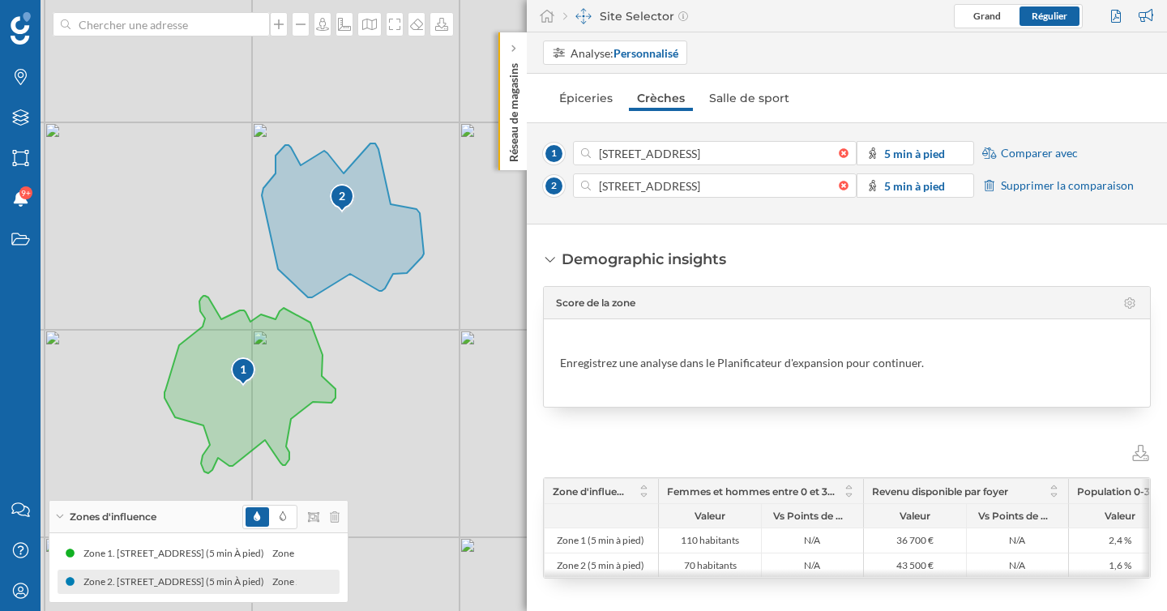
click at [552, 260] on icon at bounding box center [550, 259] width 15 height 11
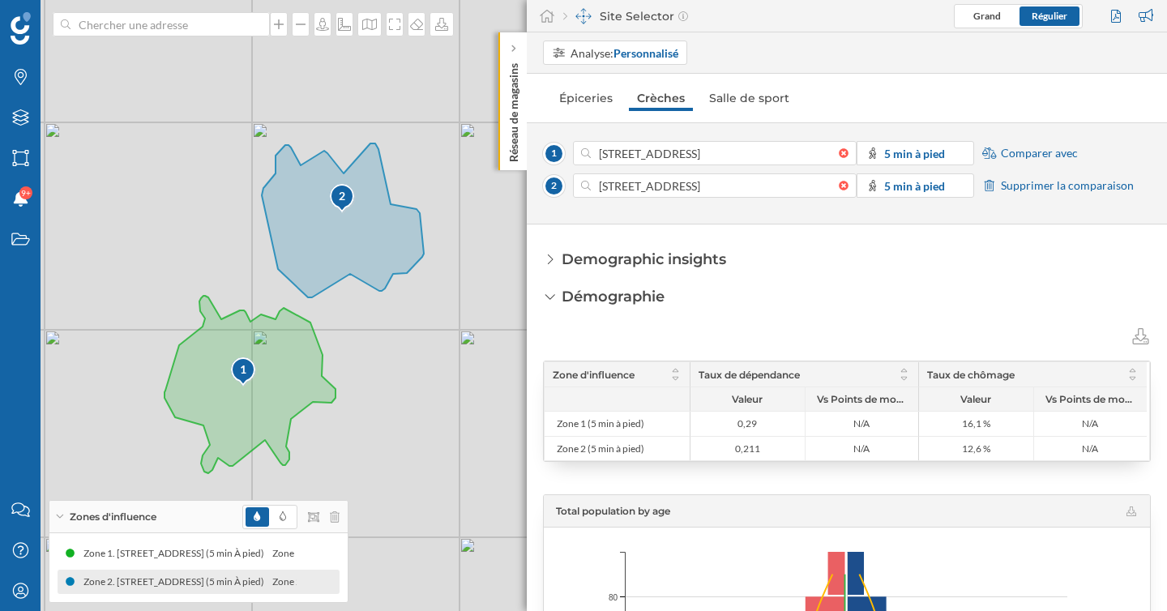
click at [550, 260] on icon at bounding box center [550, 259] width 11 height 15
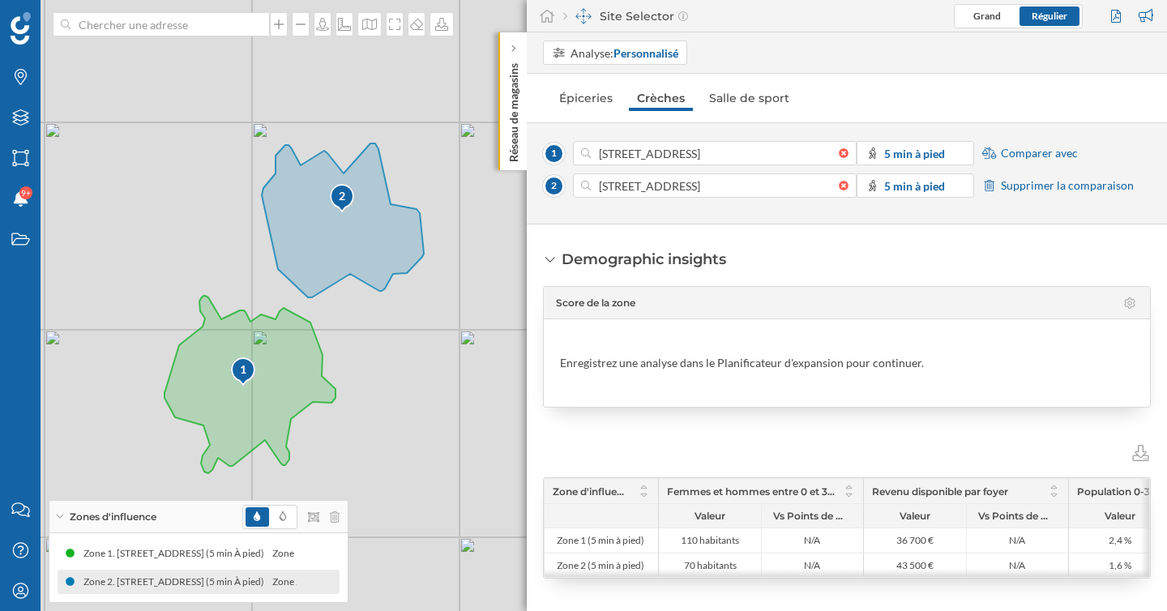
click at [1124, 301] on icon at bounding box center [1129, 302] width 11 height 11
click at [549, 260] on icon at bounding box center [550, 260] width 10 height 6
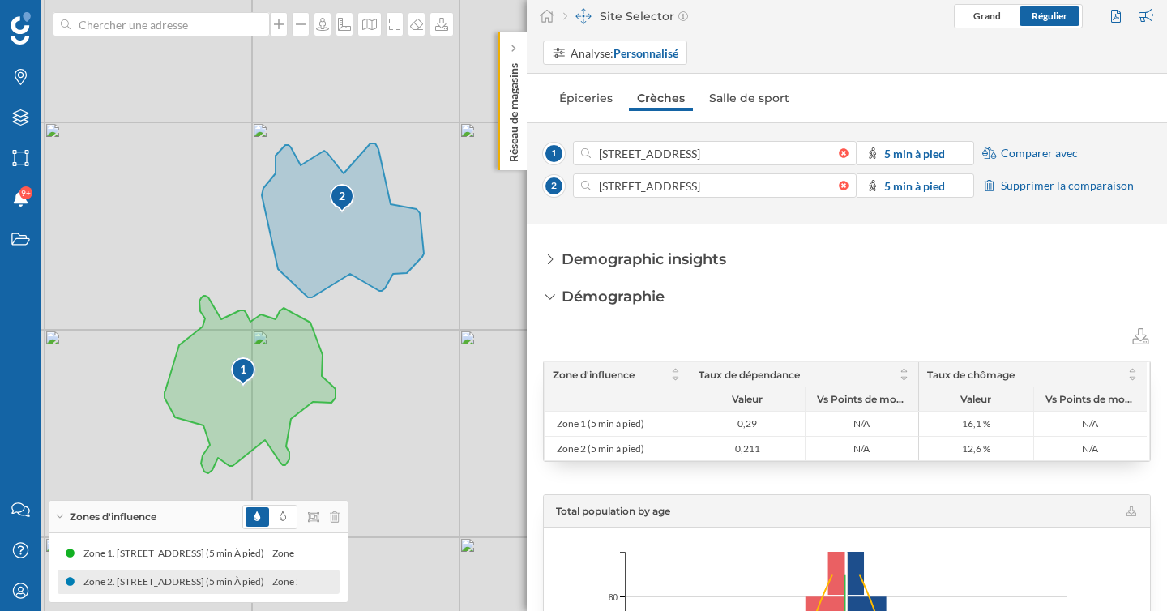
click at [553, 263] on icon at bounding box center [550, 259] width 11 height 15
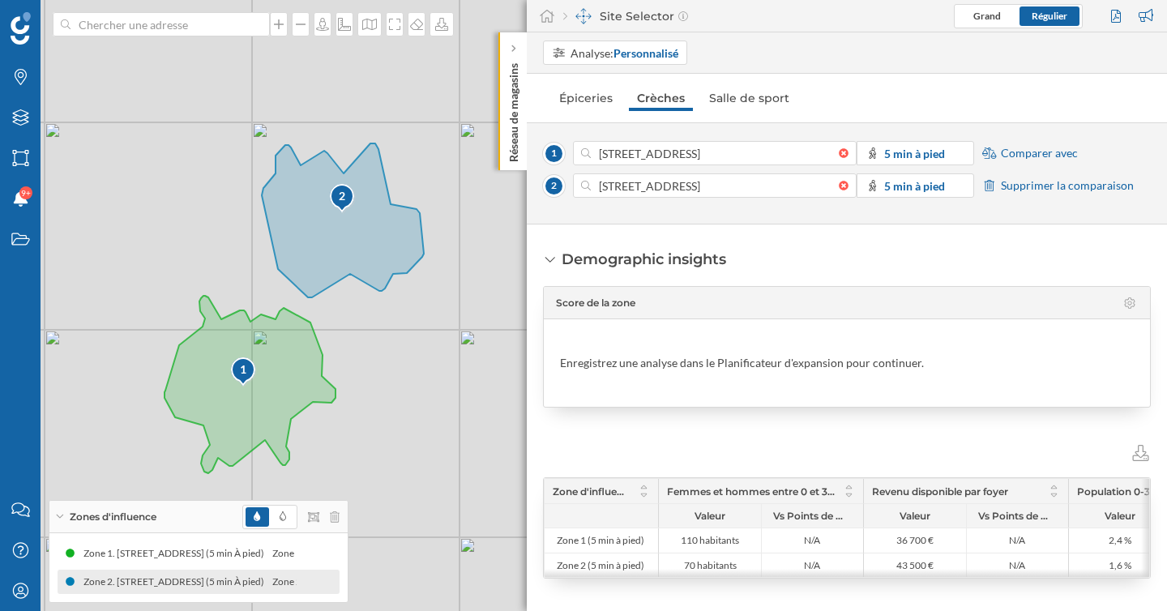
click at [553, 263] on icon at bounding box center [550, 259] width 15 height 11
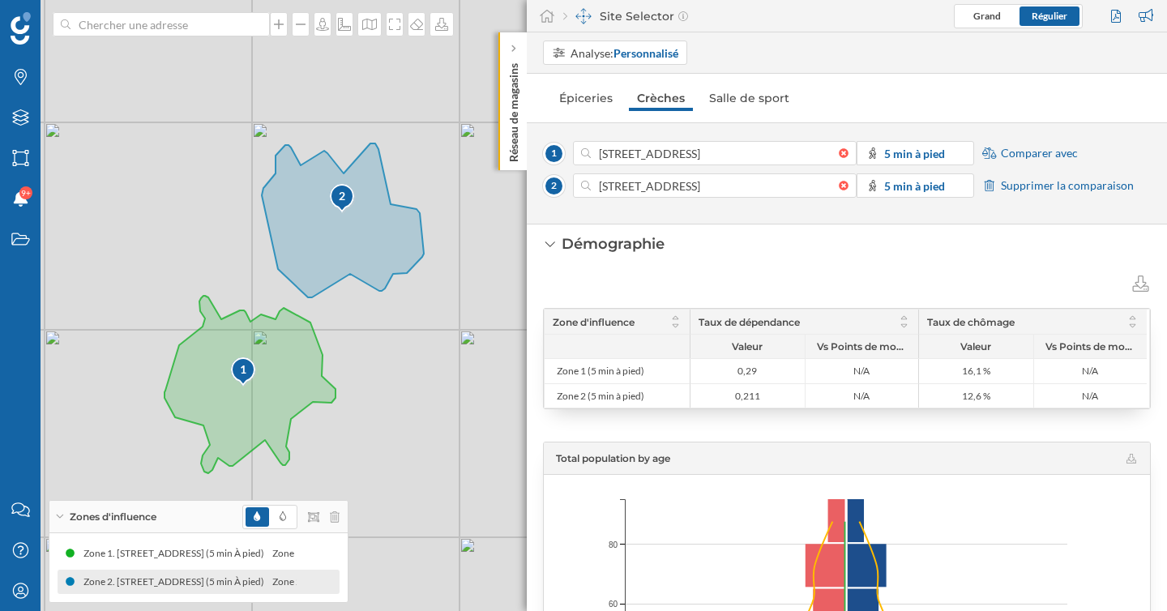
scroll to position [18, 0]
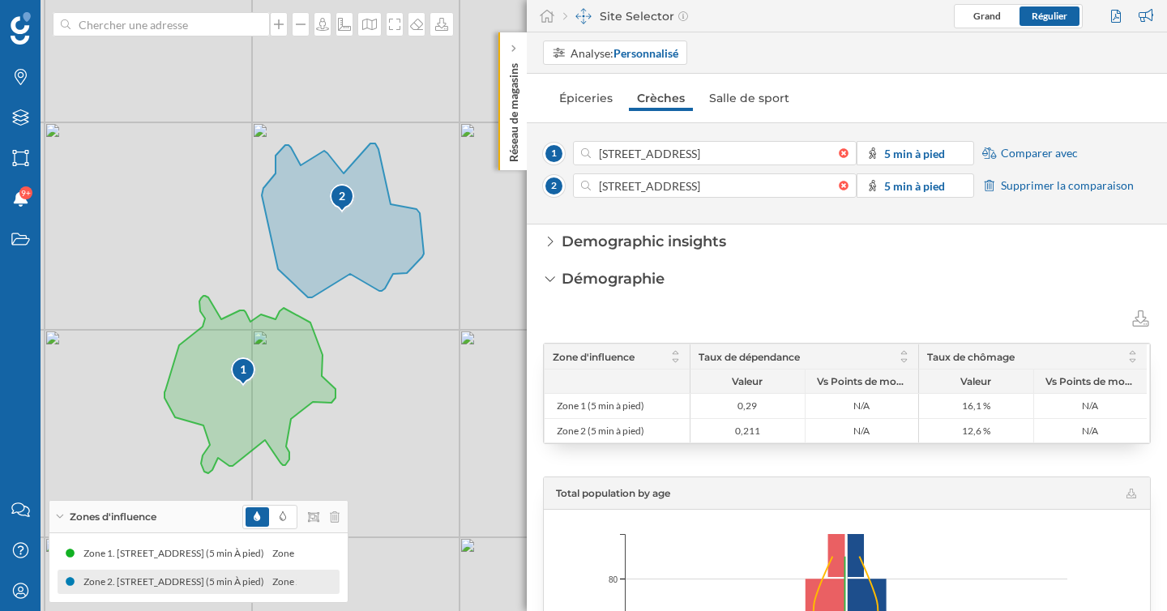
click at [558, 237] on div "Demographic insights" at bounding box center [634, 241] width 183 height 21
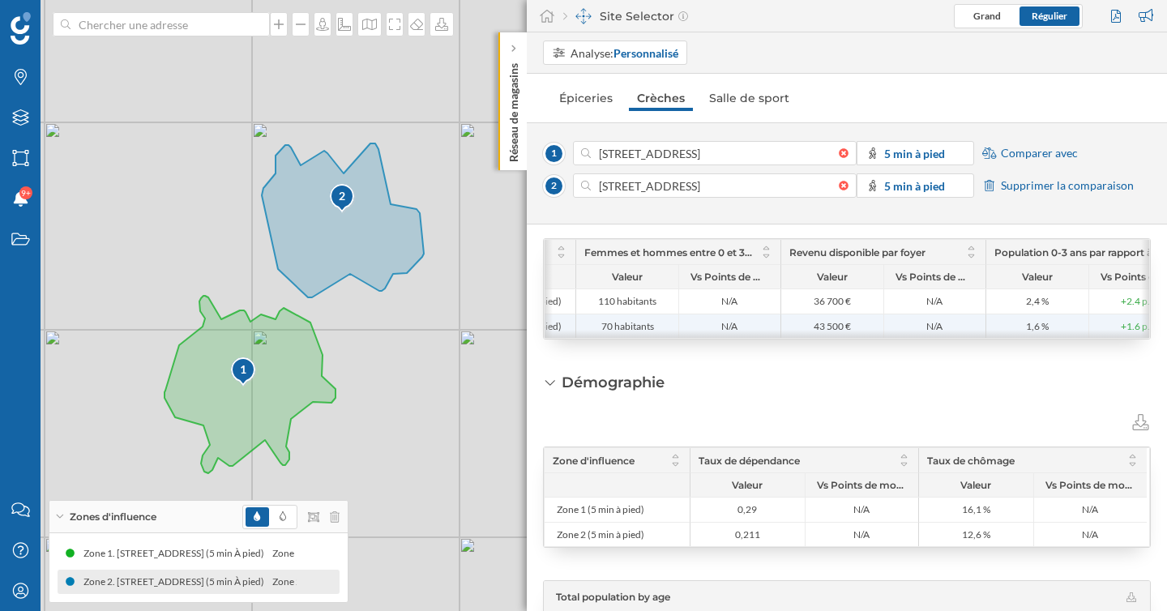
scroll to position [0, 0]
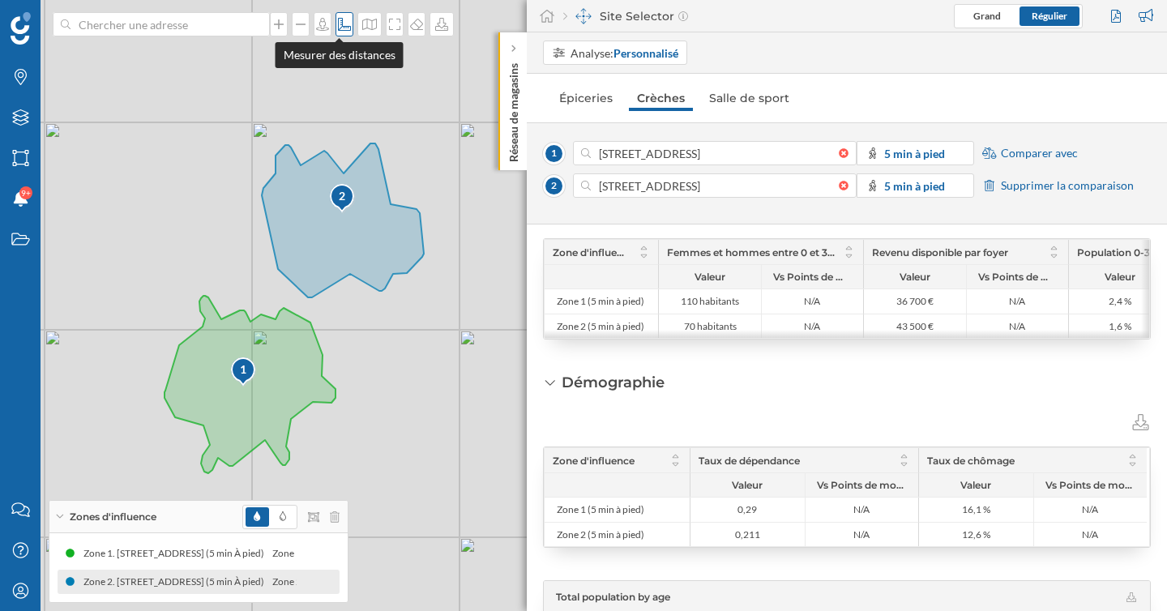
click at [341, 24] on icon at bounding box center [344, 24] width 16 height 13
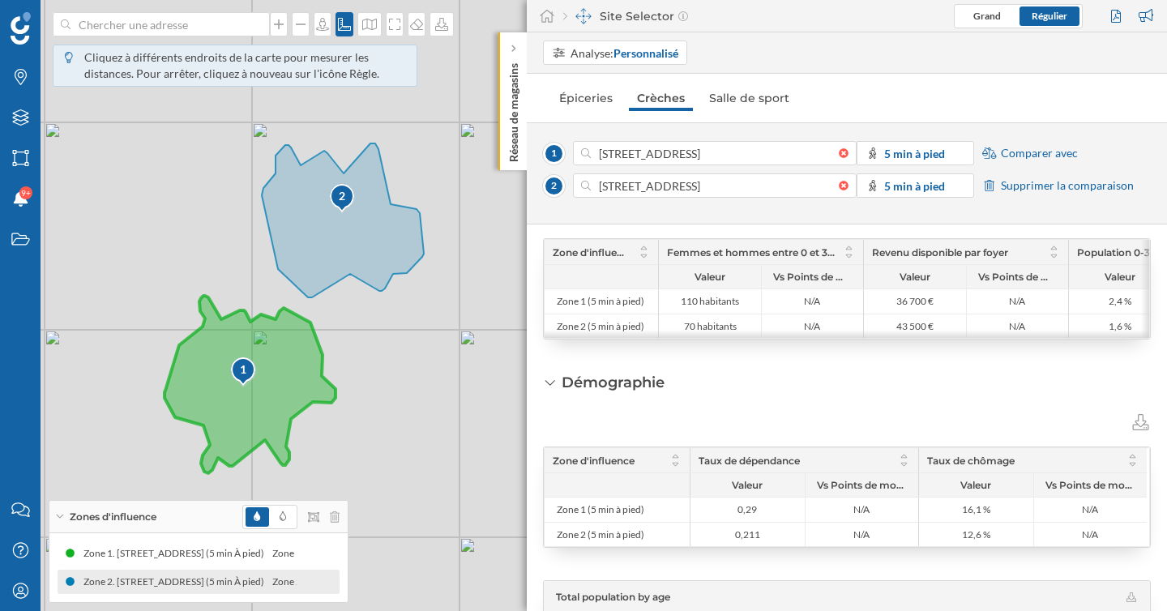
click at [249, 387] on img at bounding box center [244, 373] width 28 height 32
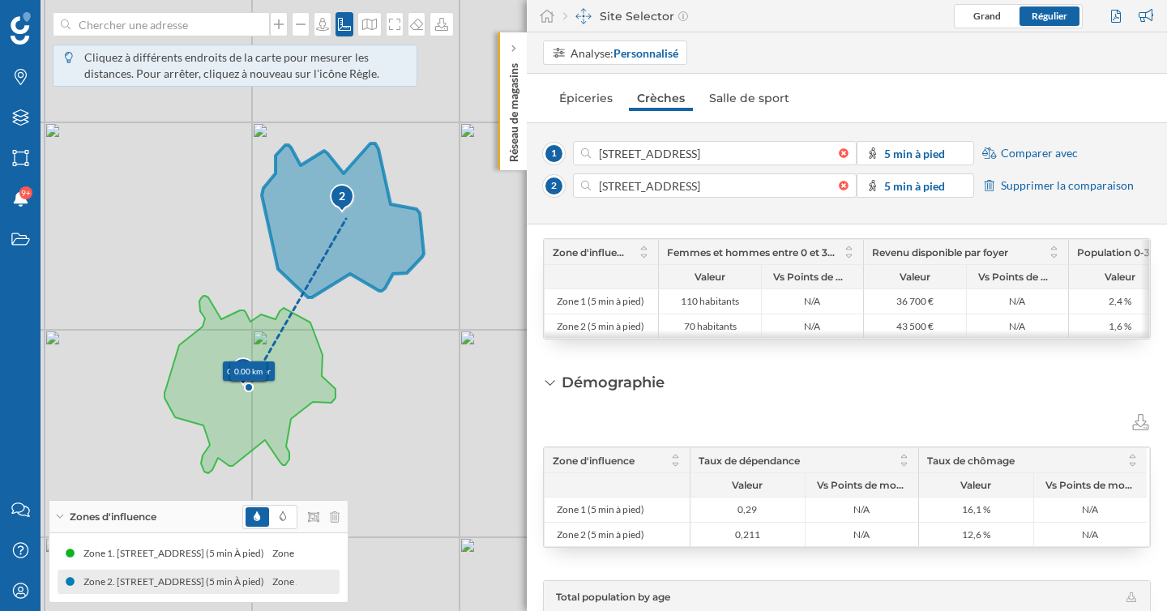
click at [346, 219] on icon at bounding box center [343, 220] width 162 height 154
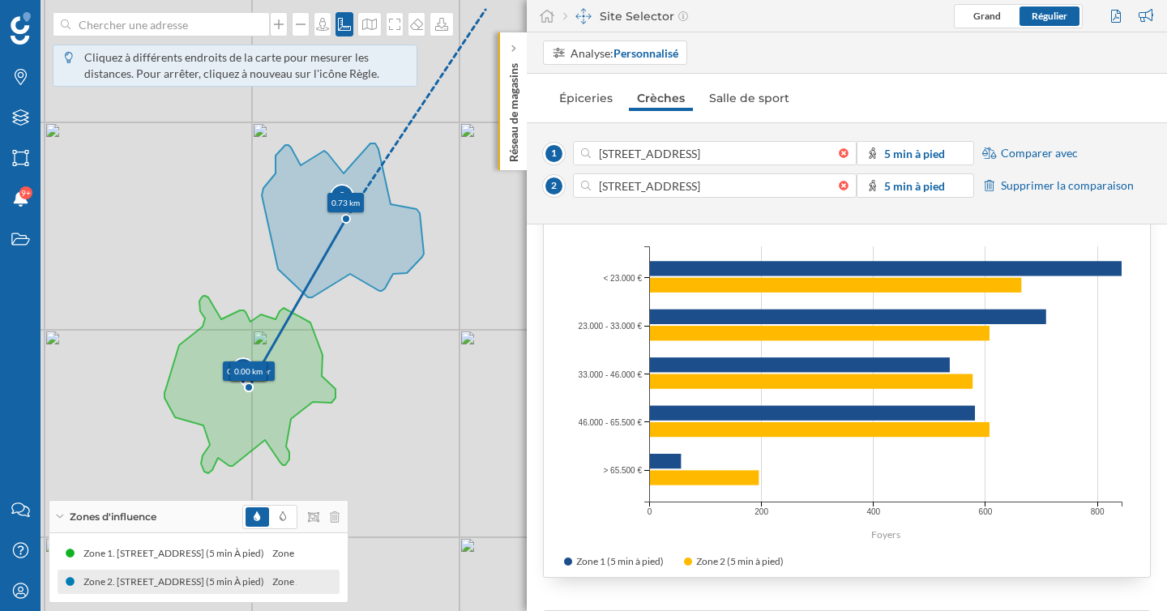
scroll to position [1445, 0]
